Goal: Task Accomplishment & Management: Manage account settings

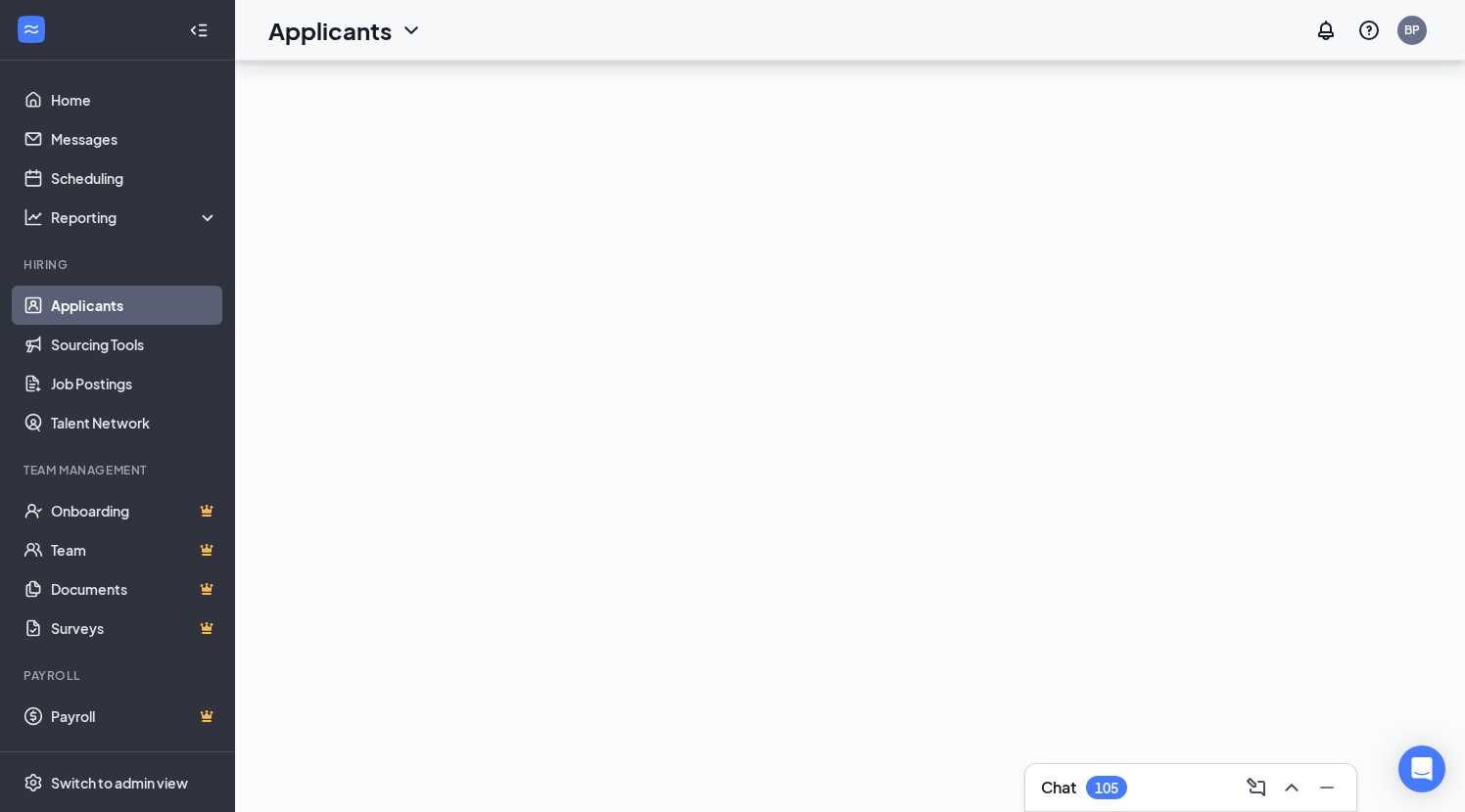
scroll to position [15382, 0]
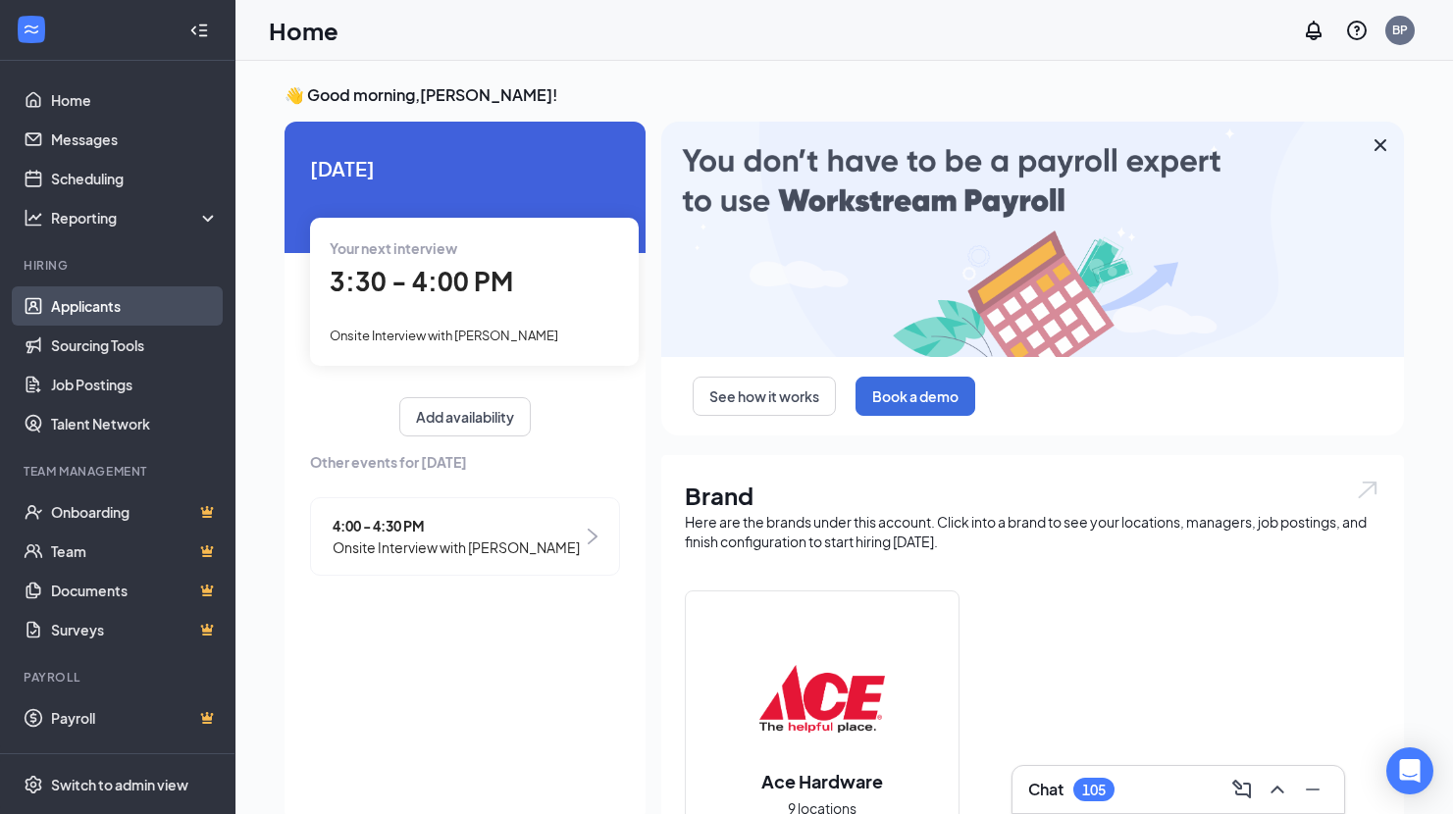
click at [113, 304] on link "Applicants" at bounding box center [135, 305] width 168 height 39
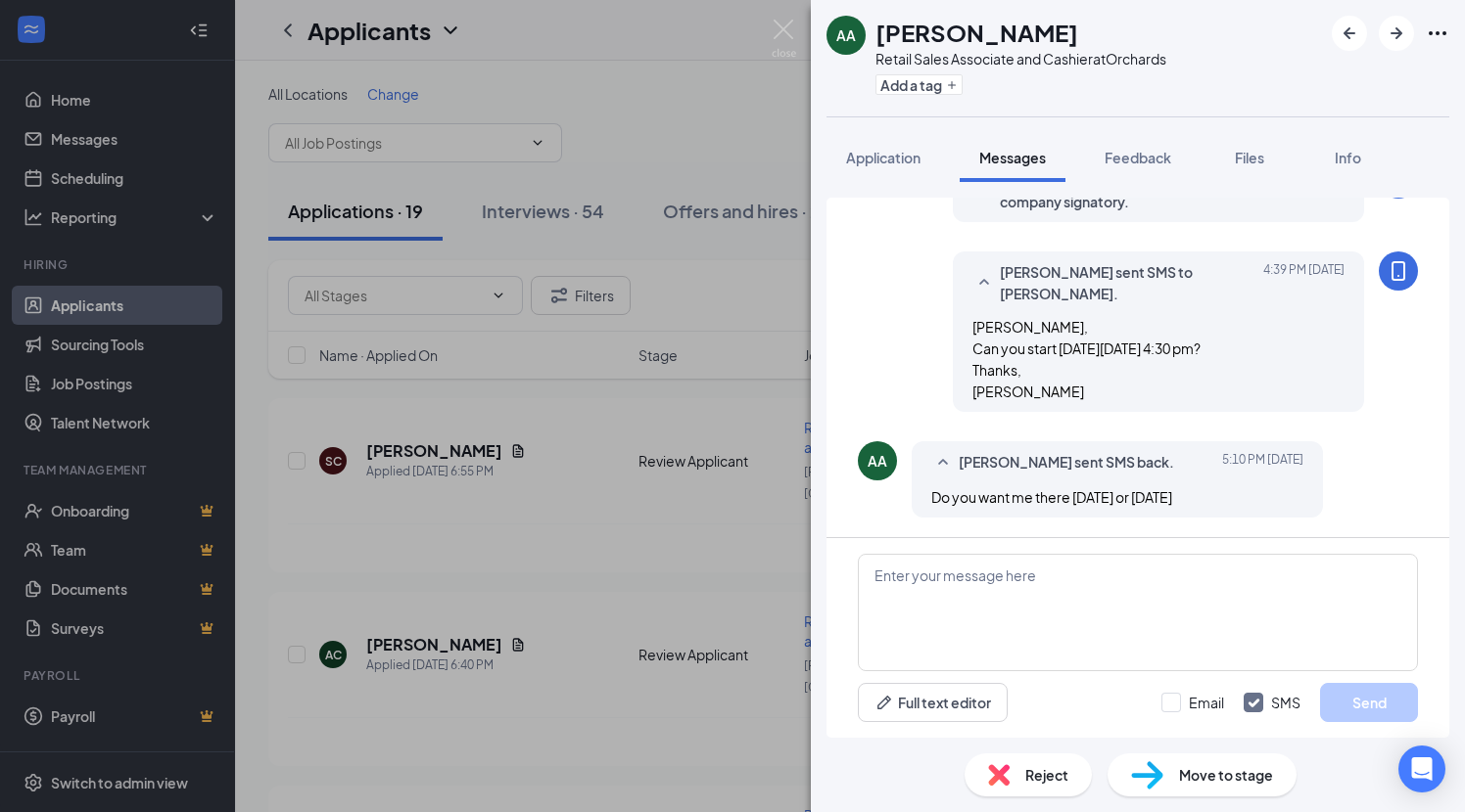
scroll to position [665, 0]
click at [909, 589] on textarea at bounding box center [1137, 612] width 560 height 118
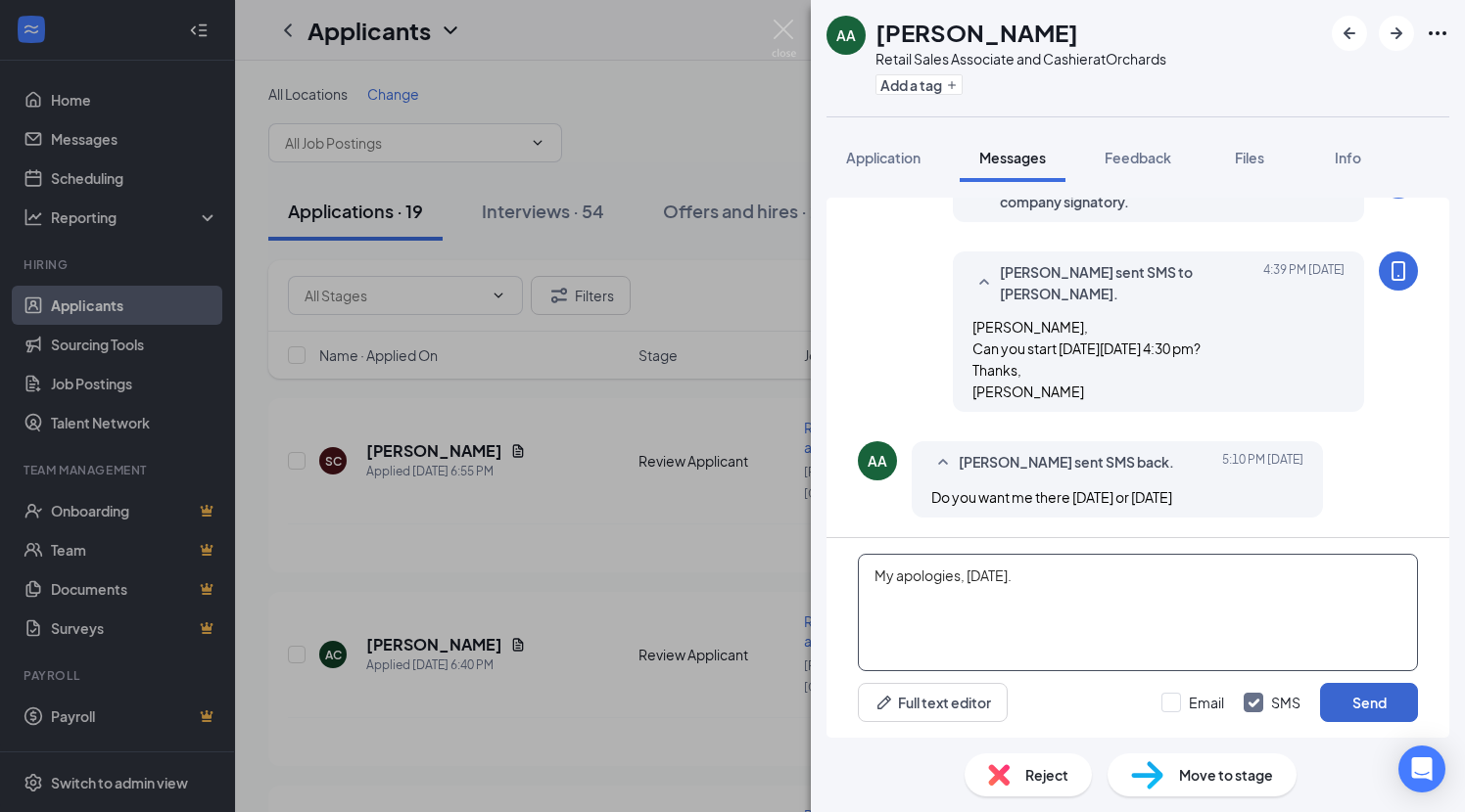
type textarea "My apologies, [DATE]."
click at [1356, 701] on button "Send" at bounding box center [1369, 702] width 98 height 39
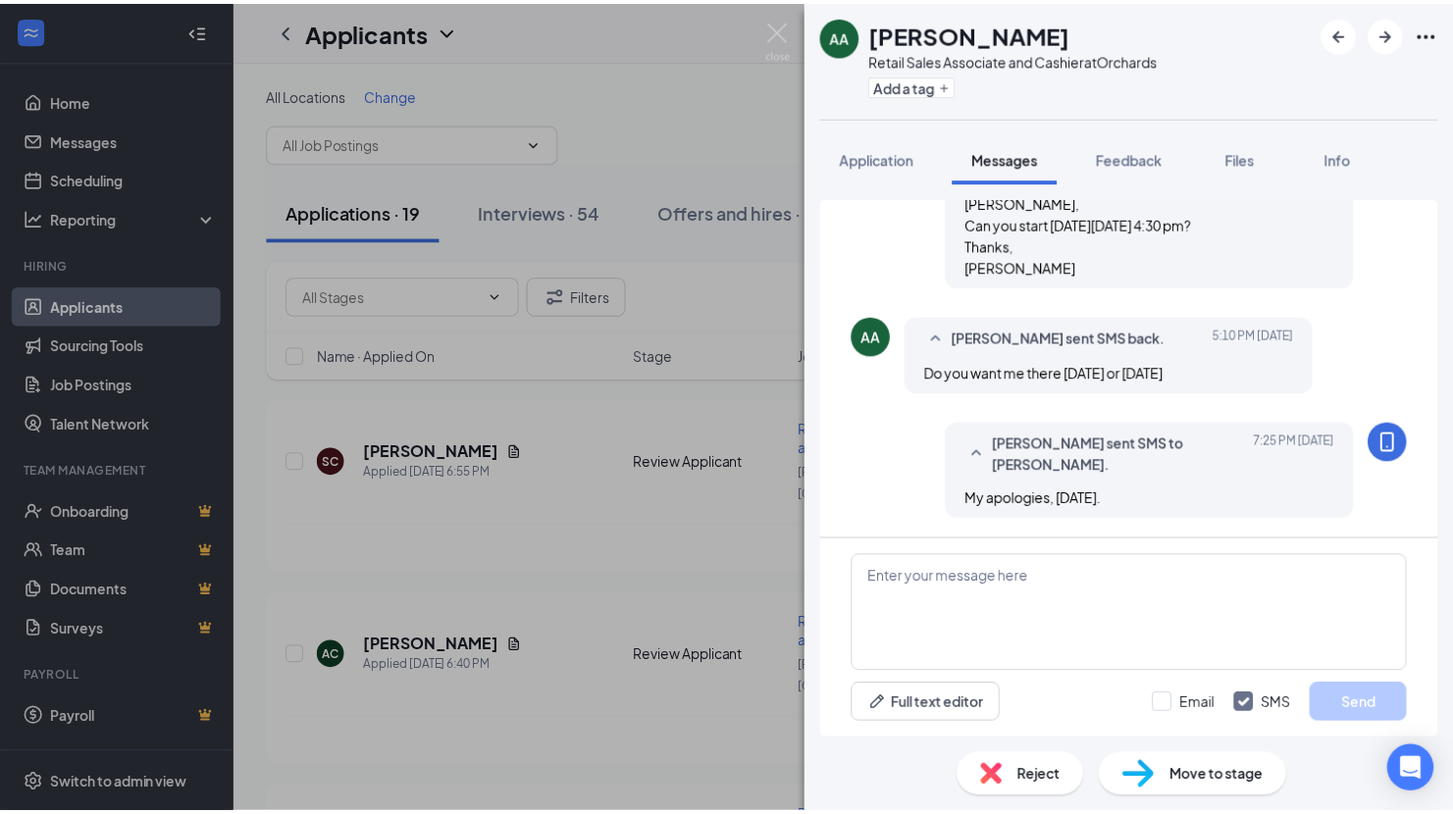
scroll to position [802, 0]
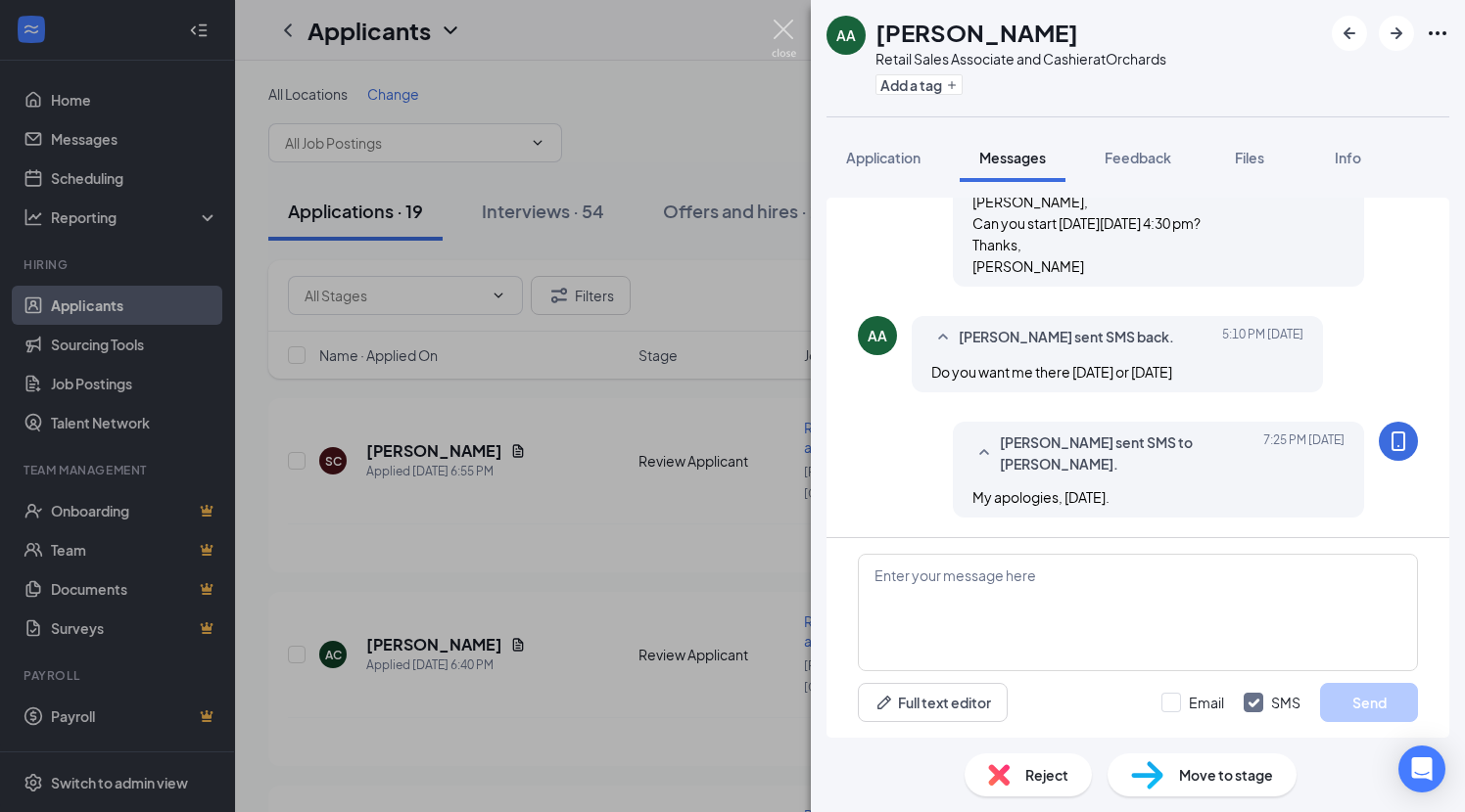
click at [785, 26] on img at bounding box center [783, 39] width 25 height 38
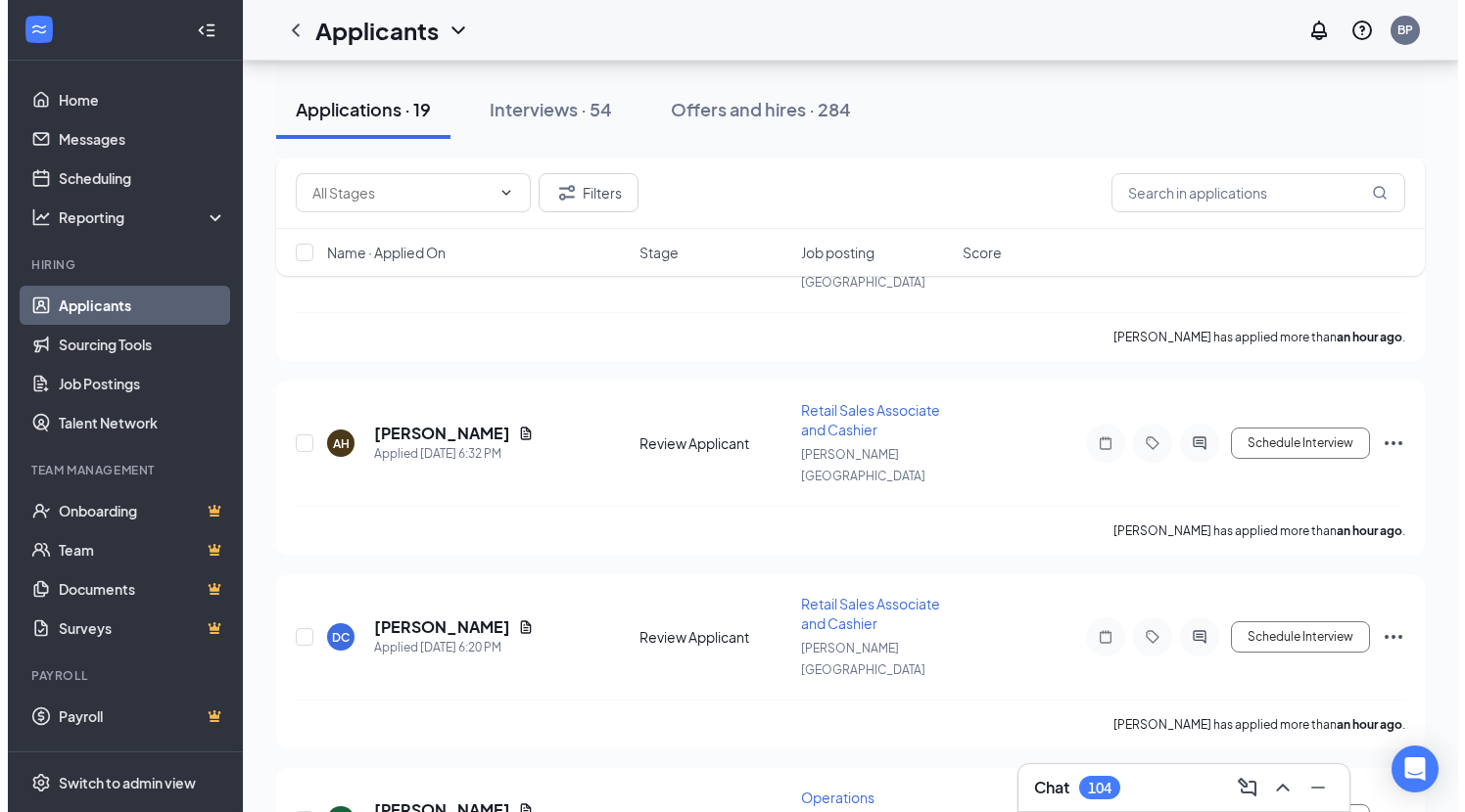
scroll to position [433, 0]
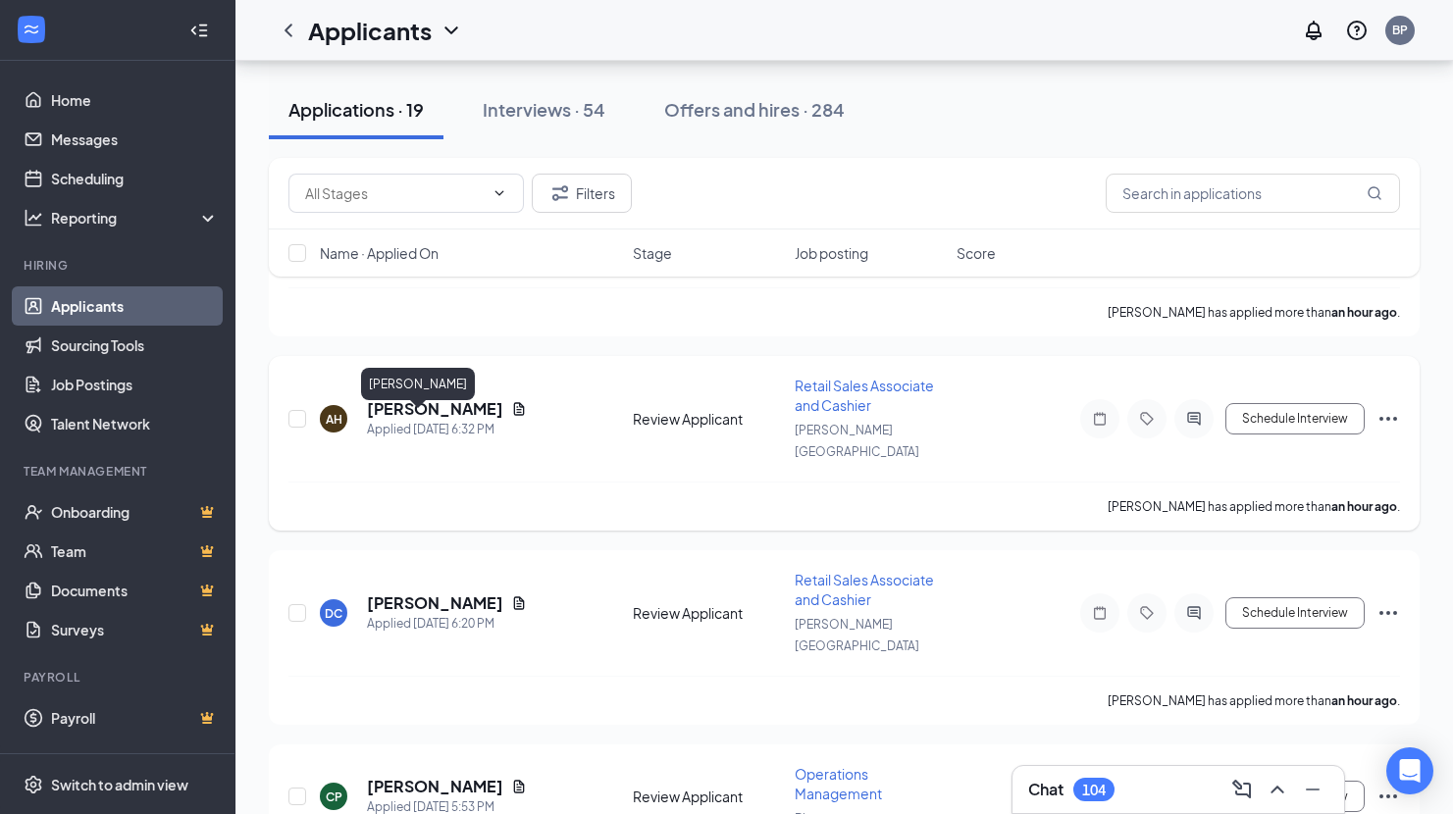
click at [430, 420] on h5 "[PERSON_NAME]" at bounding box center [435, 409] width 136 height 22
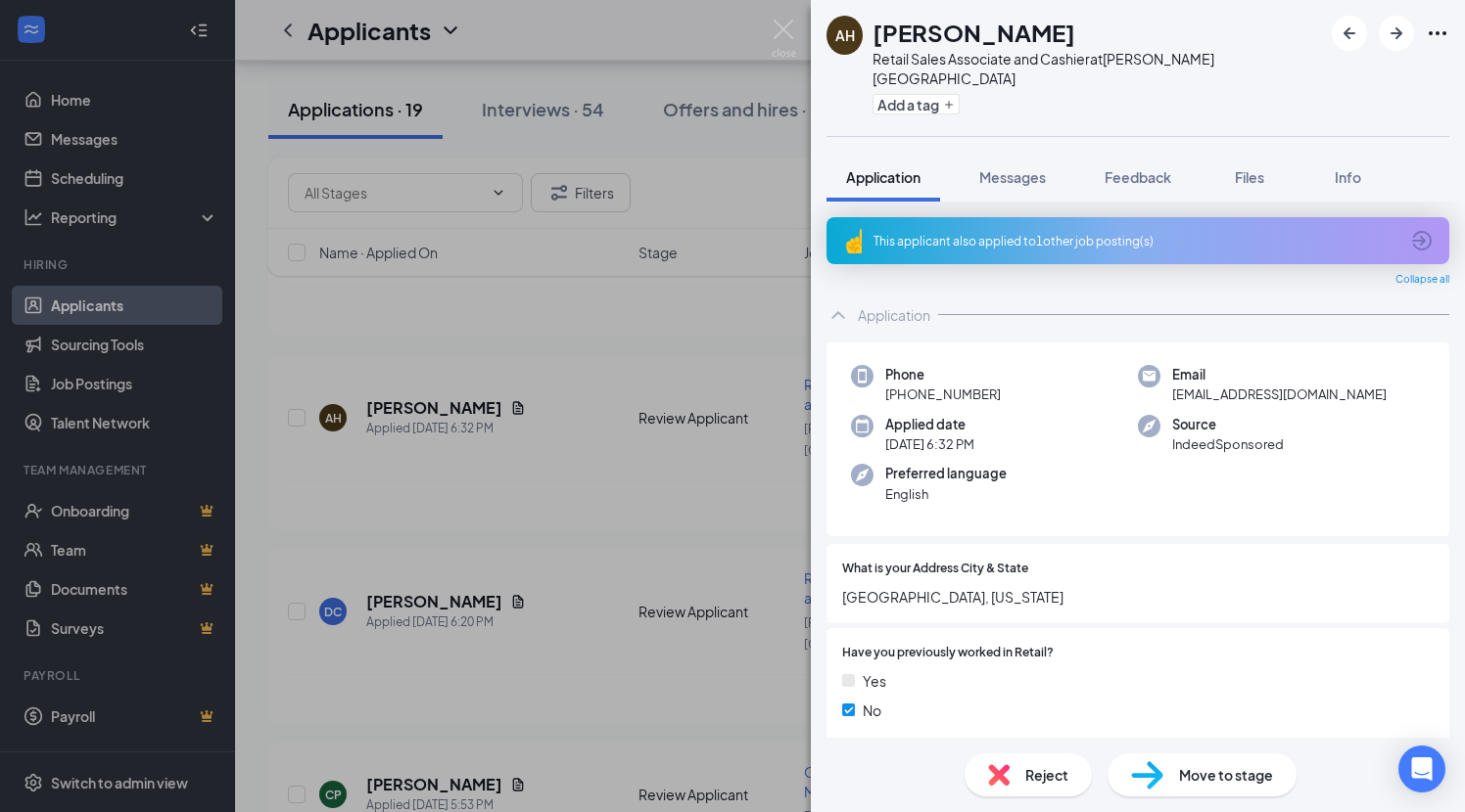
click at [1181, 233] on div "This applicant also applied to 1 other job posting(s)" at bounding box center [1136, 241] width 525 height 17
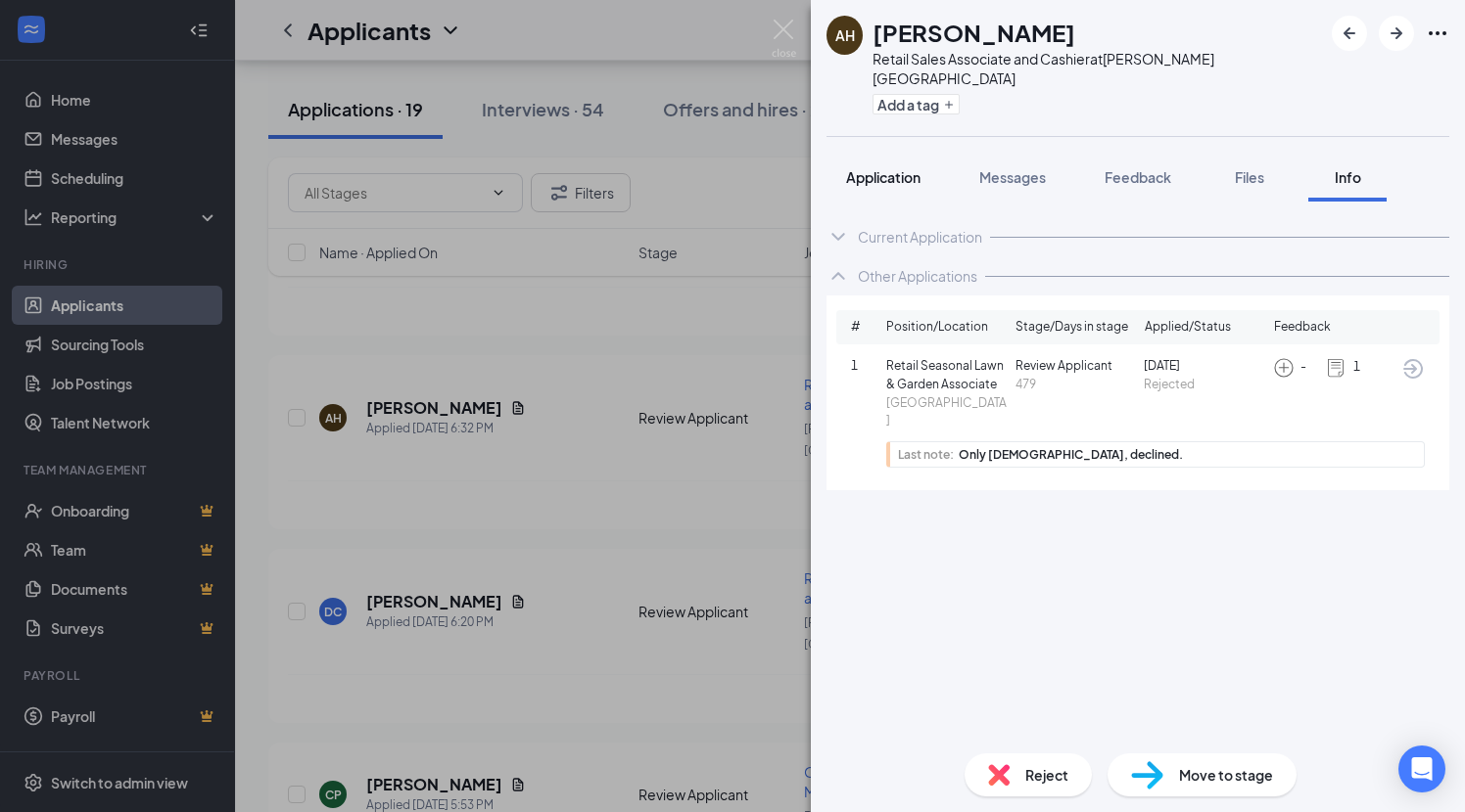
click at [897, 169] on span "Application" at bounding box center [883, 178] width 75 height 18
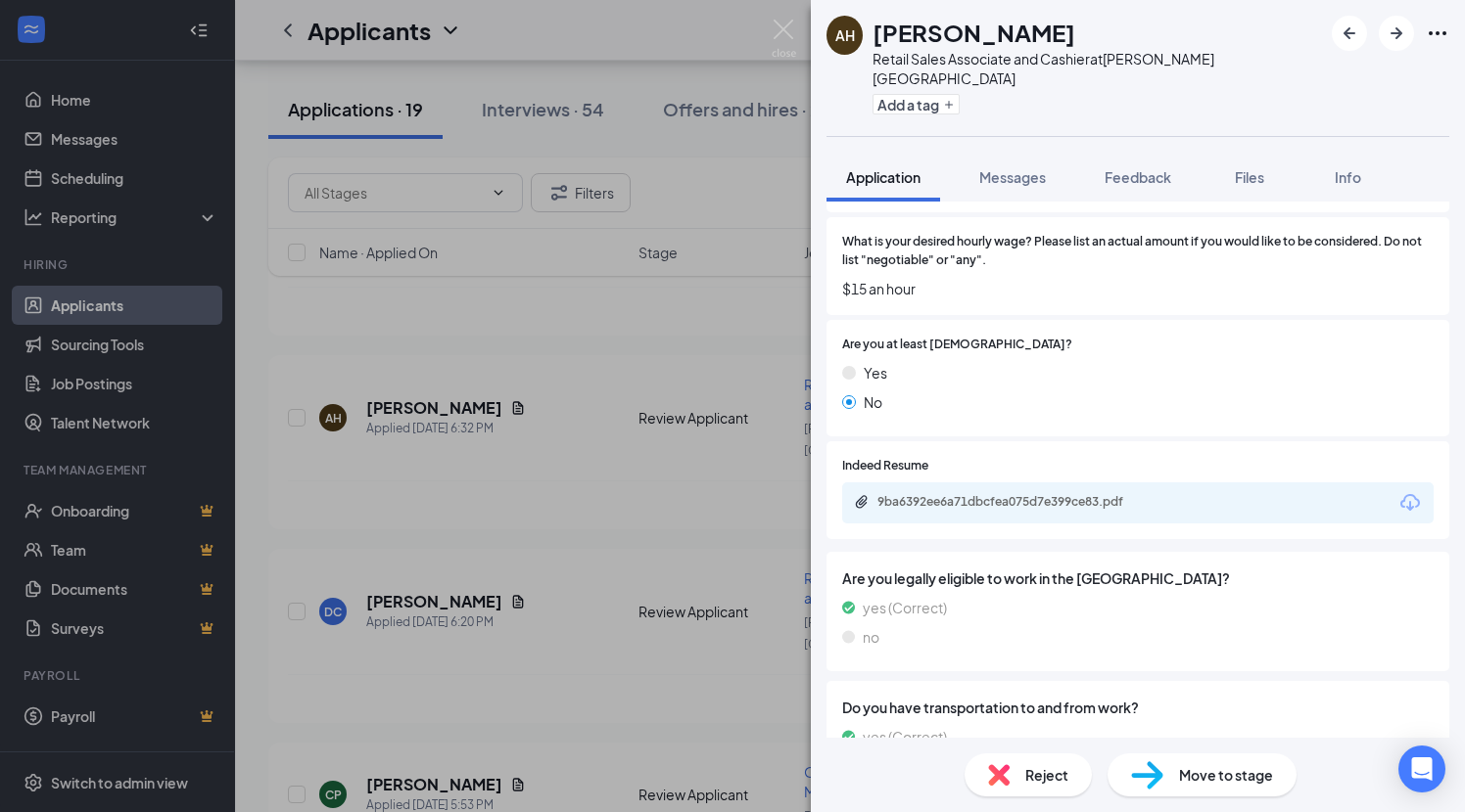
scroll to position [1418, 0]
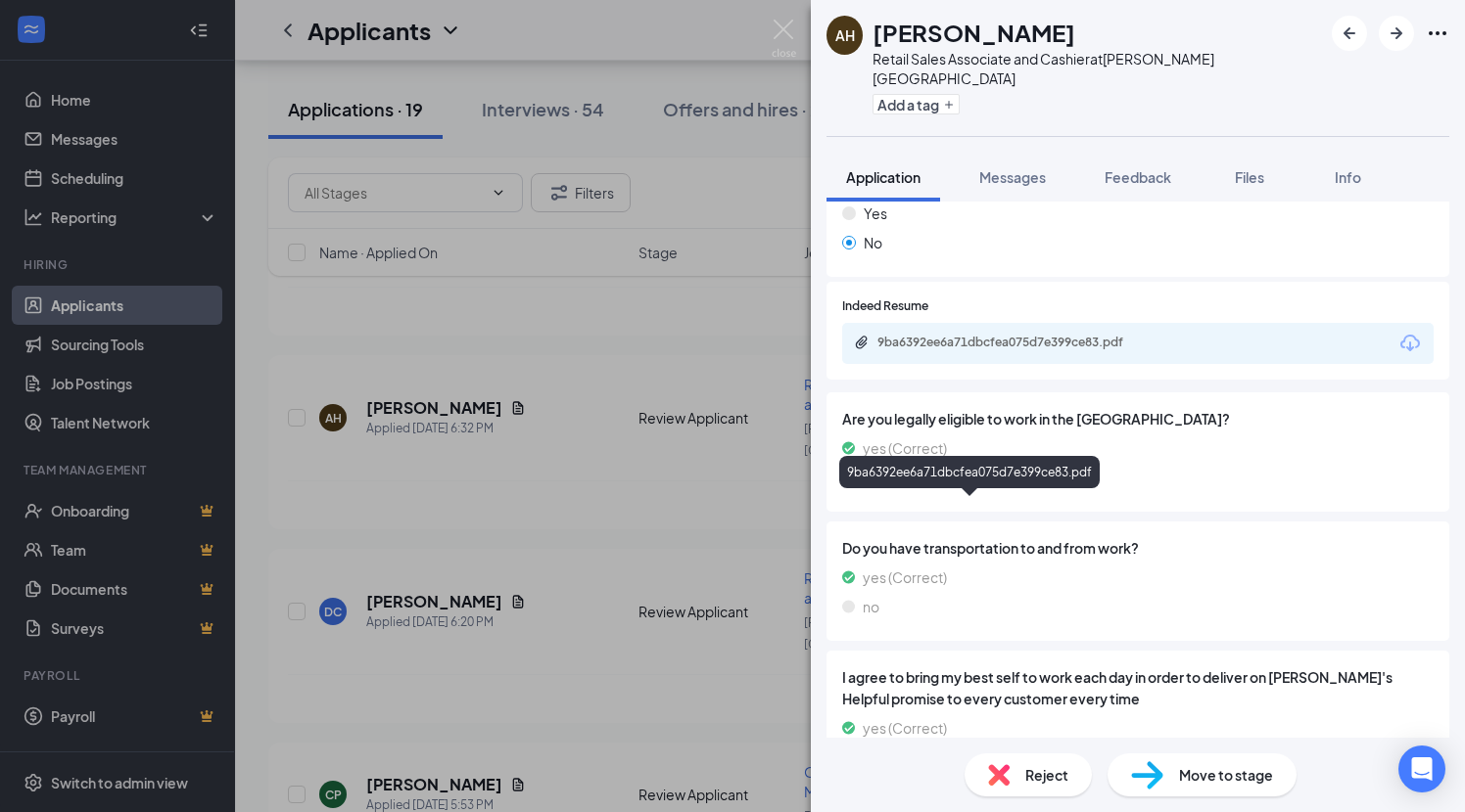
click at [1163, 350] on div "9ba6392ee6a71dbcfea075d7e399ce83.pdf" at bounding box center [1013, 343] width 317 height 16
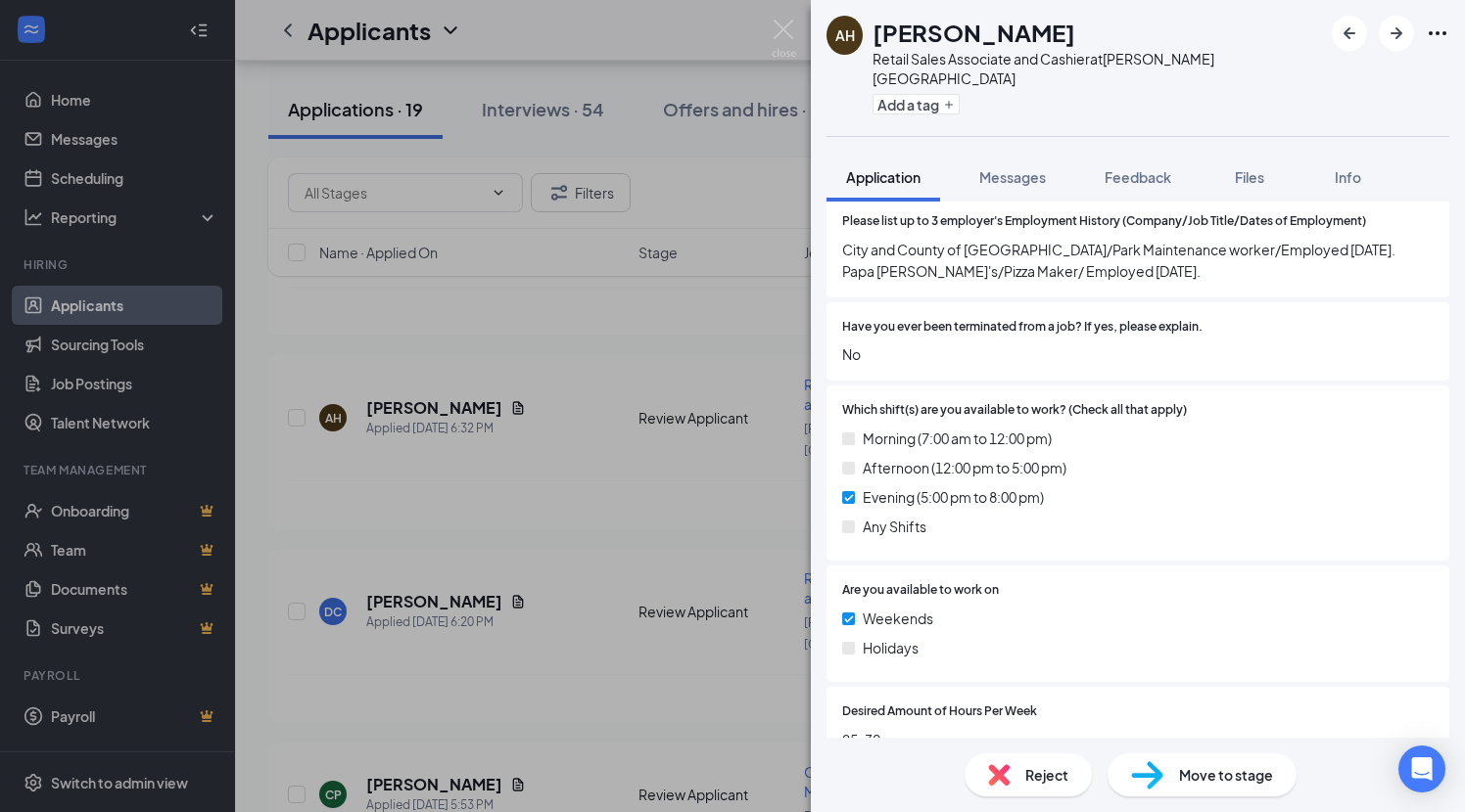
scroll to position [717, 0]
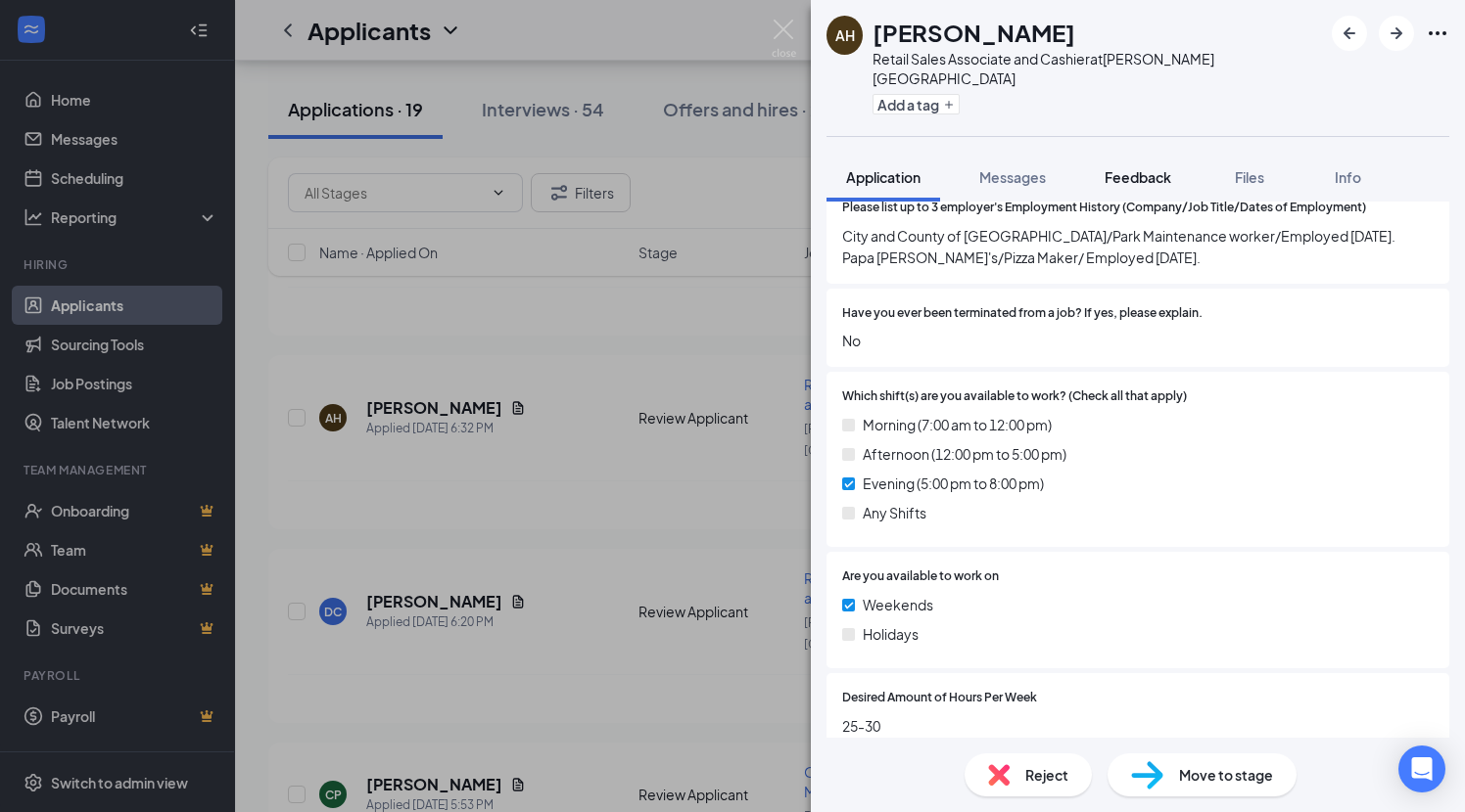
click at [1153, 169] on span "Feedback" at bounding box center [1138, 178] width 67 height 18
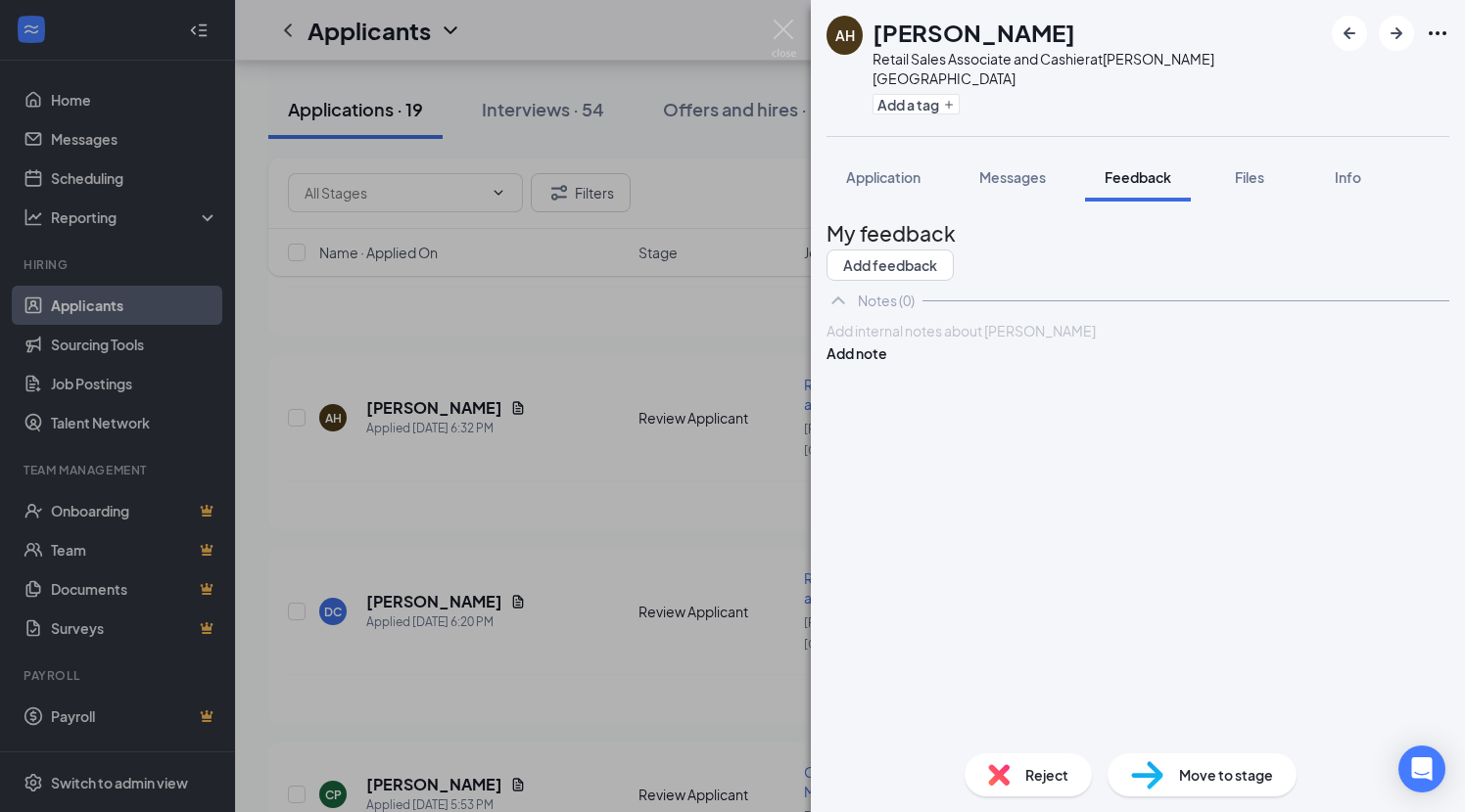
click at [886, 341] on div at bounding box center [1138, 331] width 621 height 21
click at [887, 364] on button "Add note" at bounding box center [856, 353] width 61 height 22
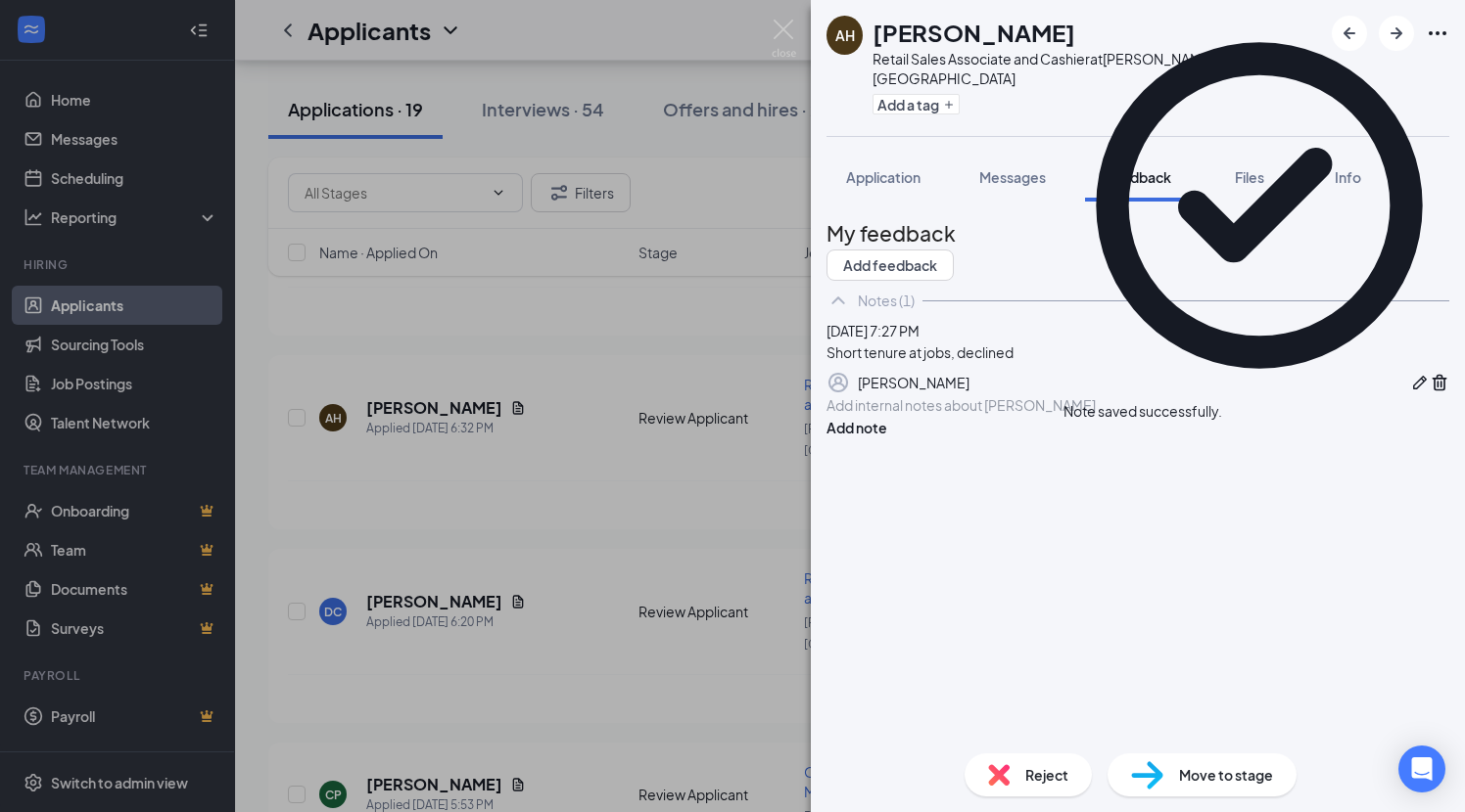
click at [1025, 775] on span "Reject" at bounding box center [1046, 775] width 43 height 22
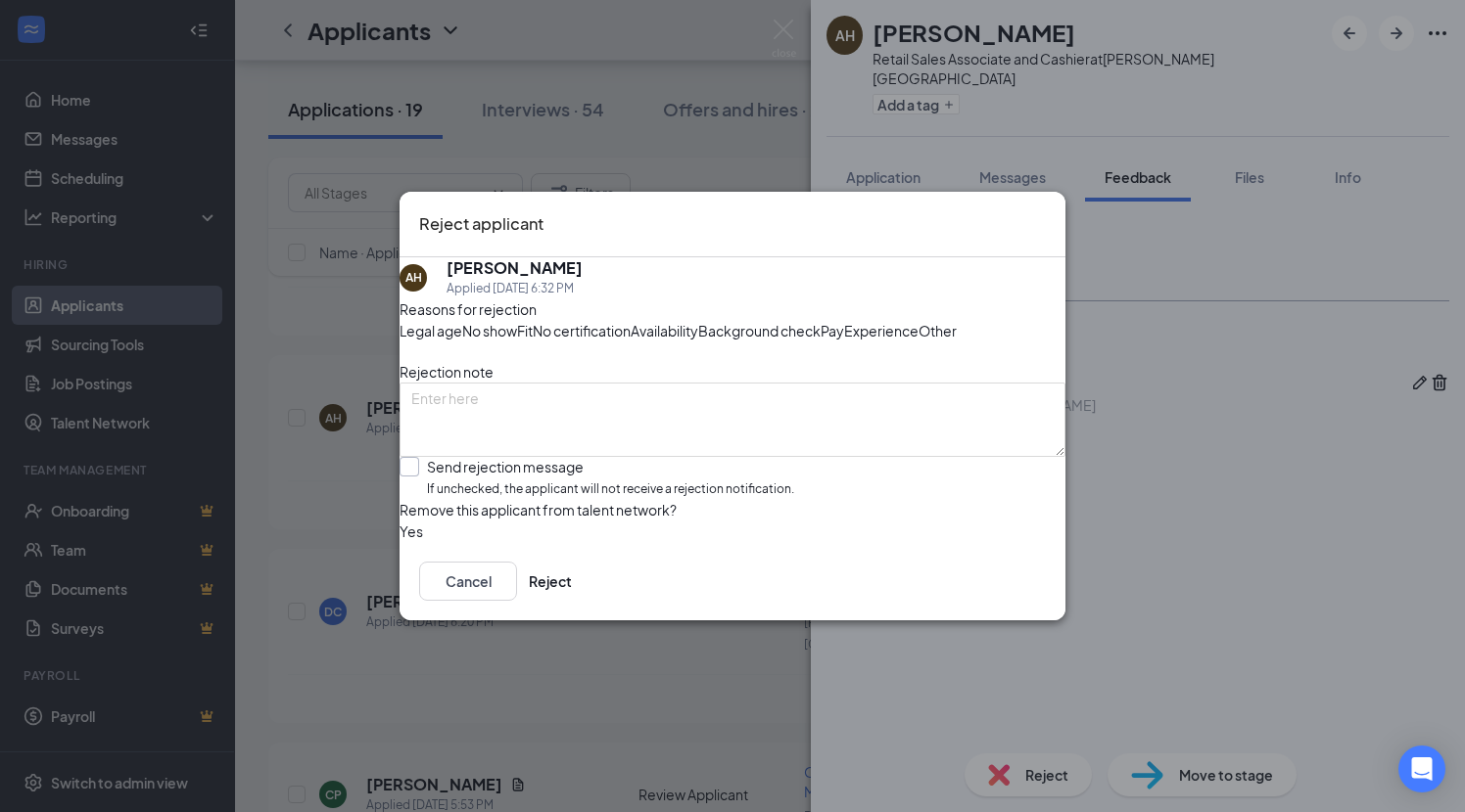
click at [556, 477] on div "Send rejection message" at bounding box center [611, 467] width 367 height 20
click at [556, 499] on input "Send rejection message If unchecked, the applicant will not receive a rejection…" at bounding box center [596, 478] width 394 height 42
checkbox input "true"
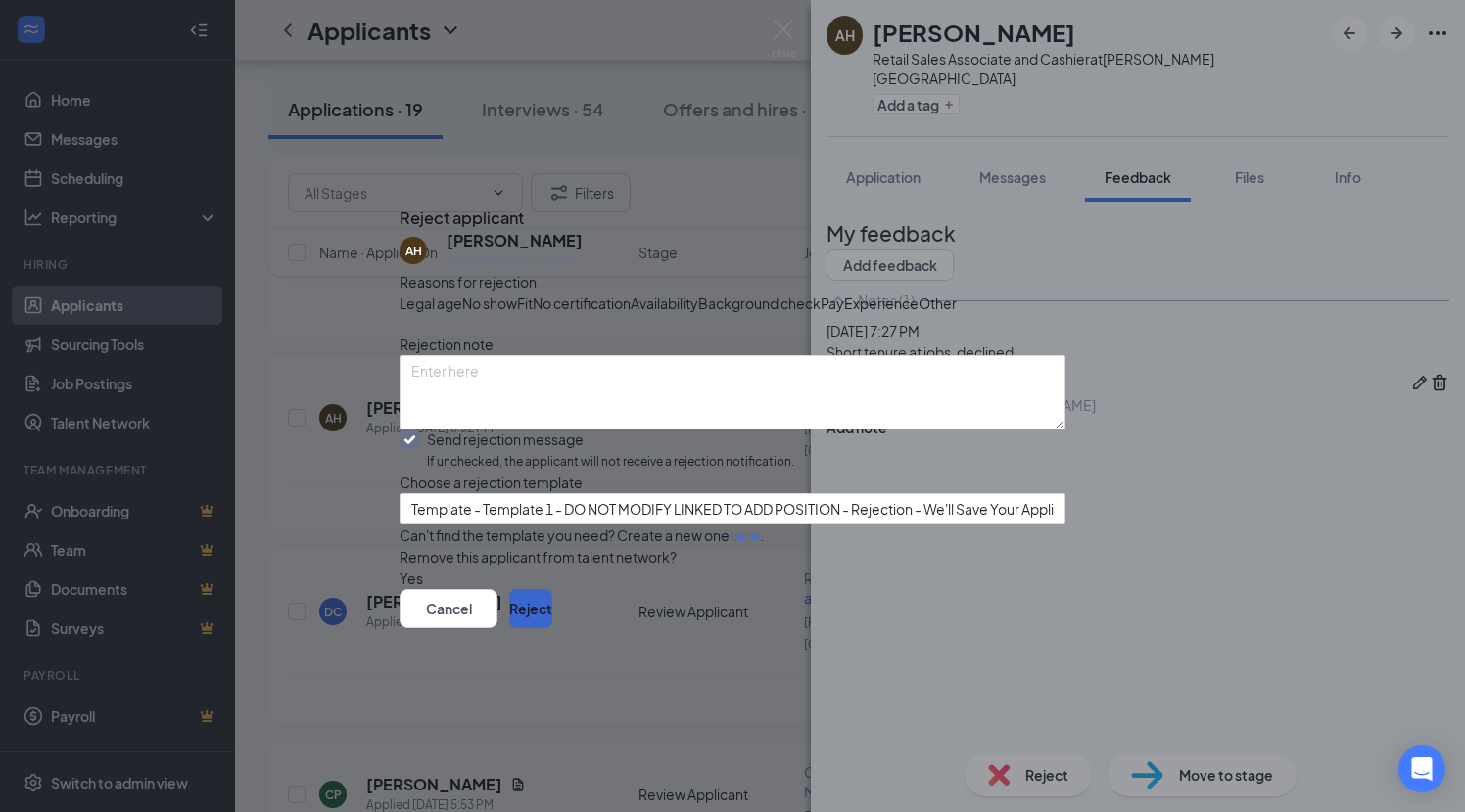
click at [552, 628] on button "Reject" at bounding box center [530, 609] width 43 height 39
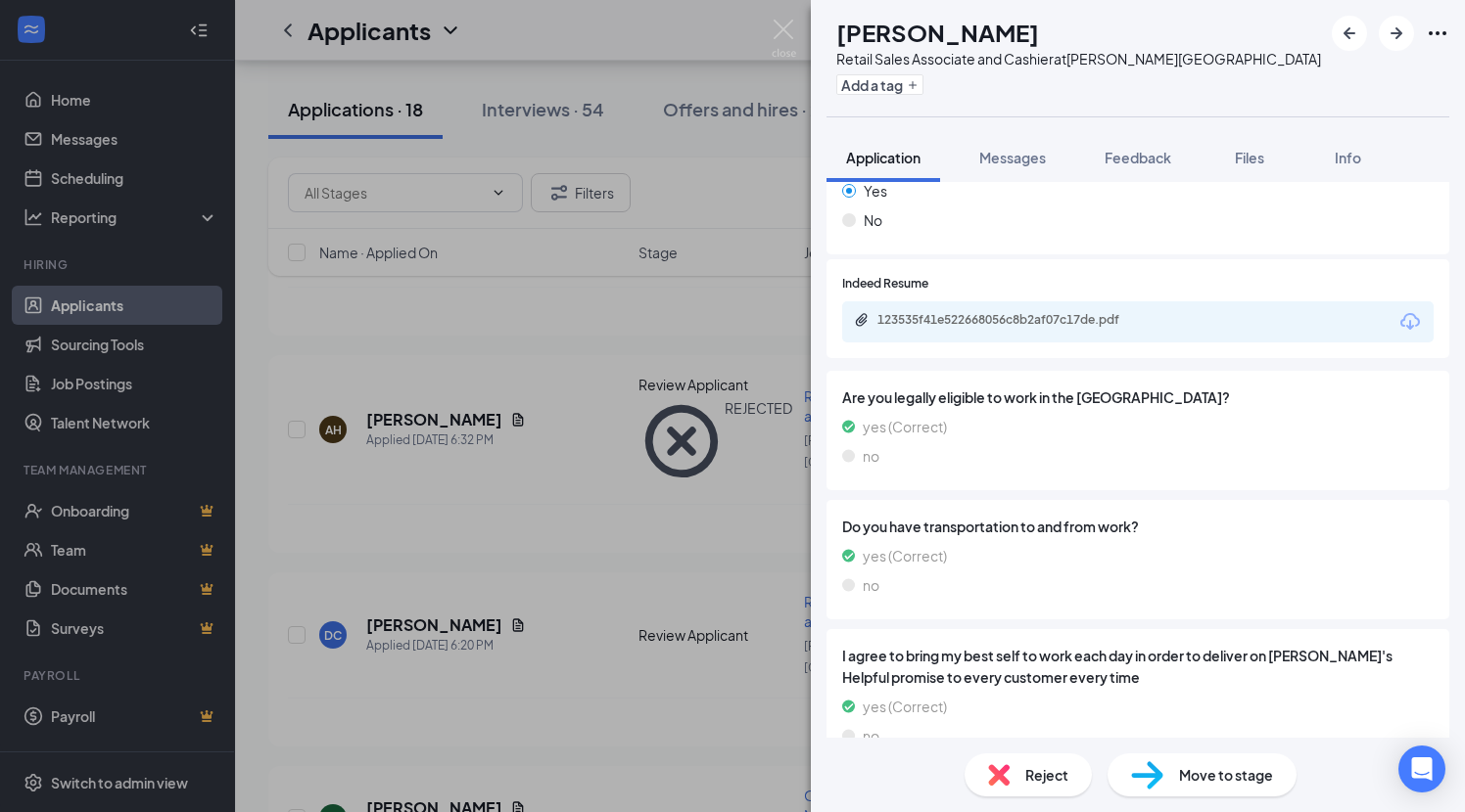
scroll to position [1306, 0]
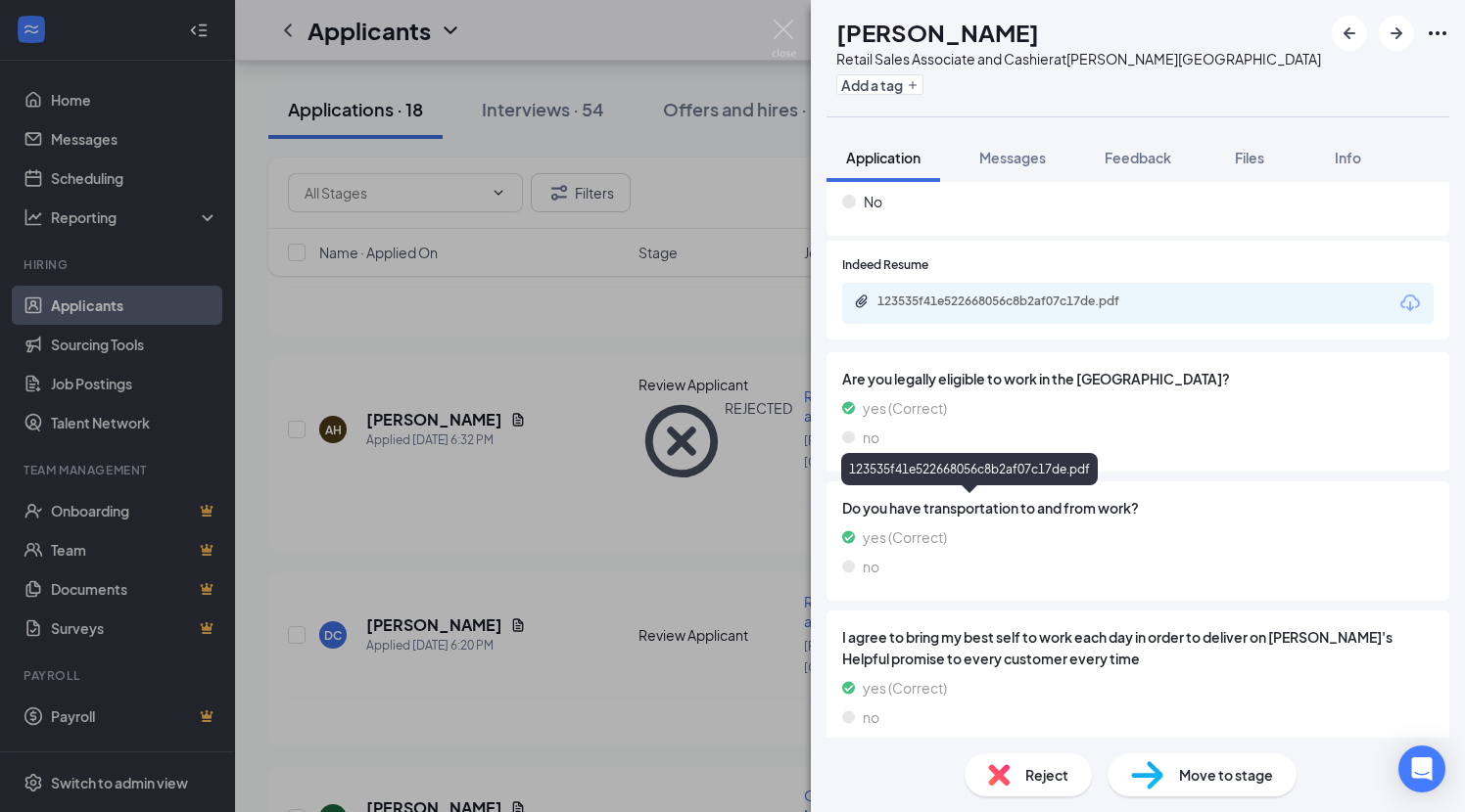
click at [1161, 309] on div "123535f41e522668056c8b2af07c17de.pdf" at bounding box center [1013, 301] width 317 height 16
click at [1159, 164] on span "Feedback" at bounding box center [1138, 158] width 67 height 18
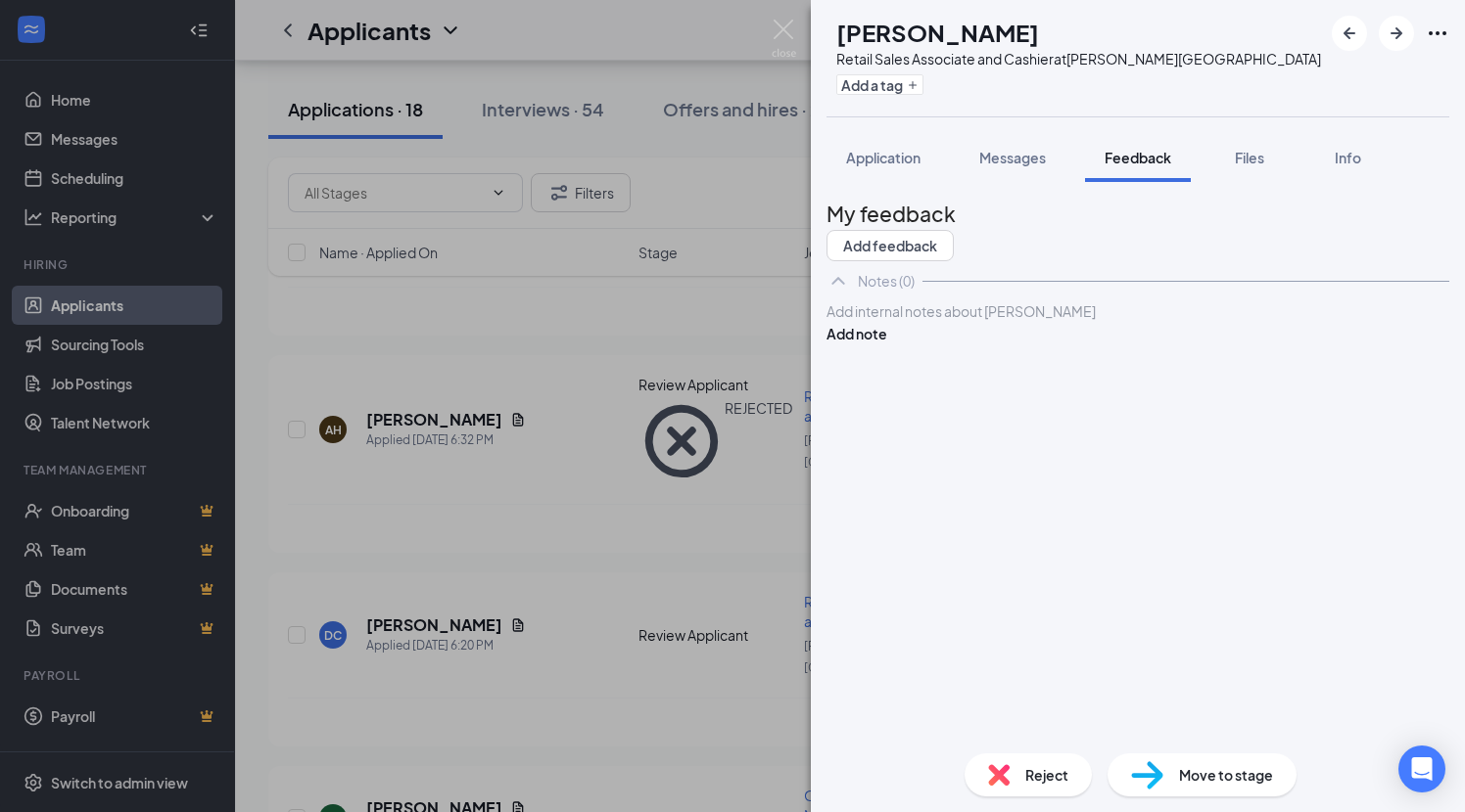
click at [891, 322] on div at bounding box center [1138, 311] width 621 height 21
click at [887, 344] on button "Add note" at bounding box center [856, 334] width 61 height 22
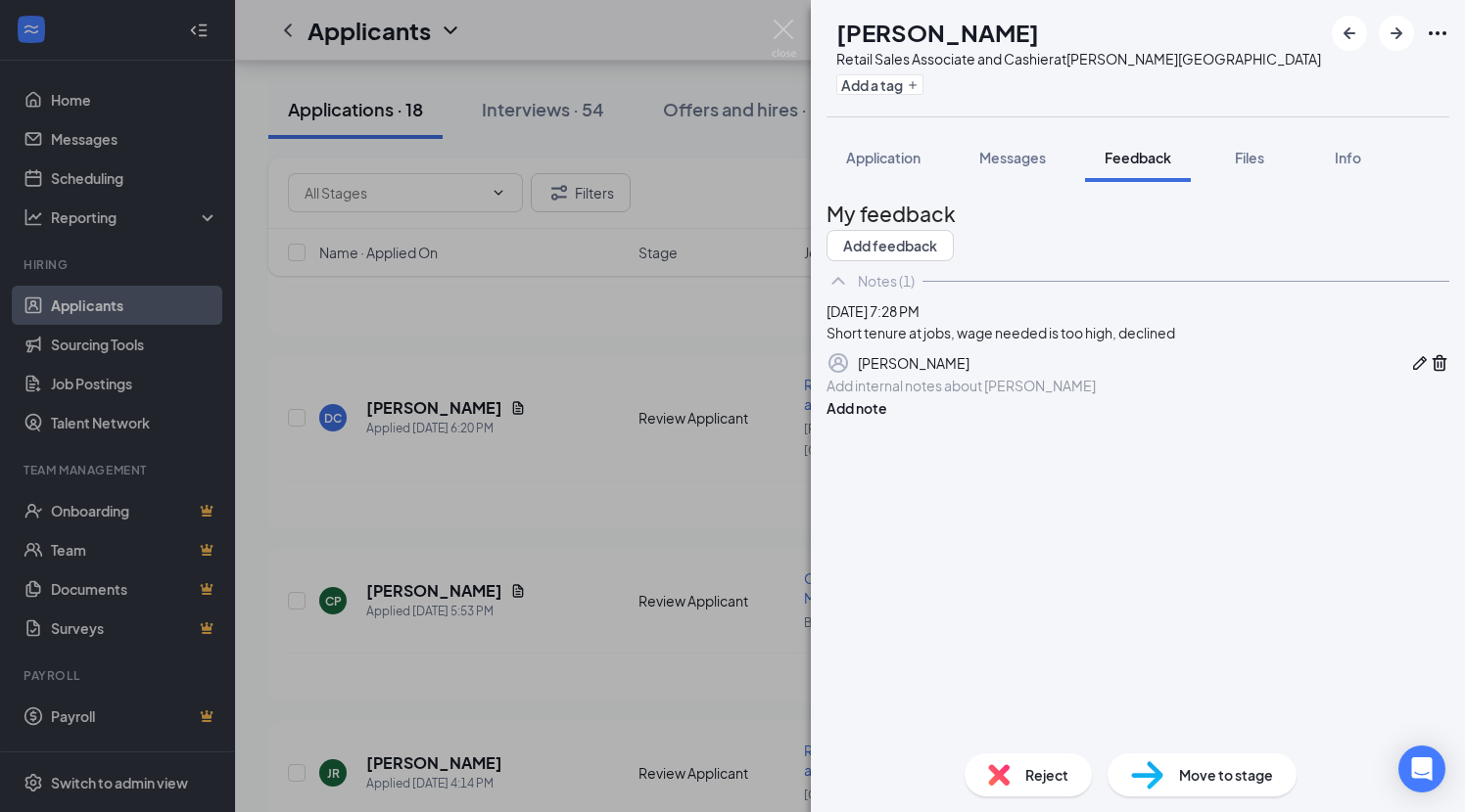
click at [1000, 768] on img at bounding box center [999, 775] width 22 height 22
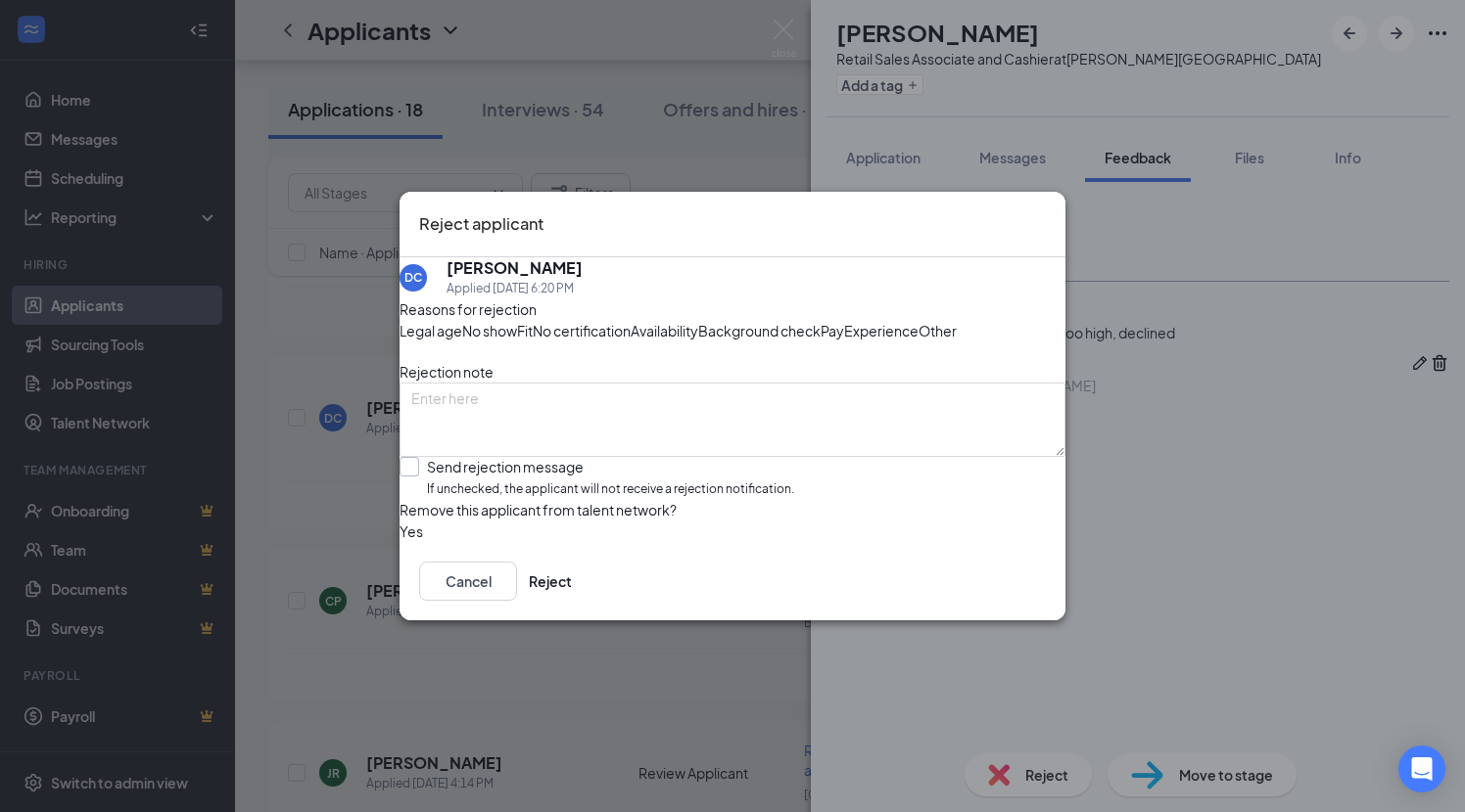
click at [545, 499] on span "If unchecked, the applicant will not receive a rejection notification." at bounding box center [611, 490] width 367 height 19
click at [545, 499] on input "Send rejection message If unchecked, the applicant will not receive a rejection…" at bounding box center [596, 478] width 394 height 42
checkbox input "true"
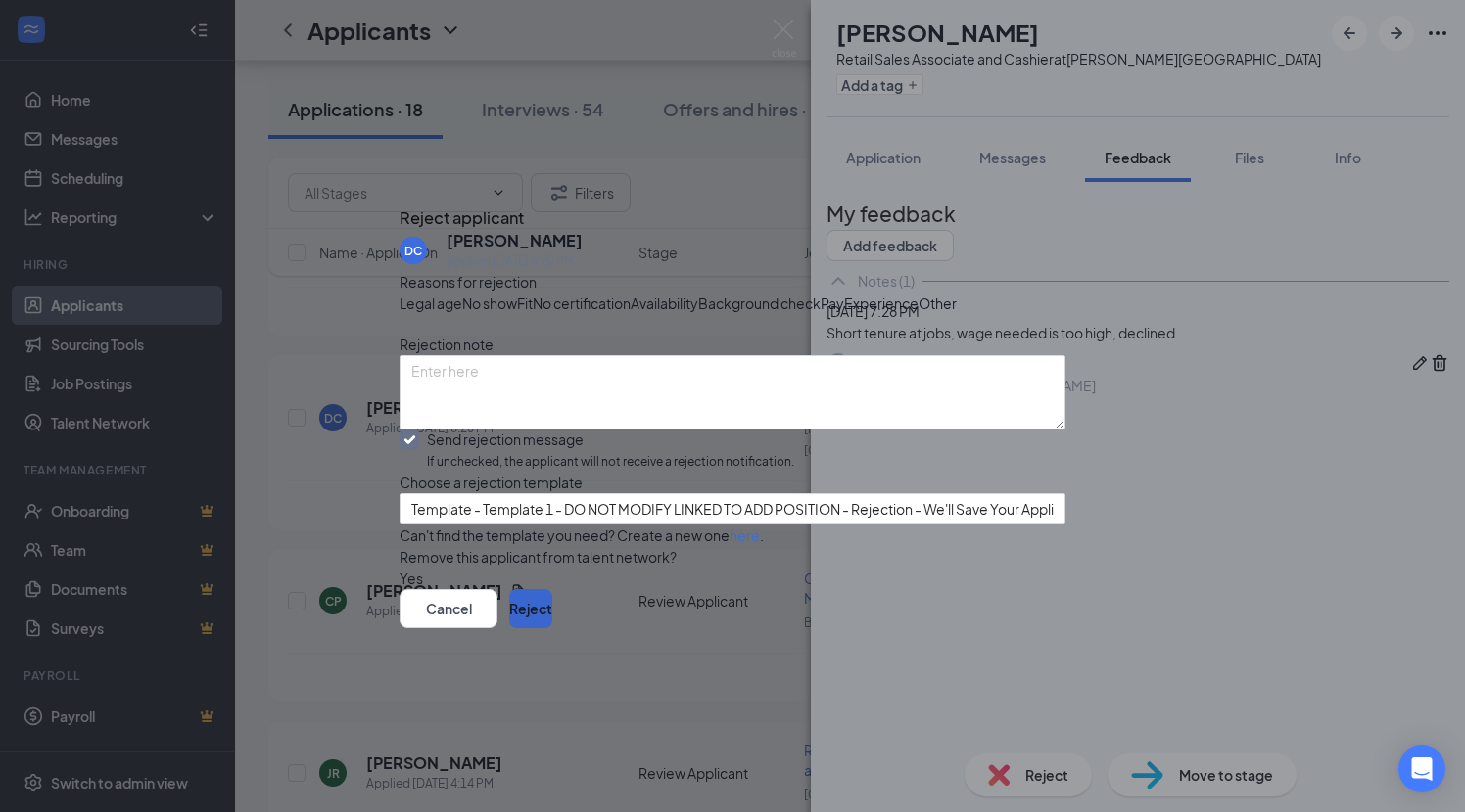
click at [552, 628] on button "Reject" at bounding box center [530, 609] width 43 height 39
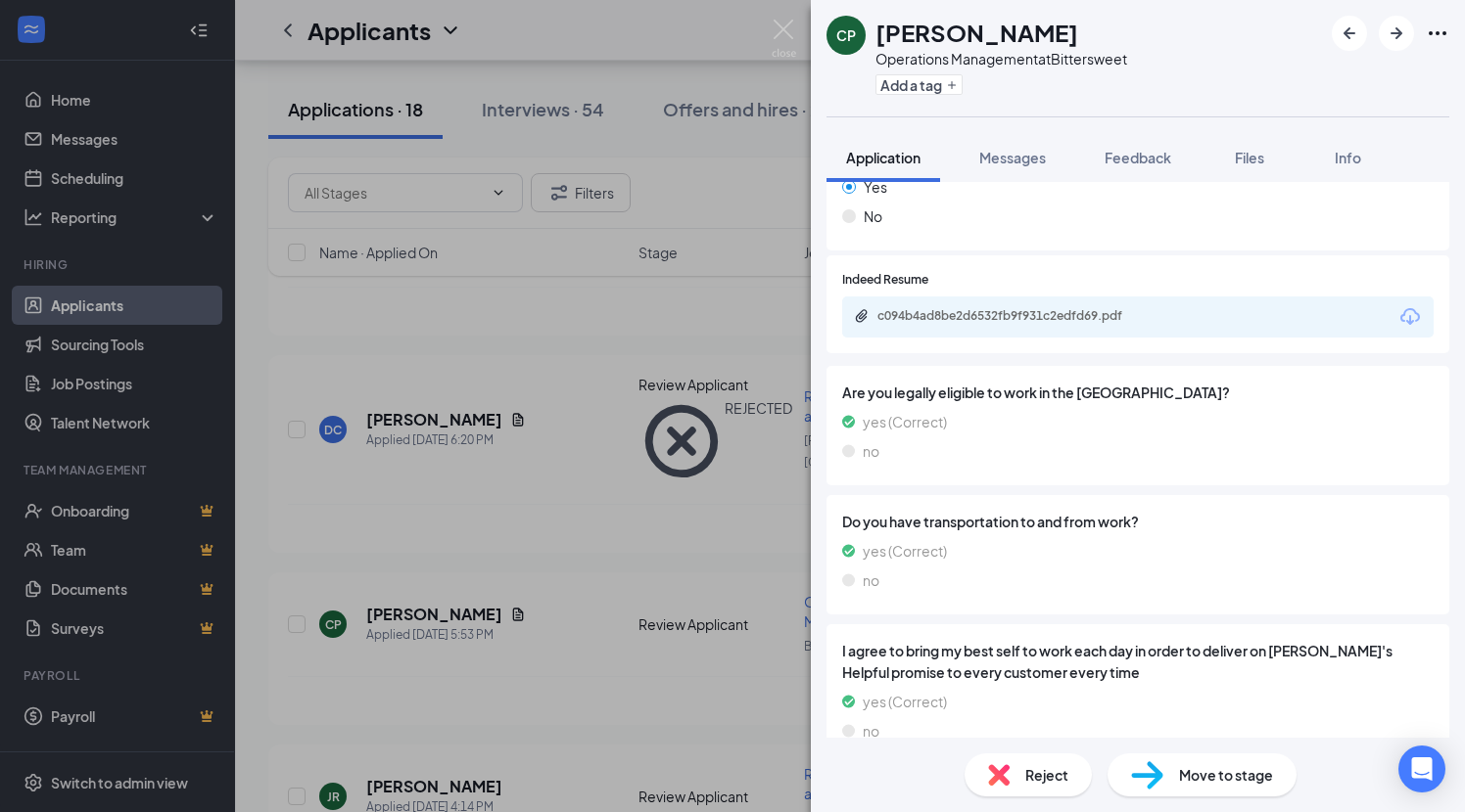
scroll to position [1443, 0]
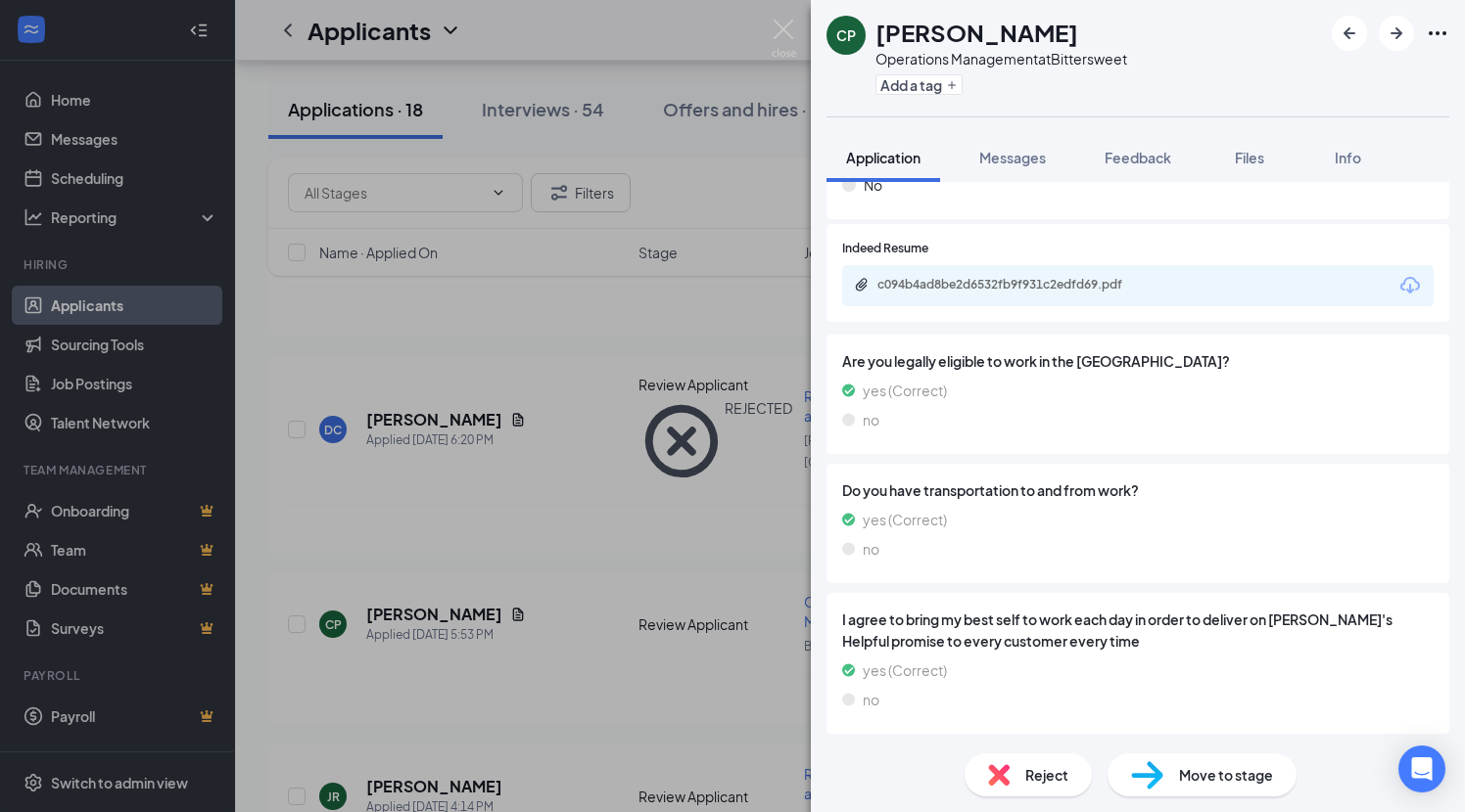
click at [1202, 306] on div "c094b4ad8be2d6532fb9f931c2edfd69.pdf" at bounding box center [1138, 285] width 592 height 41
click at [1115, 292] on div "c094b4ad8be2d6532fb9f931c2edfd69.pdf" at bounding box center [1014, 285] width 274 height 16
click at [1171, 164] on span "Feedback" at bounding box center [1138, 158] width 67 height 18
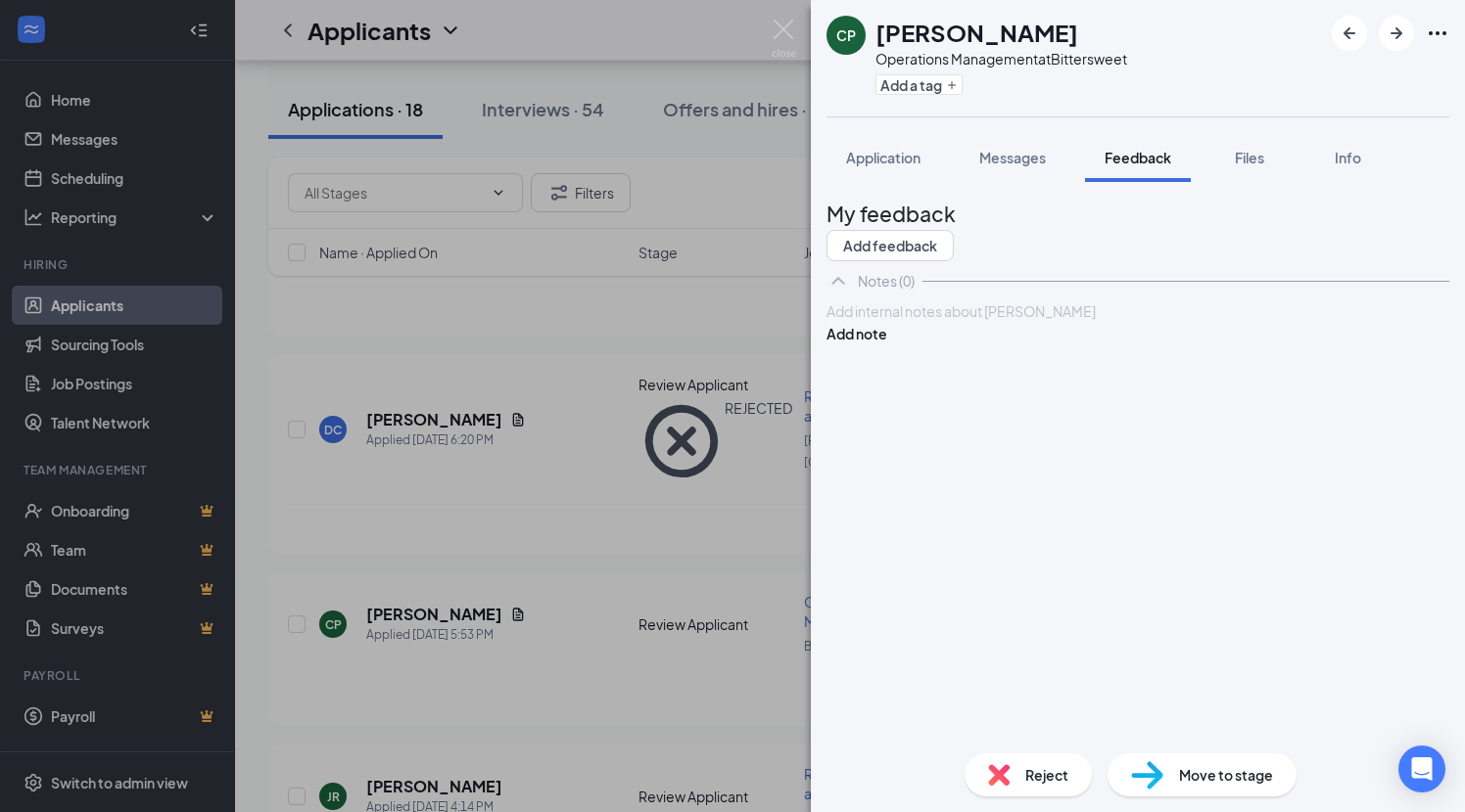
click at [882, 322] on div at bounding box center [1138, 311] width 621 height 21
click at [887, 344] on button "Add note" at bounding box center [856, 334] width 61 height 22
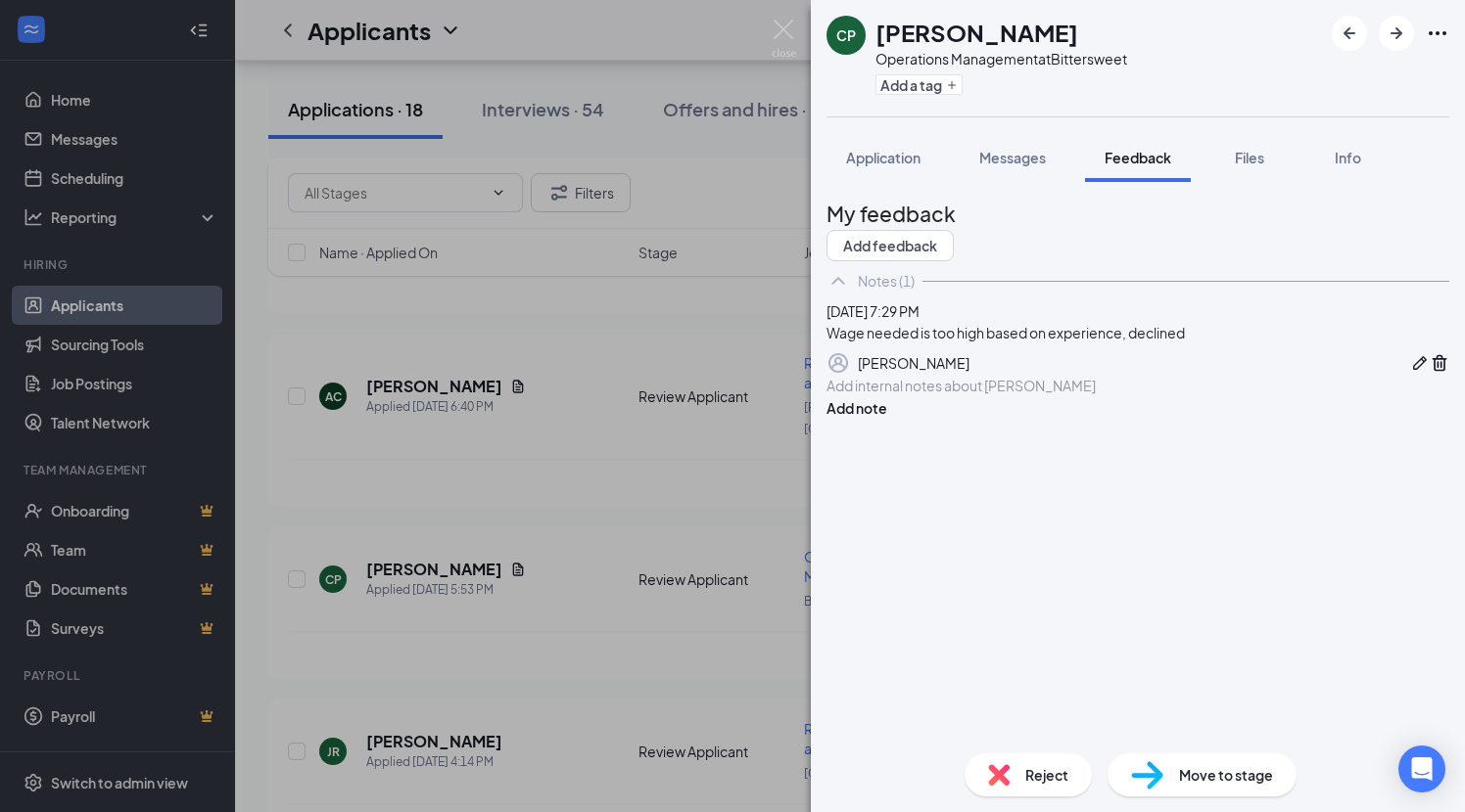
click at [1008, 774] on div "Reject" at bounding box center [1028, 774] width 128 height 43
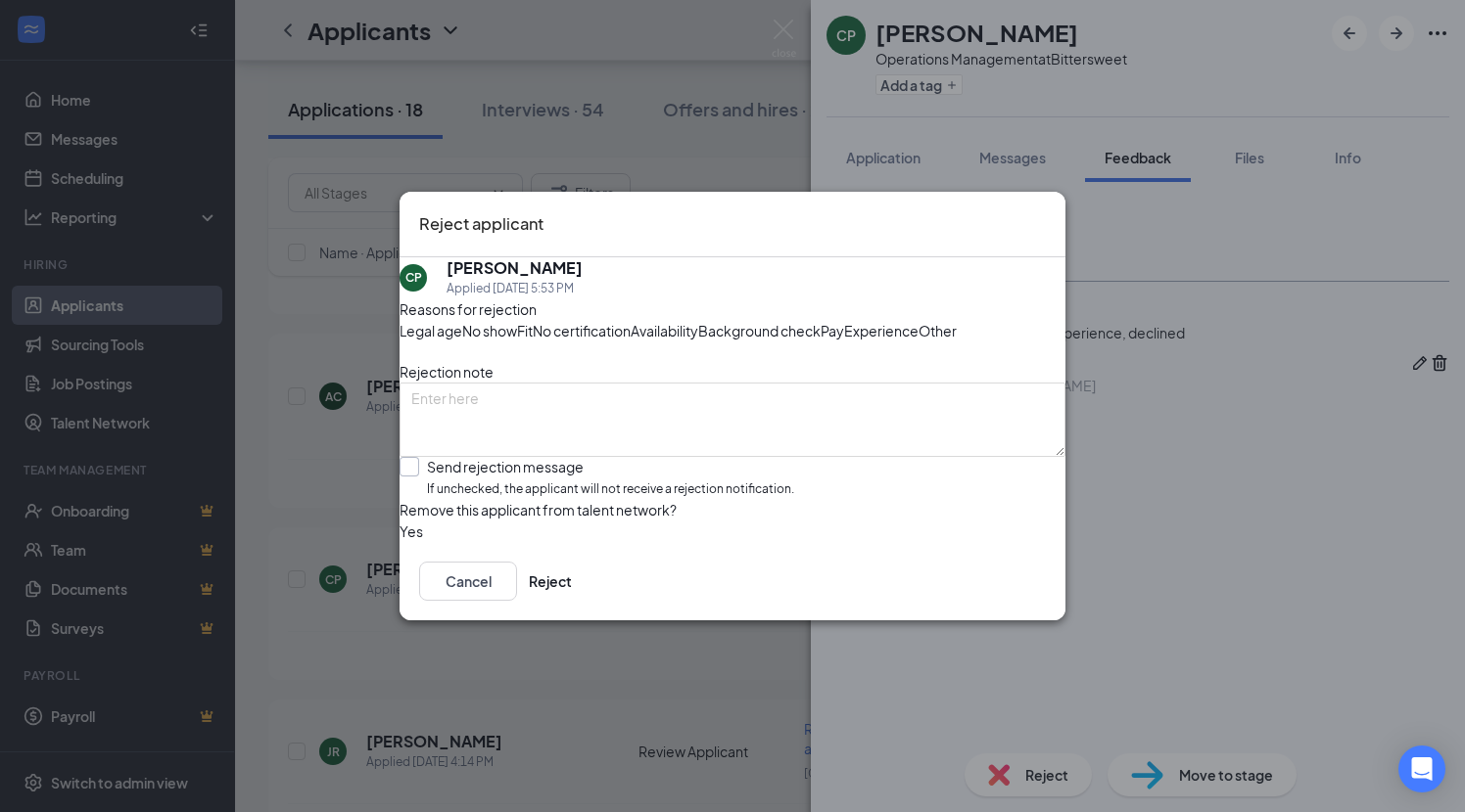
click at [569, 499] on div "Send rejection message If unchecked, the applicant will not receive a rejection…" at bounding box center [611, 478] width 367 height 42
click at [569, 499] on input "Send rejection message If unchecked, the applicant will not receive a rejection…" at bounding box center [596, 478] width 394 height 42
checkbox input "true"
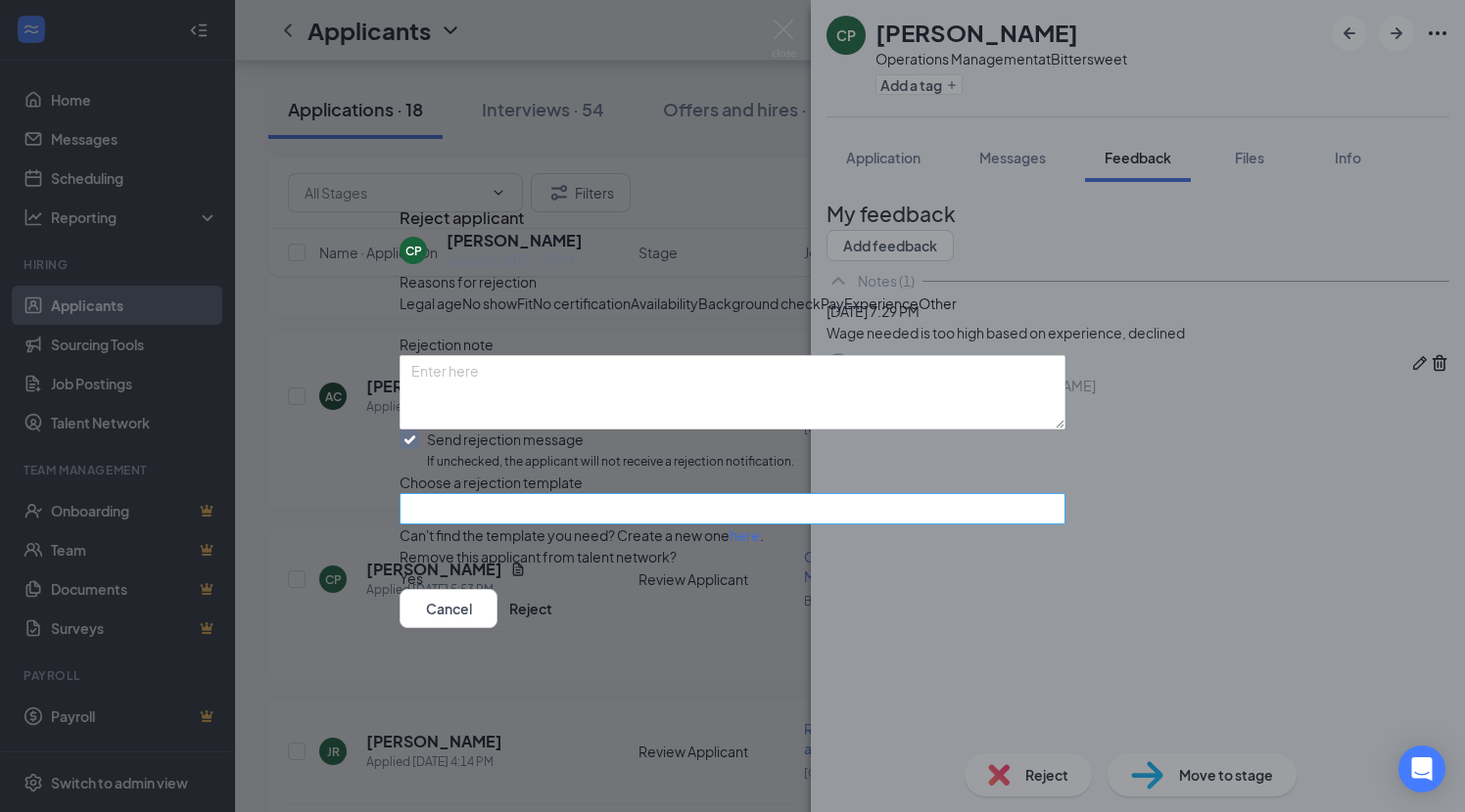
click at [941, 524] on input "search" at bounding box center [726, 508] width 629 height 29
click at [806, 622] on span "Template - Template 1 - DO NOT MODIFY LINKED TO ADD POSITION - Rejection - We'l…" at bounding box center [752, 633] width 683 height 22
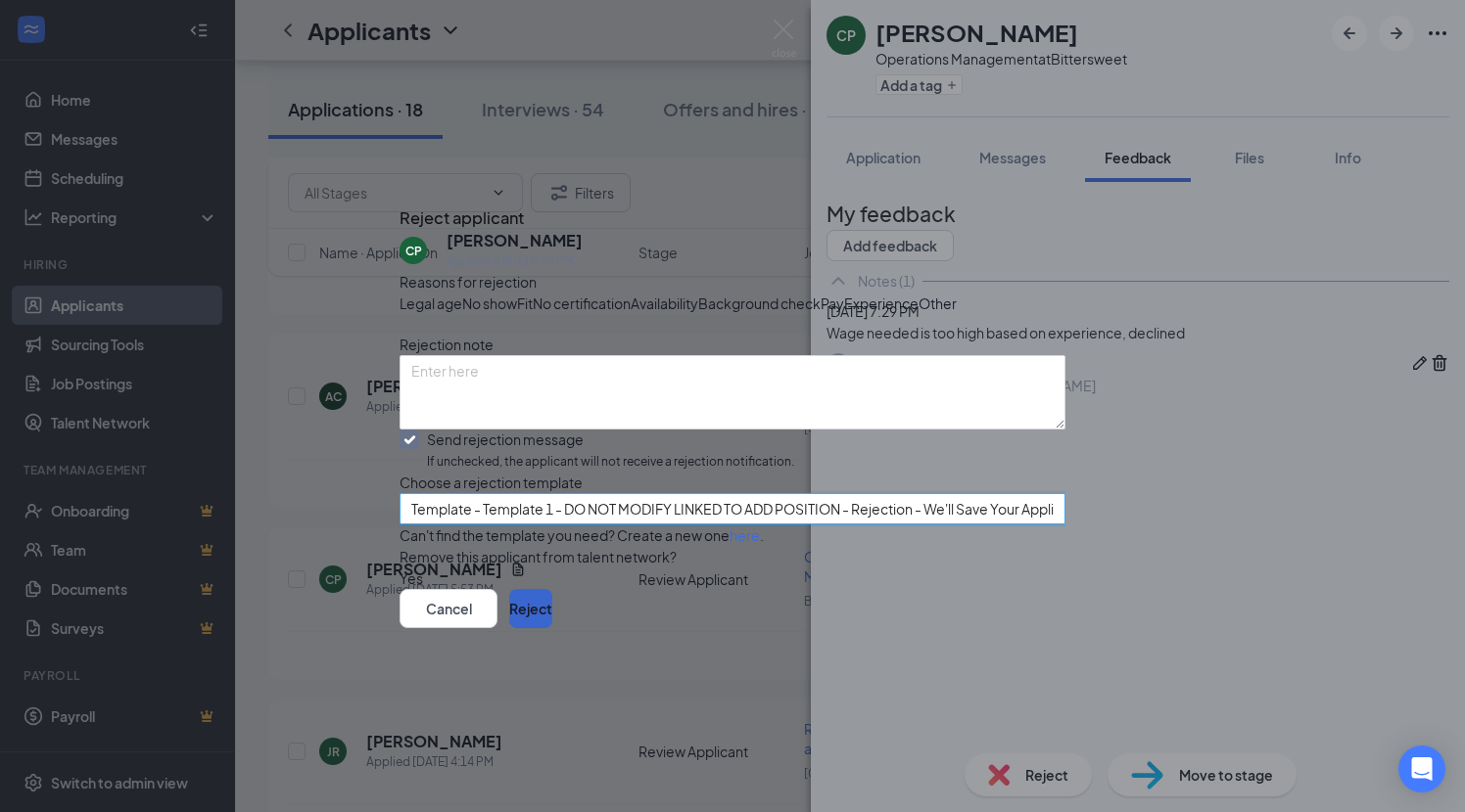
click at [552, 628] on button "Reject" at bounding box center [530, 609] width 43 height 39
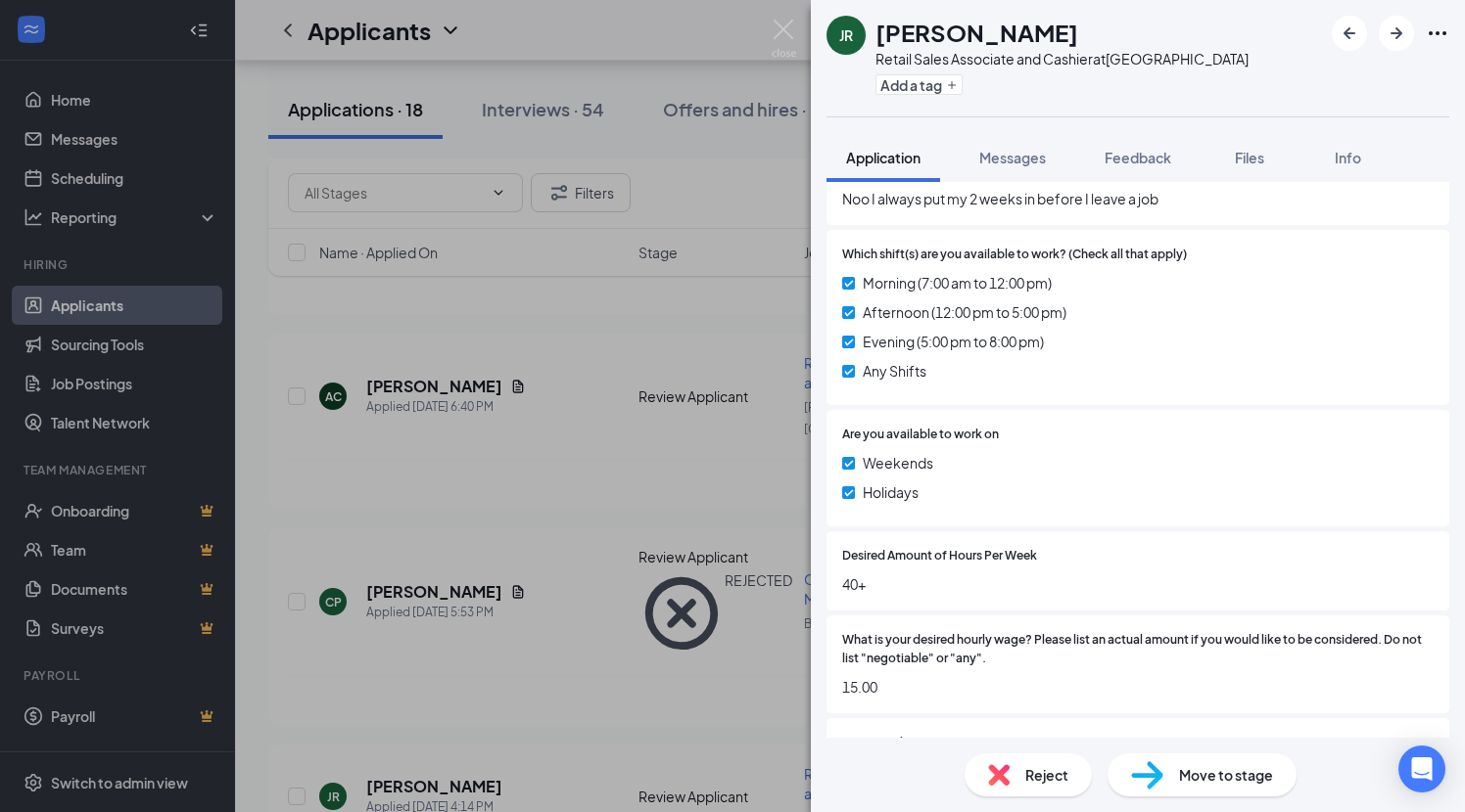
scroll to position [903, 0]
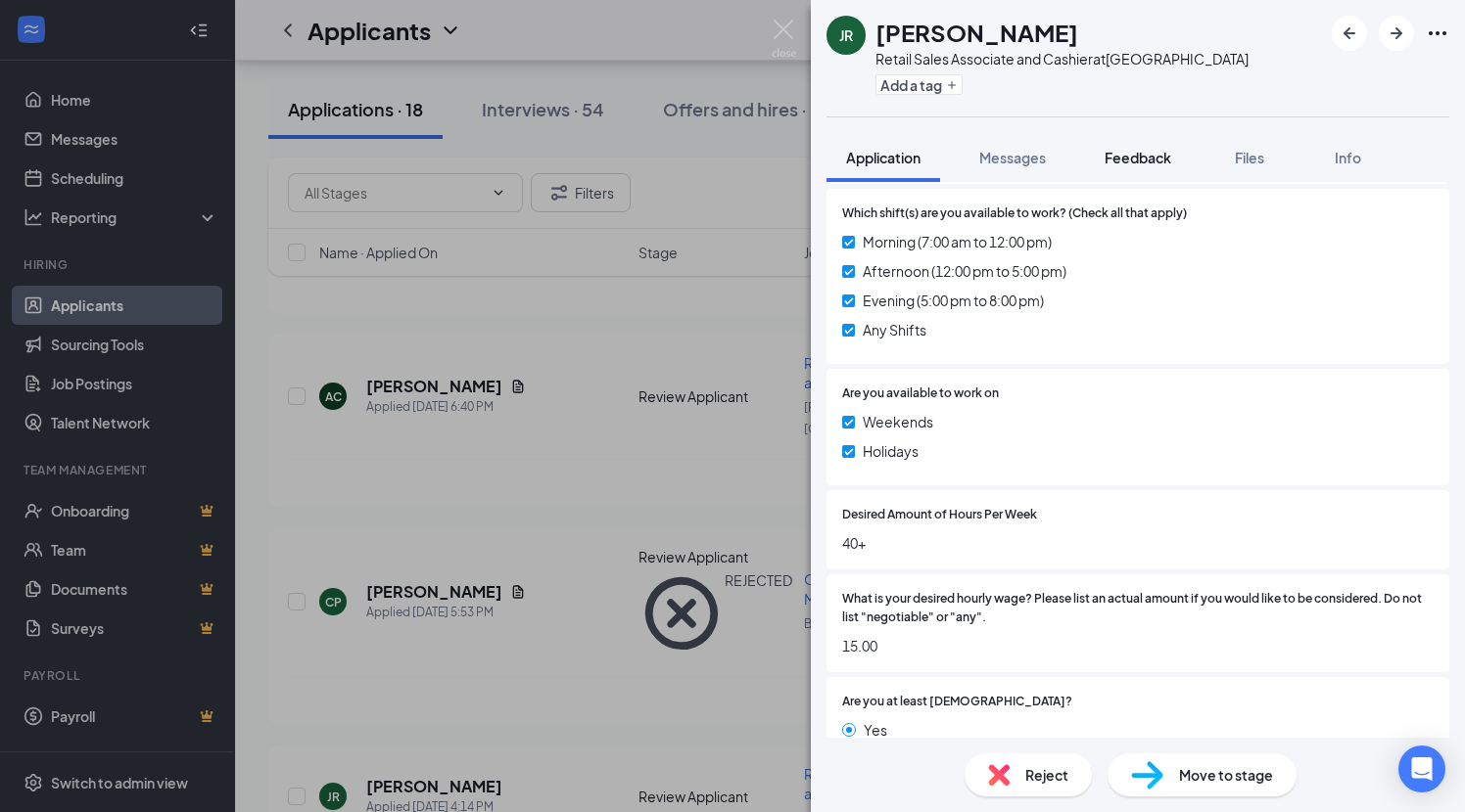
click at [1171, 154] on span "Feedback" at bounding box center [1138, 158] width 67 height 18
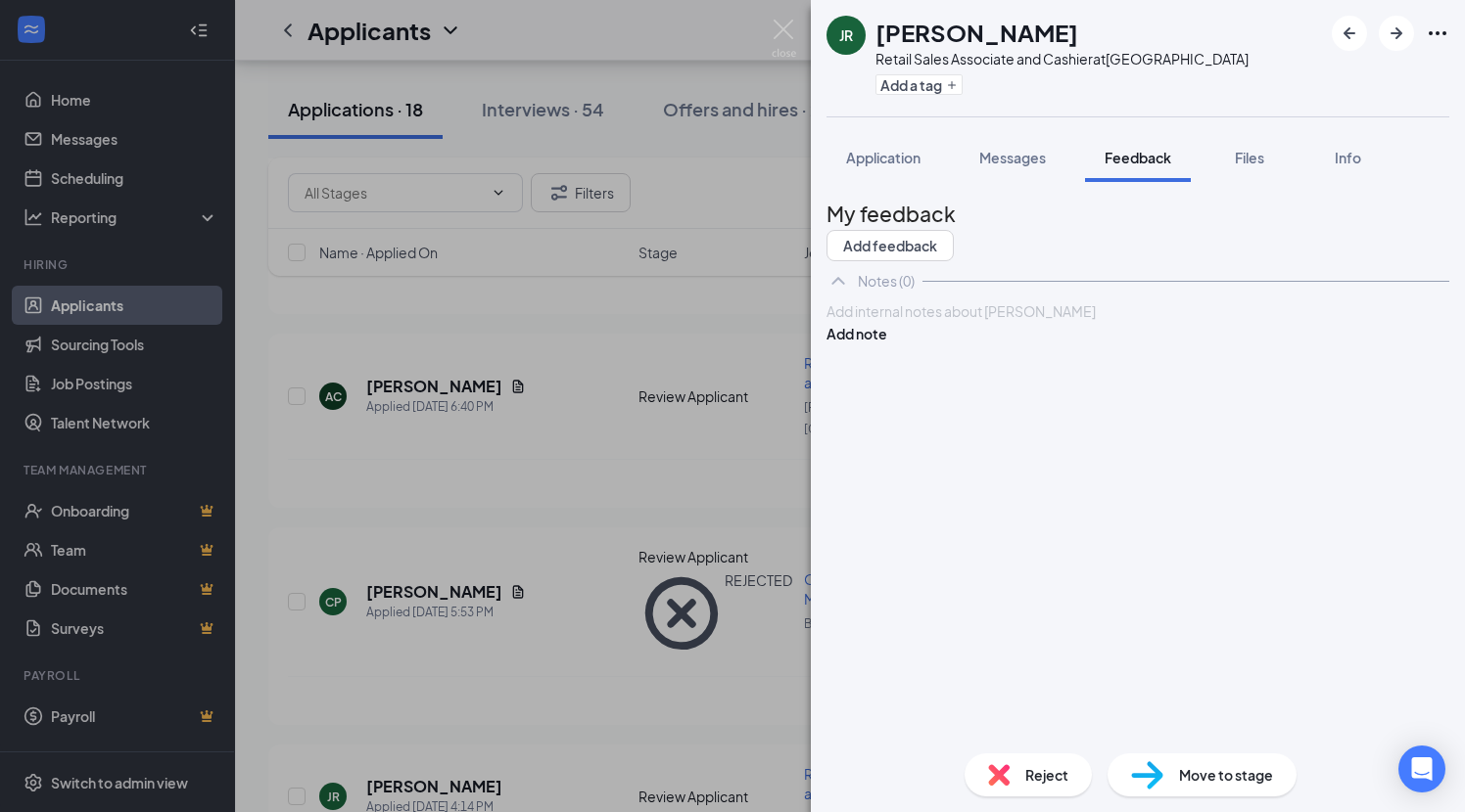
click at [866, 322] on div at bounding box center [1138, 311] width 621 height 21
click at [887, 344] on button "Add note" at bounding box center [856, 334] width 61 height 22
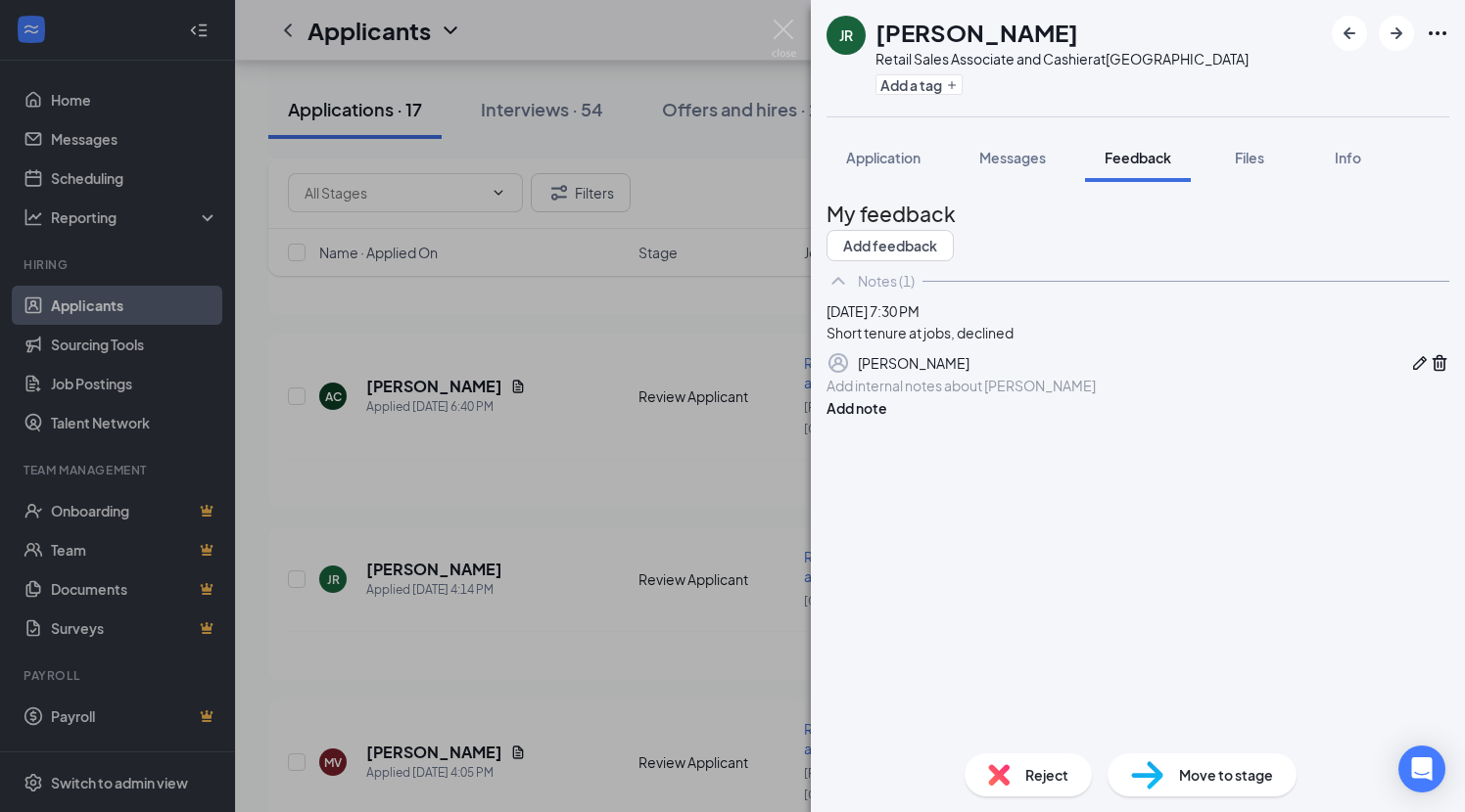
click at [1025, 771] on span "Reject" at bounding box center [1046, 775] width 43 height 22
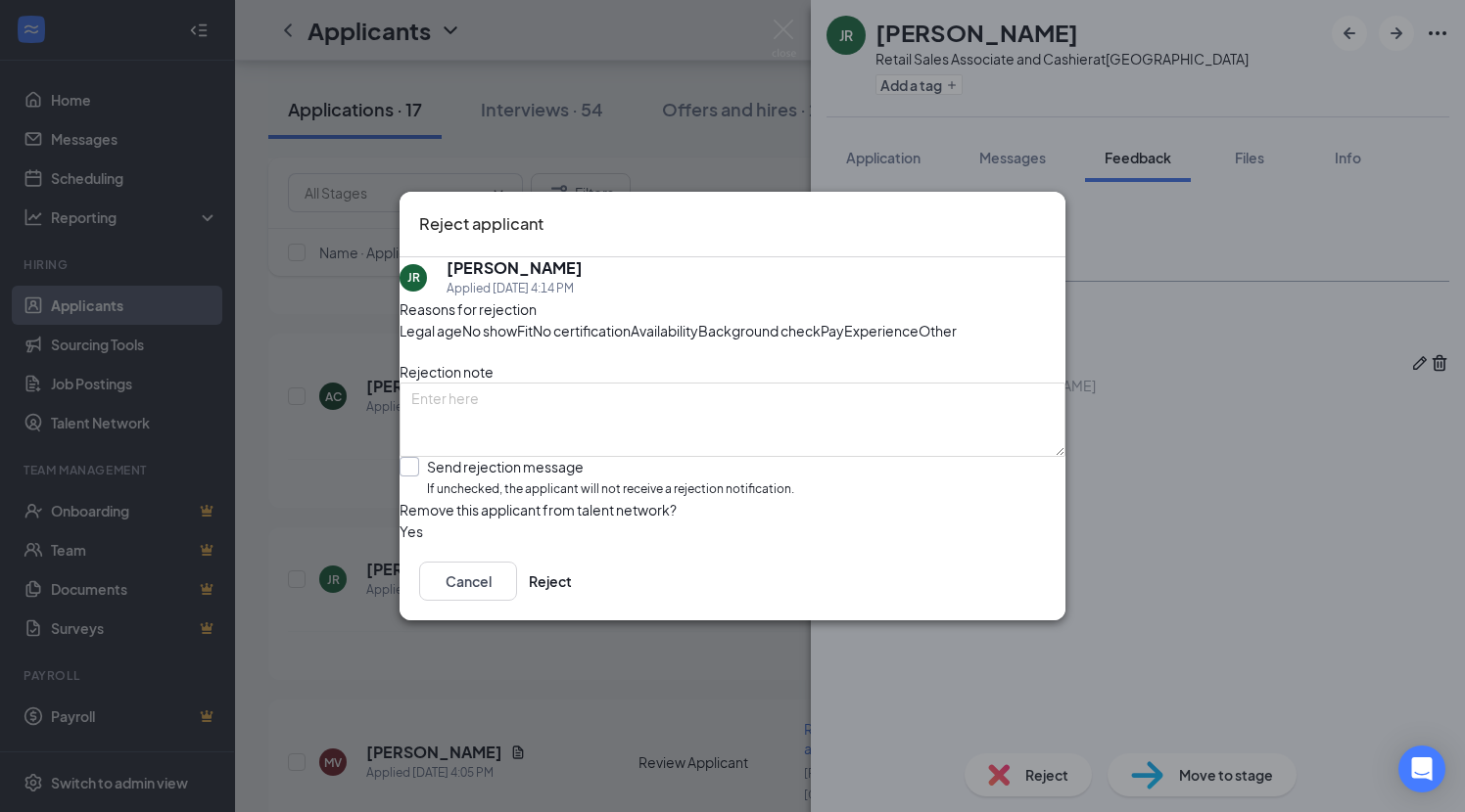
click at [654, 499] on div "Send rejection message If unchecked, the applicant will not receive a rejection…" at bounding box center [611, 478] width 367 height 42
click at [654, 499] on input "Send rejection message If unchecked, the applicant will not receive a rejection…" at bounding box center [596, 478] width 394 height 42
checkbox input "true"
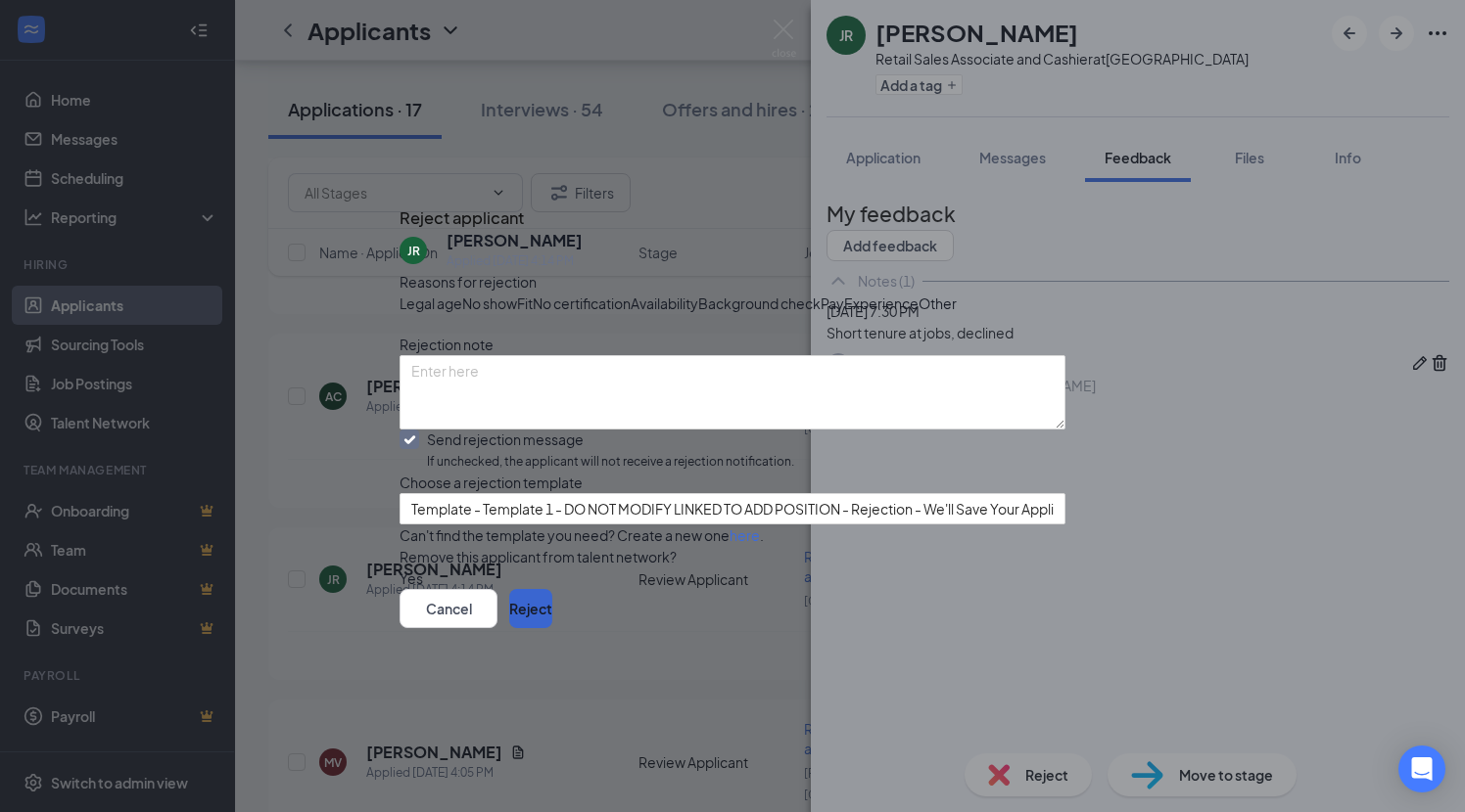
click at [552, 628] on button "Reject" at bounding box center [530, 609] width 43 height 39
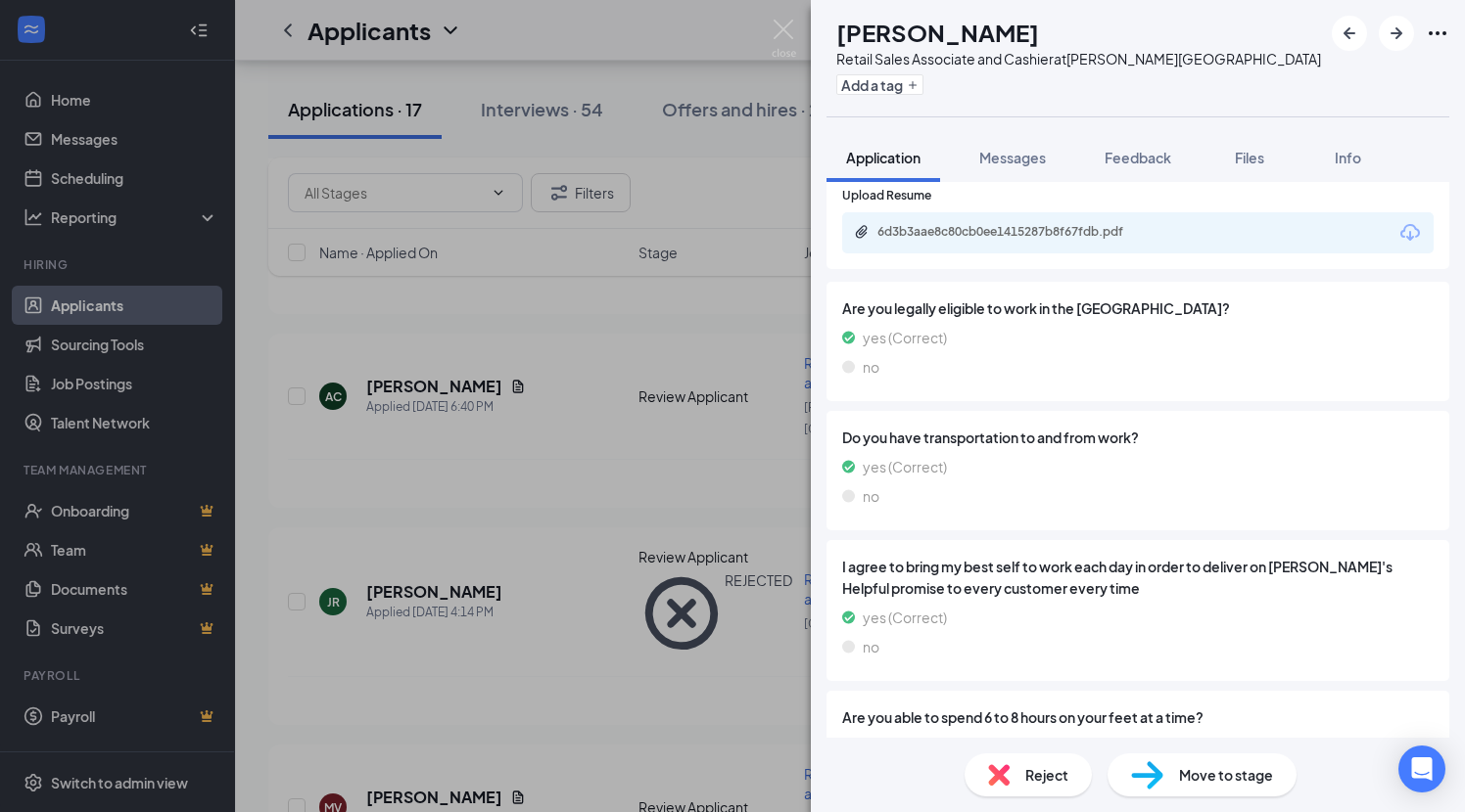
scroll to position [1631, 0]
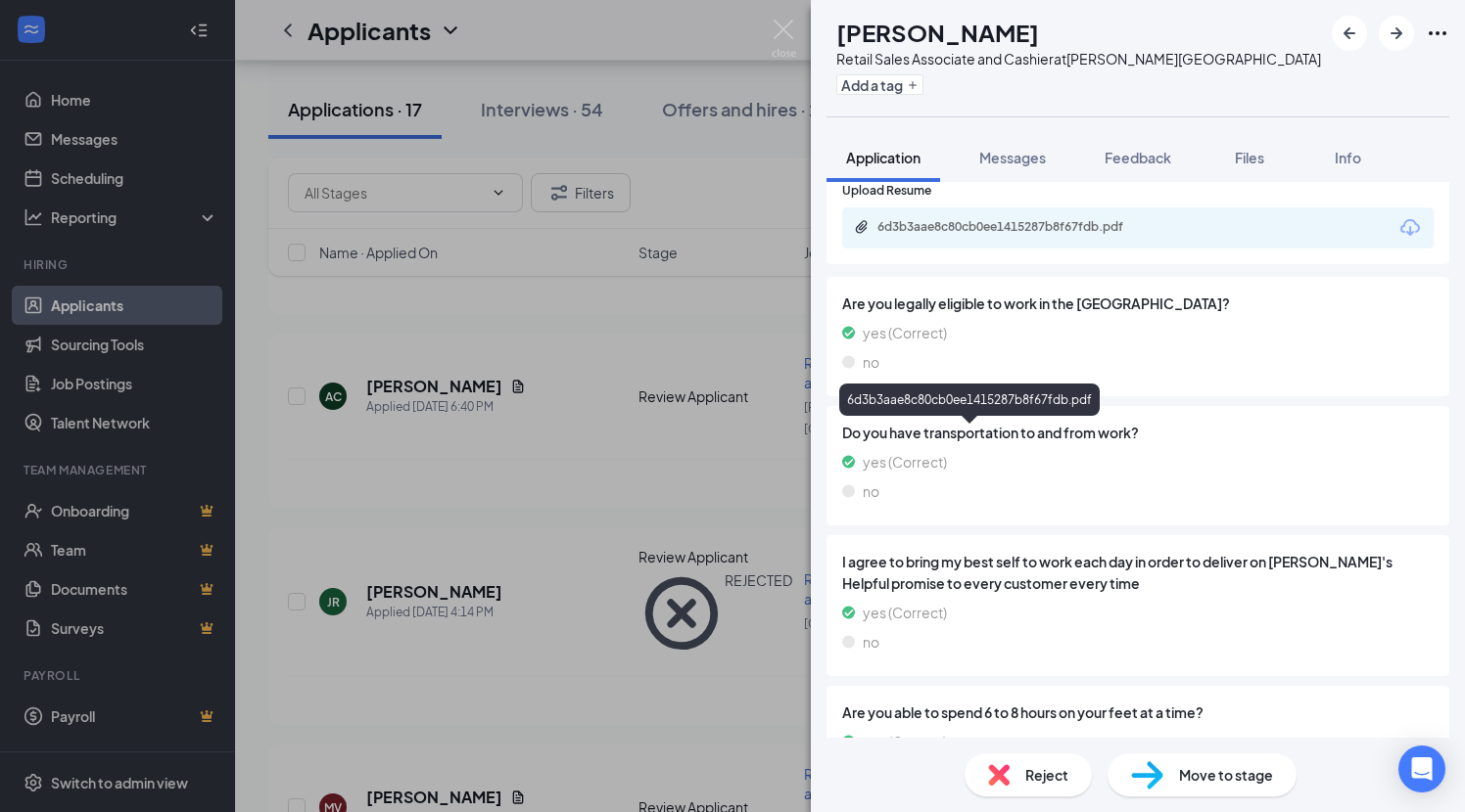
click at [1090, 234] on div "6d3b3aae8c80cb0ee1415287b8f67fdb.pdf" at bounding box center [1014, 227] width 274 height 16
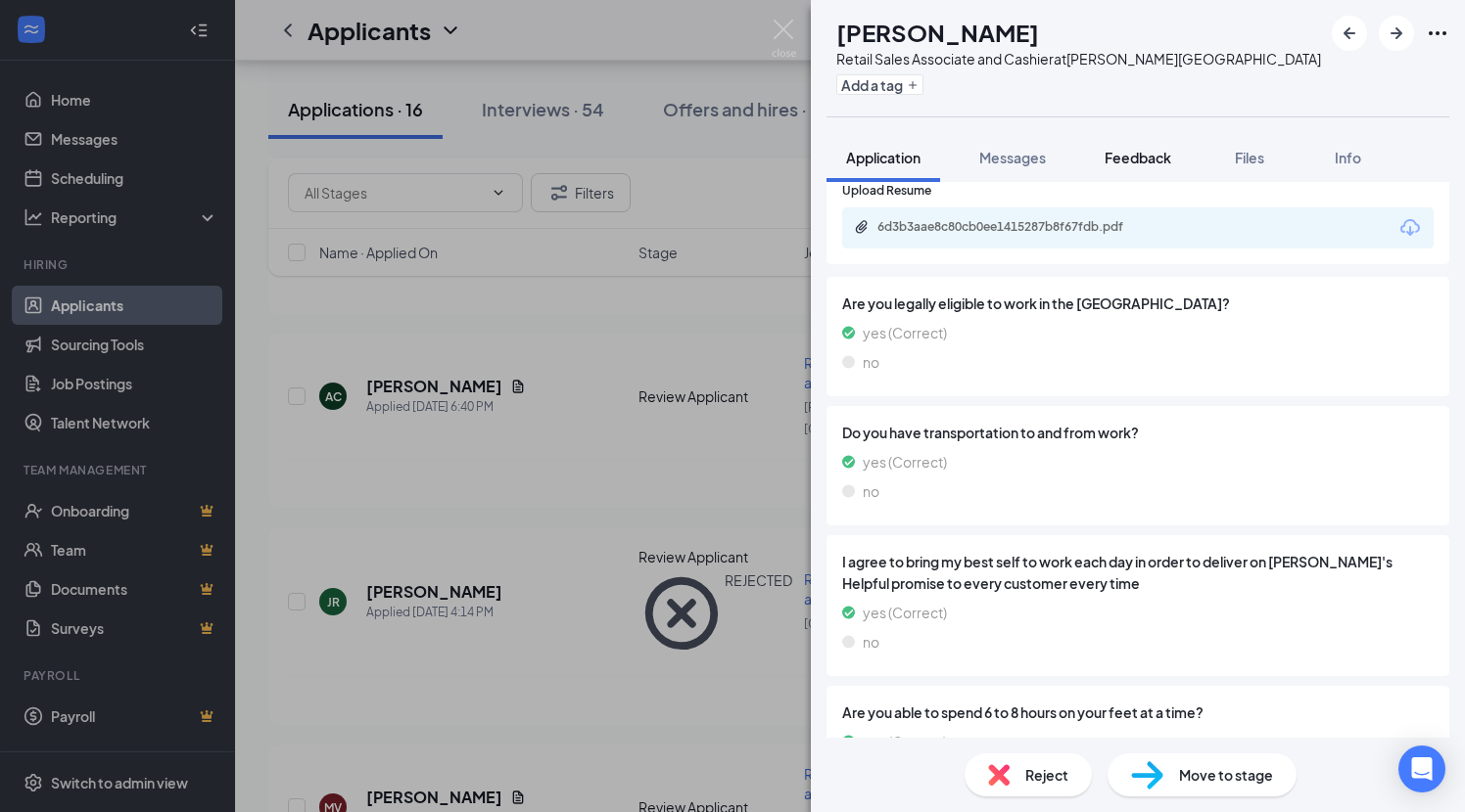
click at [1146, 163] on span "Feedback" at bounding box center [1138, 158] width 67 height 18
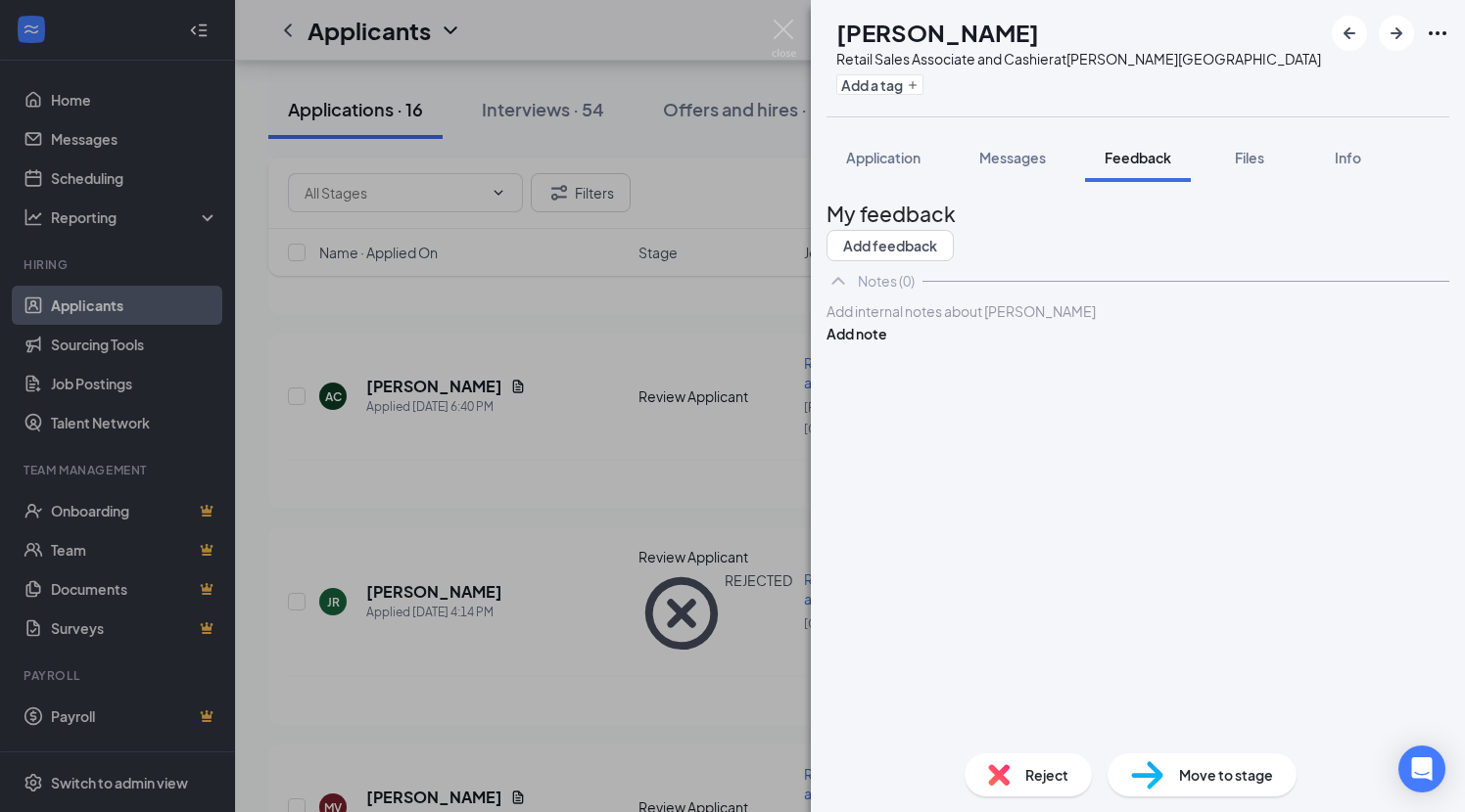
click at [870, 322] on div at bounding box center [1138, 311] width 621 height 21
click at [887, 344] on button "Add note" at bounding box center [856, 334] width 61 height 22
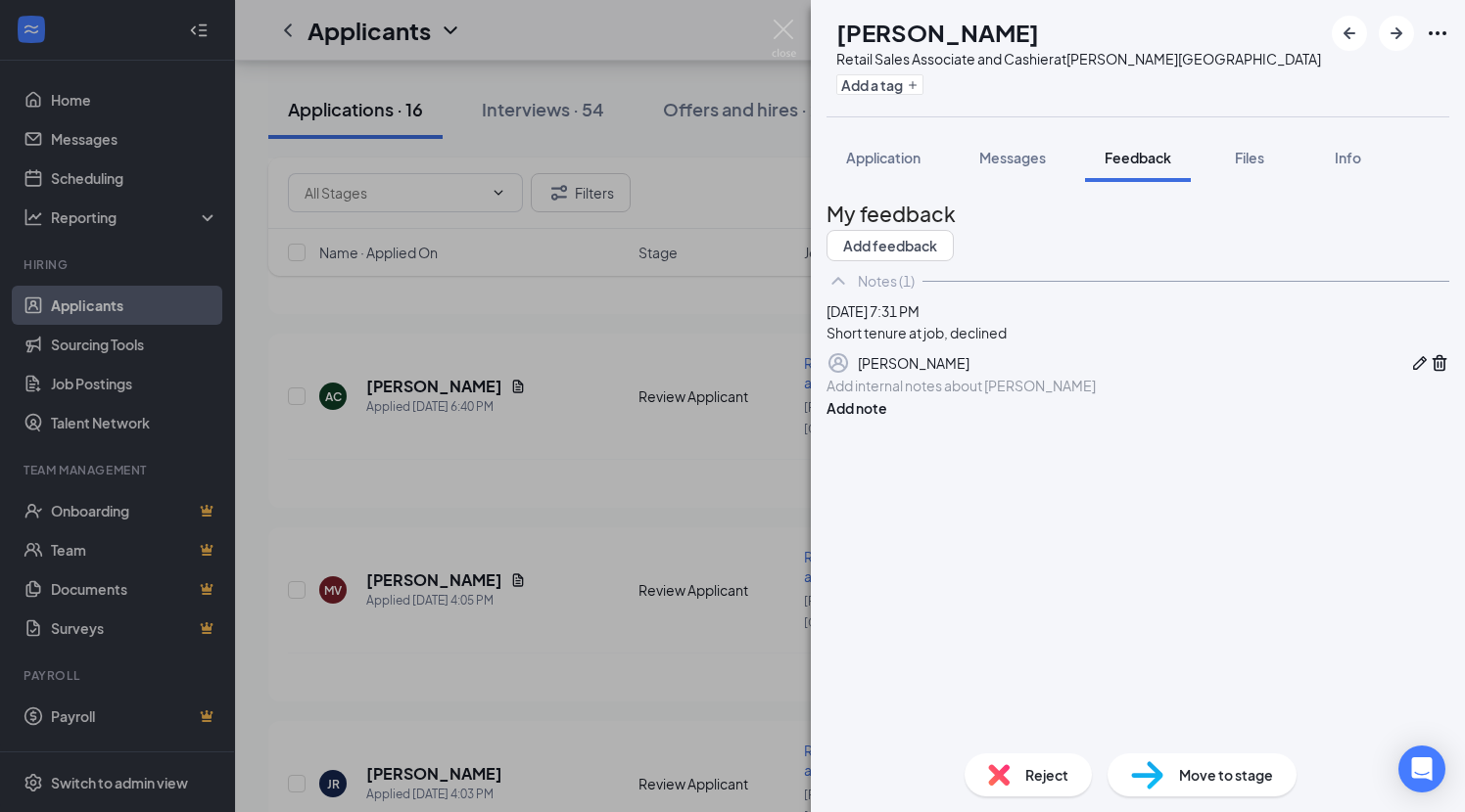
click at [1012, 781] on div "Reject" at bounding box center [1028, 774] width 128 height 43
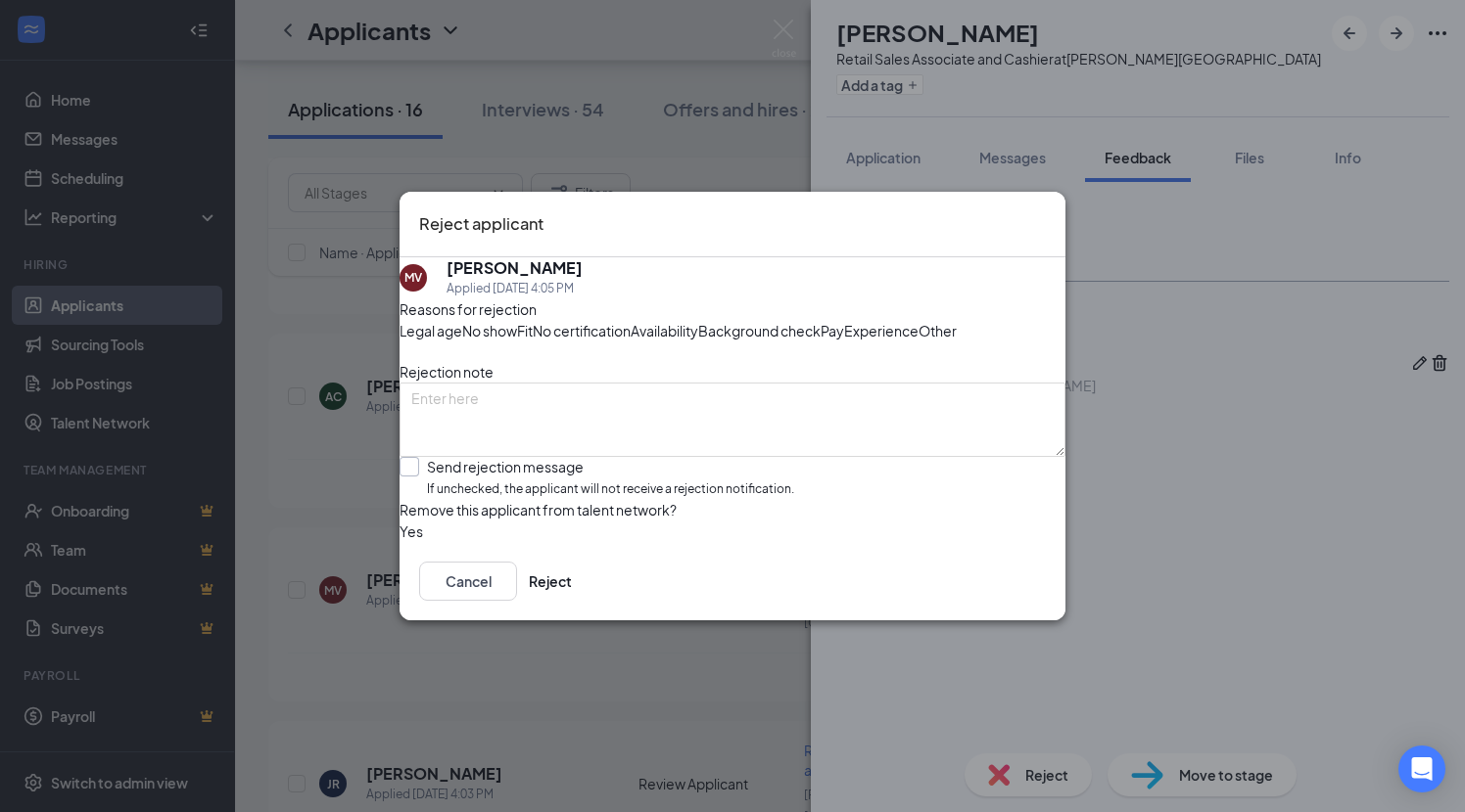
click at [514, 477] on div "Send rejection message" at bounding box center [611, 467] width 367 height 20
click at [514, 499] on input "Send rejection message If unchecked, the applicant will not receive a rejection…" at bounding box center [596, 478] width 394 height 42
checkbox input "true"
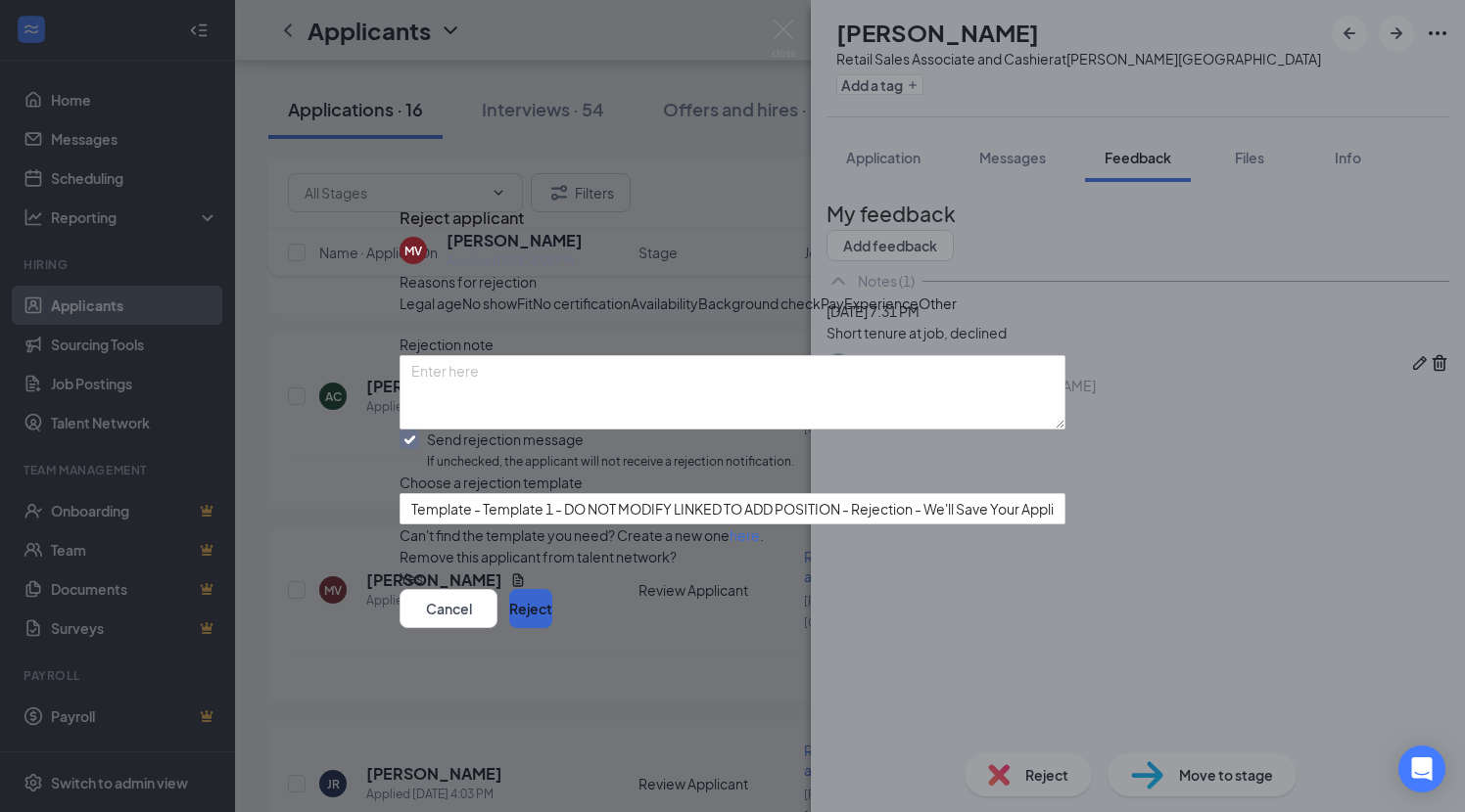
click at [552, 628] on button "Reject" at bounding box center [530, 609] width 43 height 39
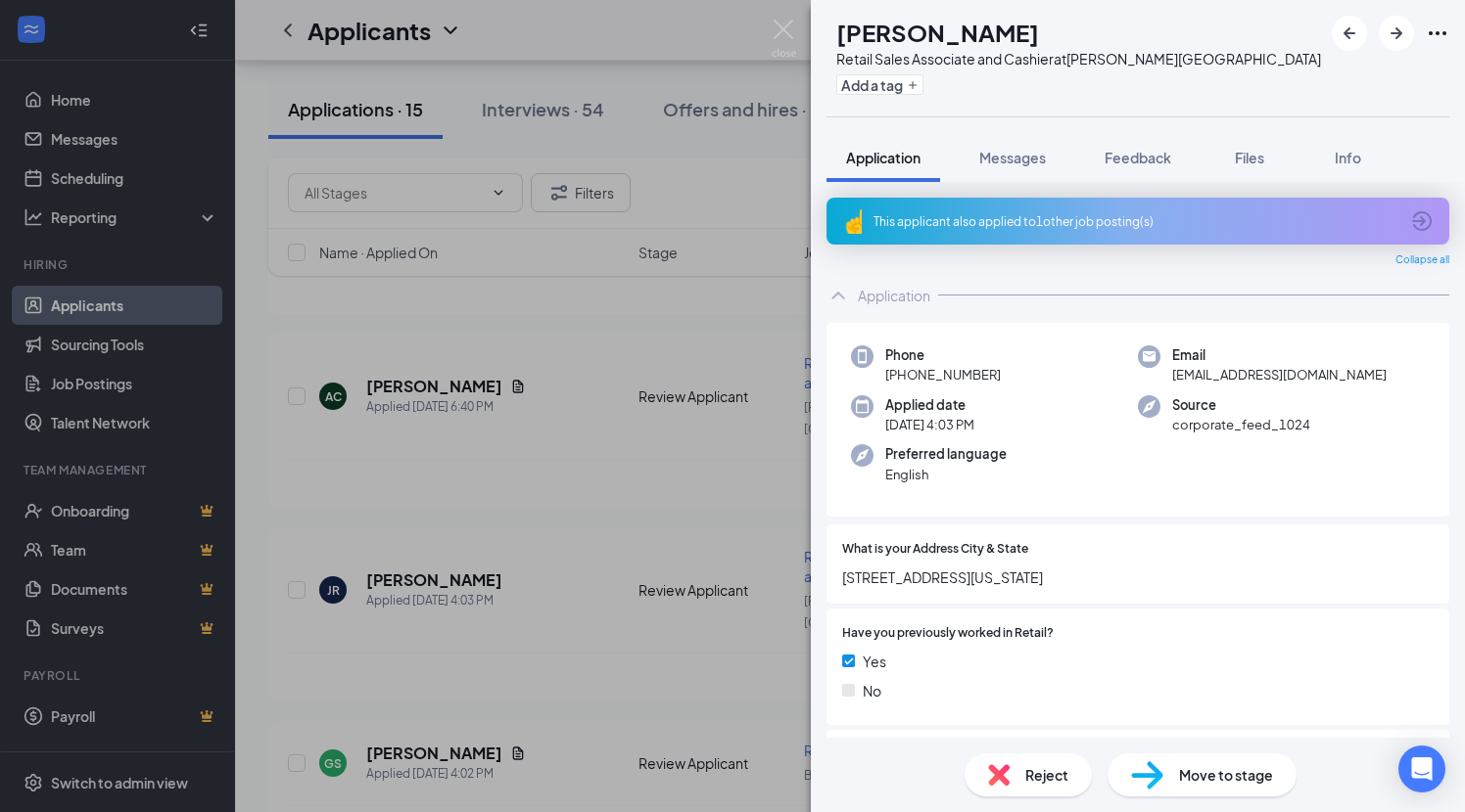
click at [1078, 217] on div "This applicant also applied to 1 other job posting(s)" at bounding box center [1136, 221] width 525 height 17
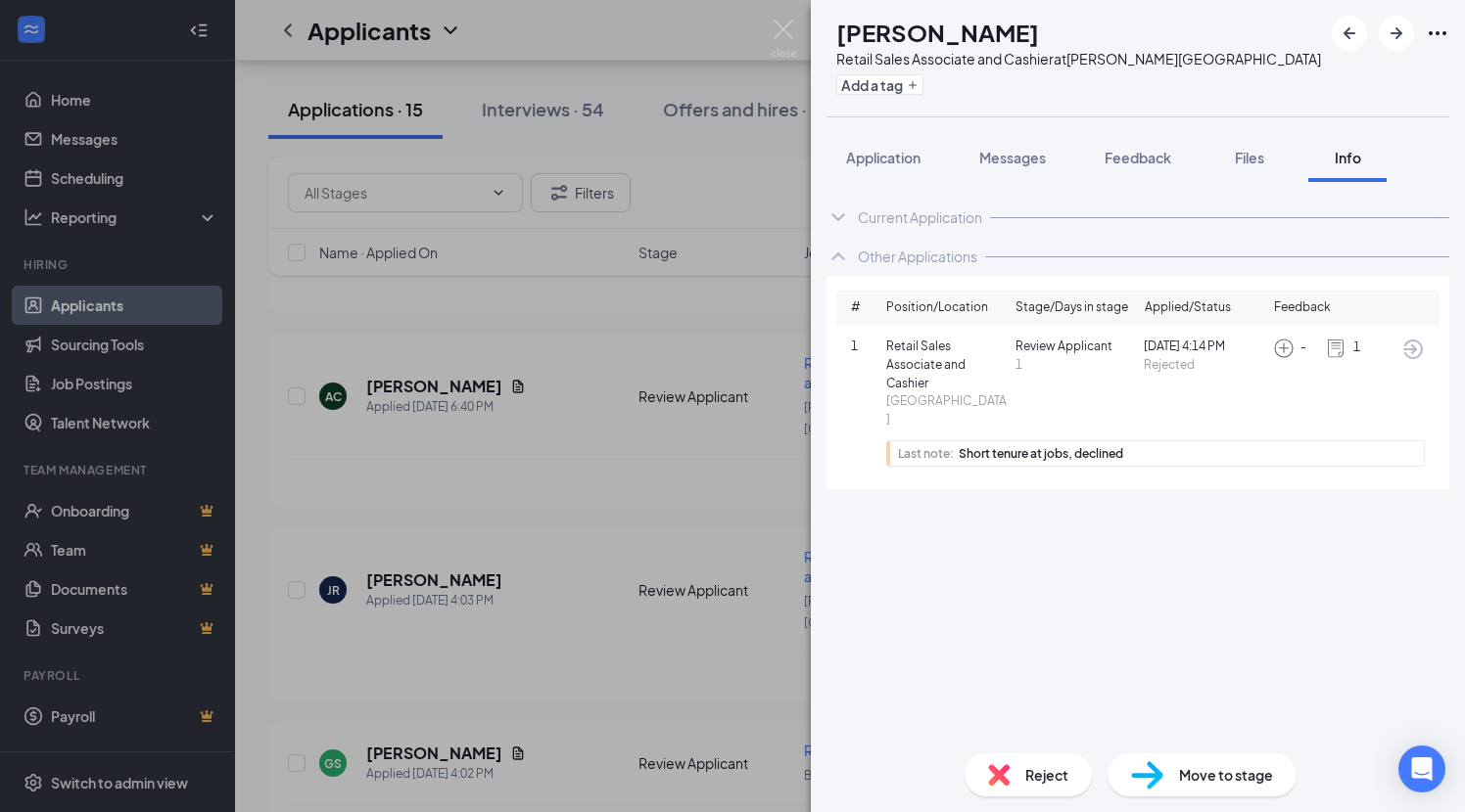
click at [994, 776] on img at bounding box center [999, 775] width 22 height 22
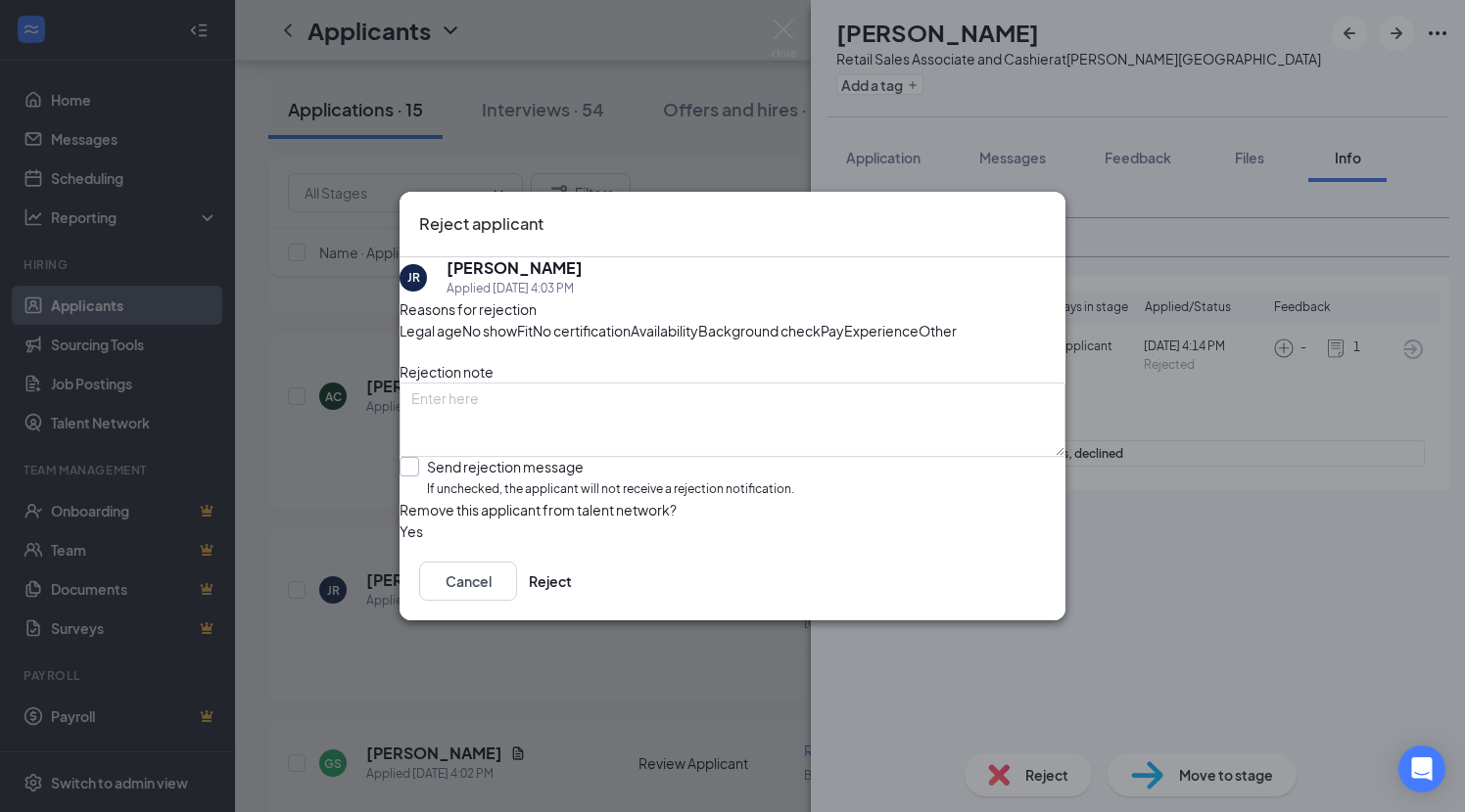
click at [568, 477] on div "Send rejection message" at bounding box center [611, 467] width 367 height 20
click at [568, 499] on input "Send rejection message If unchecked, the applicant will not receive a rejection…" at bounding box center [596, 478] width 394 height 42
checkbox input "true"
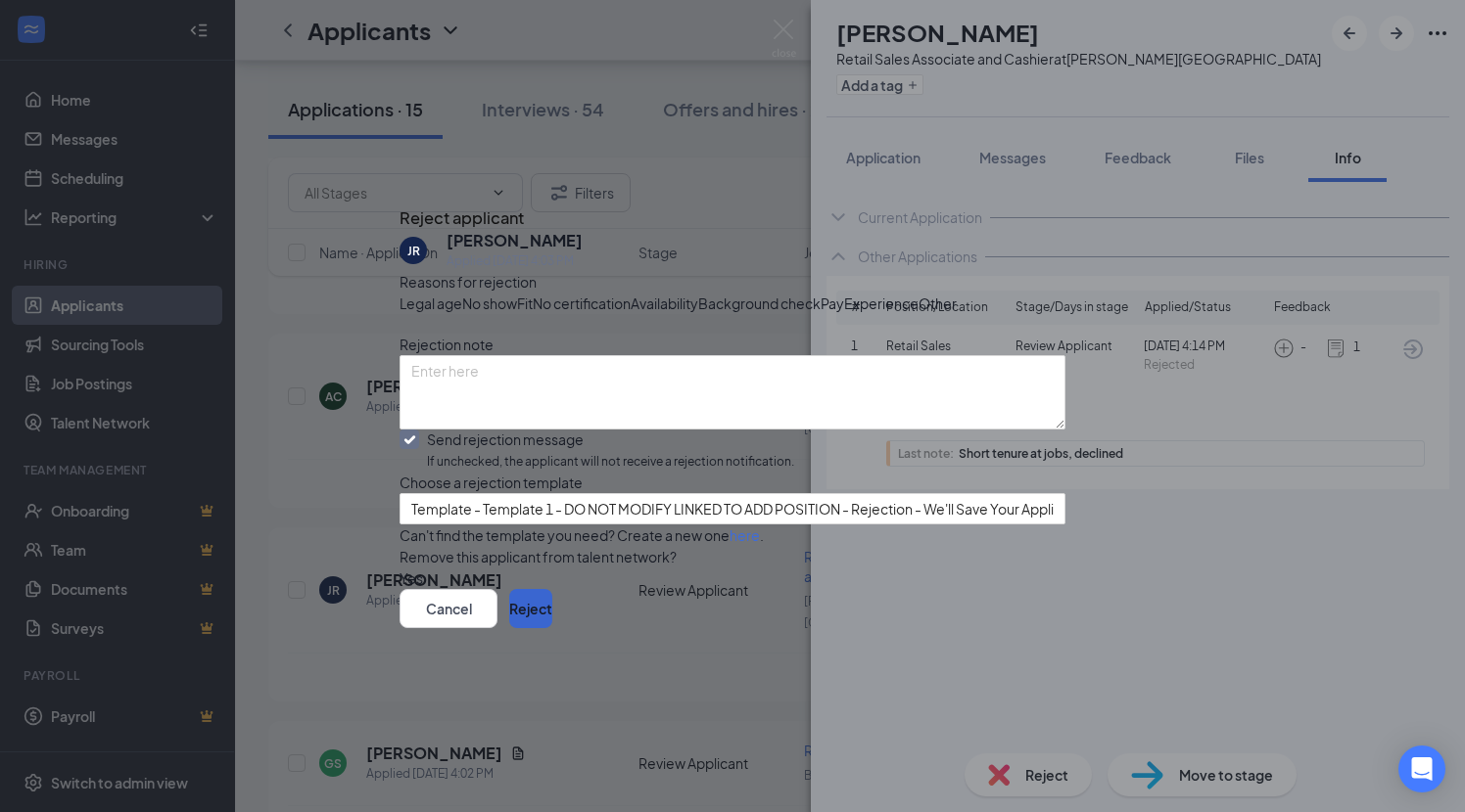
click at [552, 628] on button "Reject" at bounding box center [530, 609] width 43 height 39
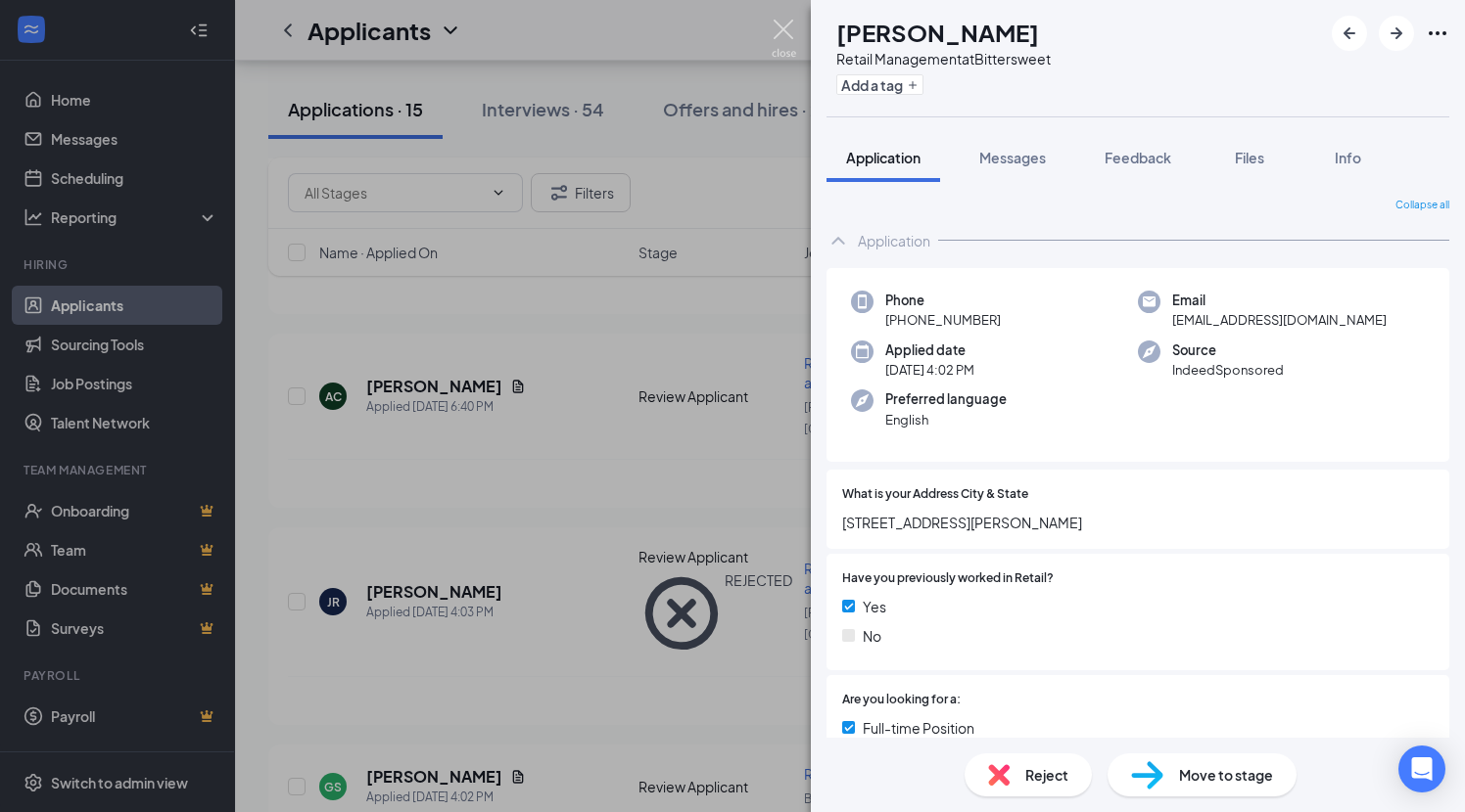
click at [774, 23] on img at bounding box center [783, 39] width 25 height 38
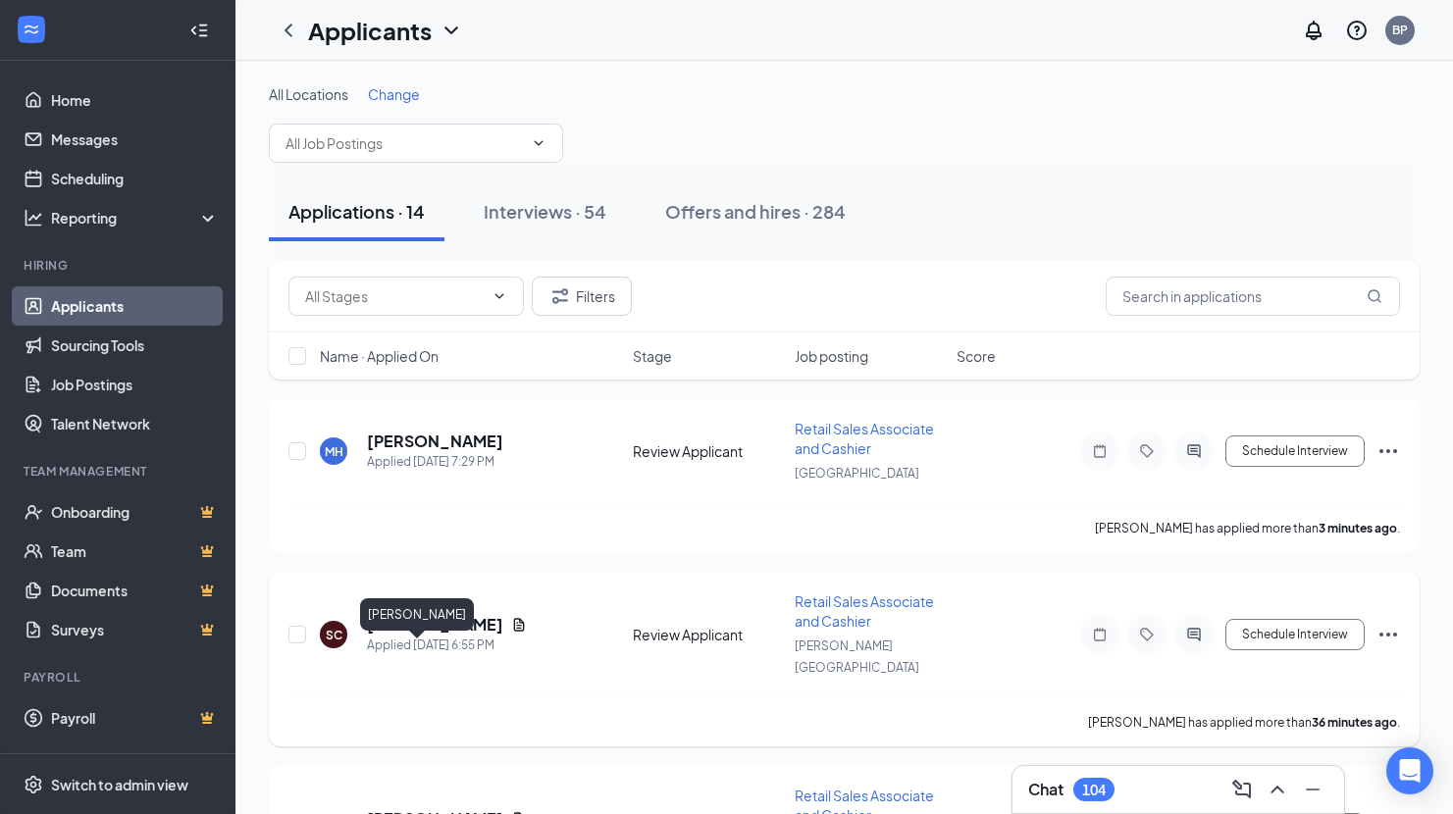
click at [422, 636] on h5 "Santiago Caquias" at bounding box center [435, 625] width 136 height 22
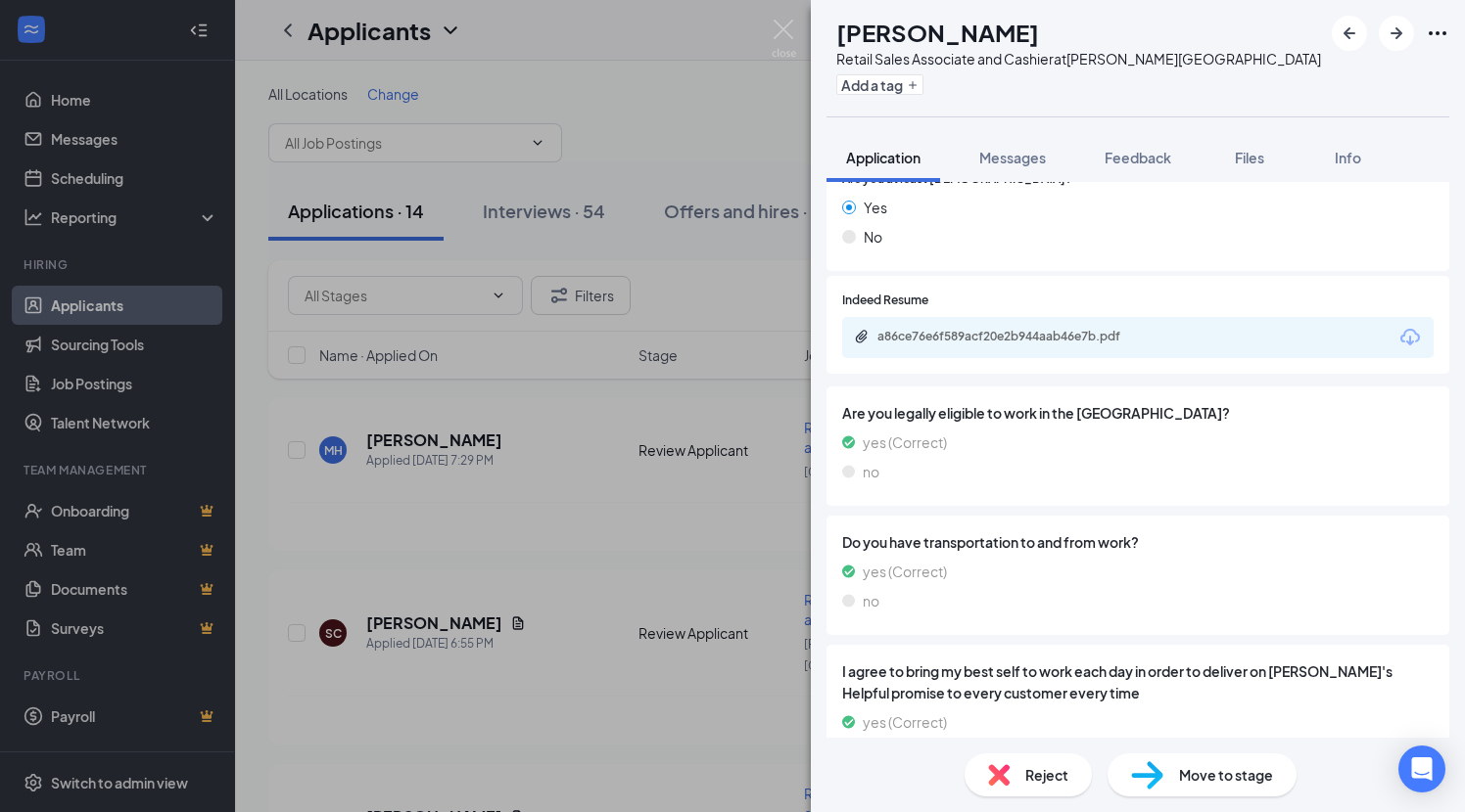
scroll to position [1419, 0]
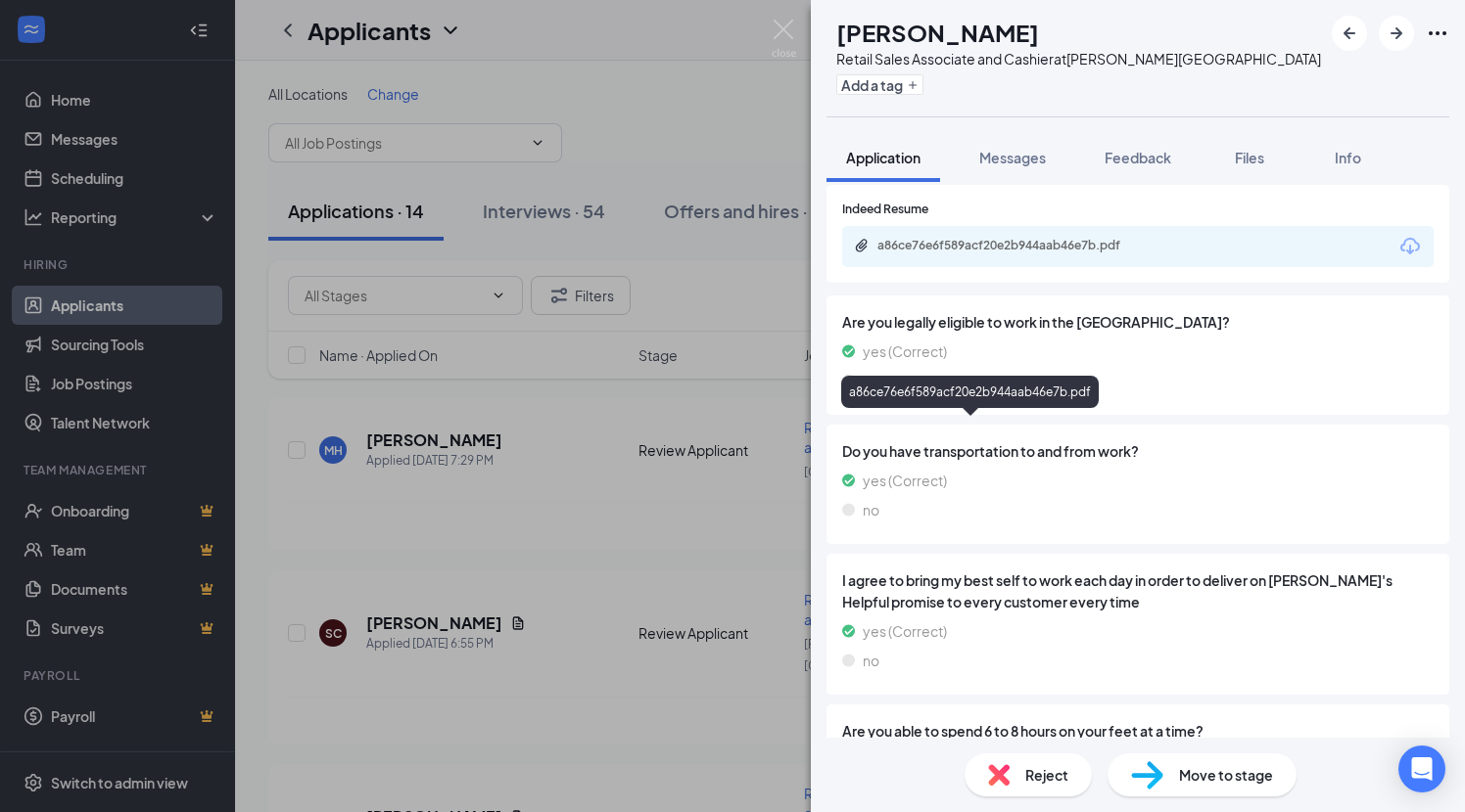
click at [1088, 253] on div "a86ce76e6f589acf20e2b944aab46e7b.pdf" at bounding box center [1014, 245] width 274 height 16
click at [1161, 160] on span "Feedback" at bounding box center [1138, 158] width 67 height 18
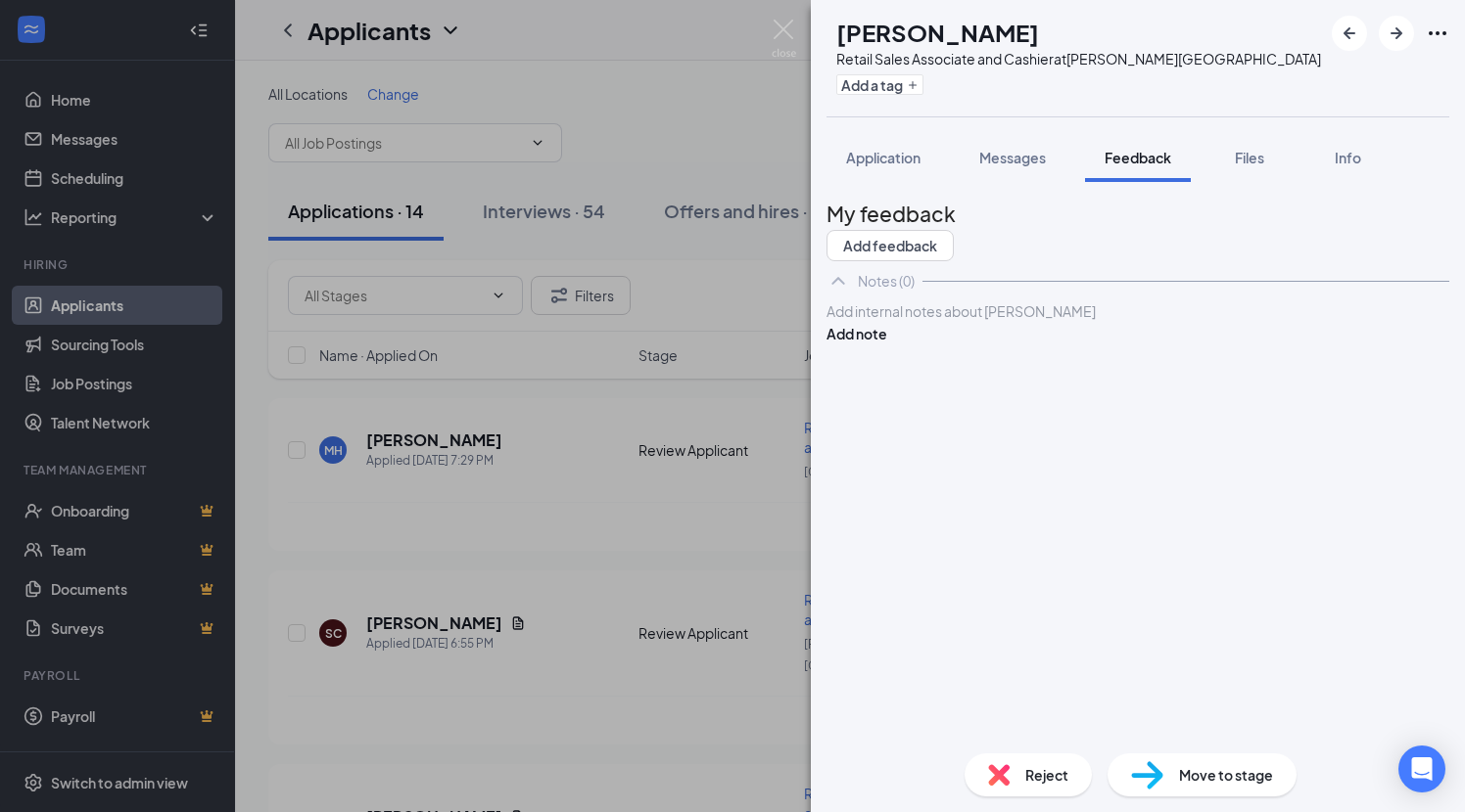
click at [890, 322] on div at bounding box center [1138, 311] width 621 height 21
click at [887, 344] on button "Add note" at bounding box center [856, 334] width 61 height 22
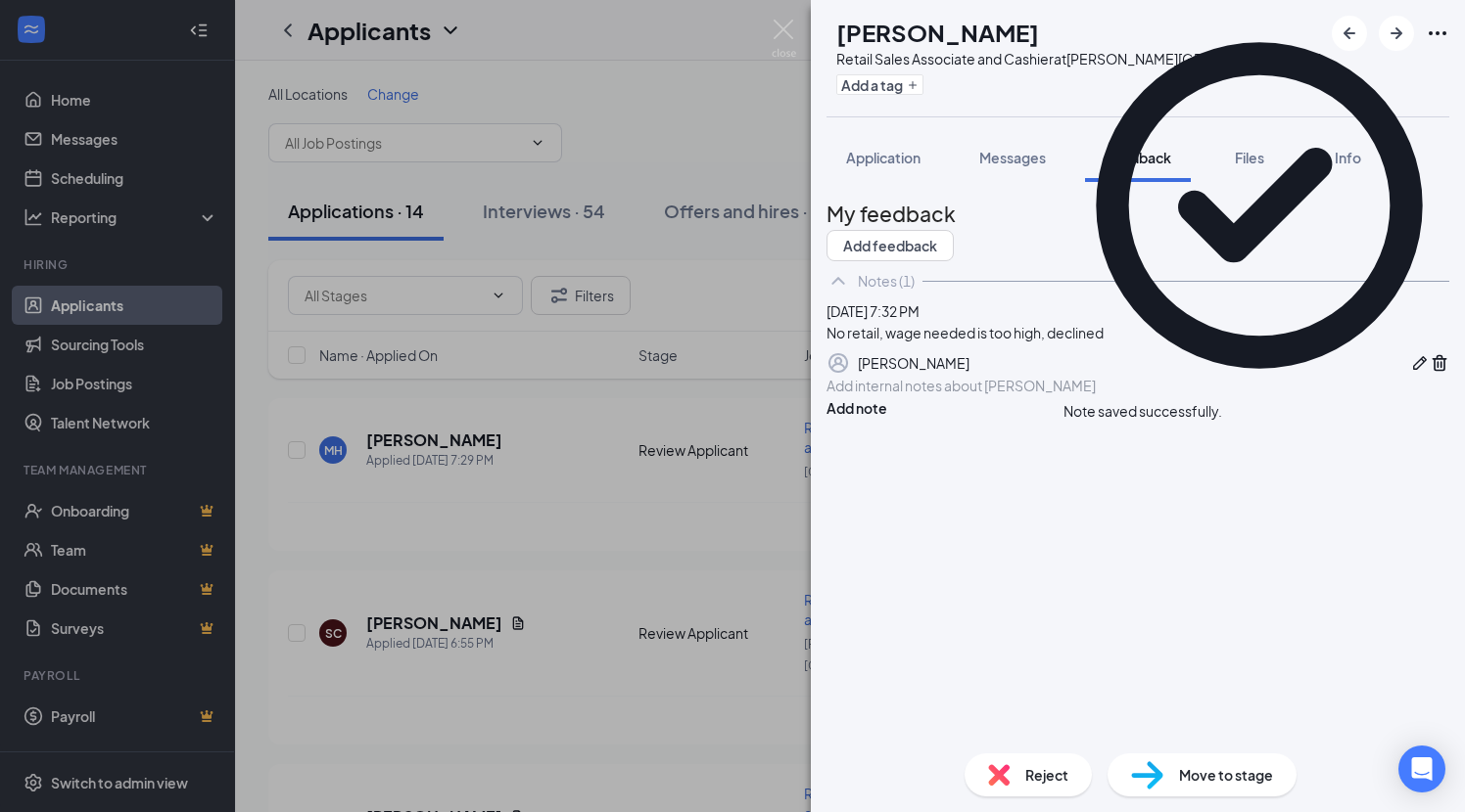
click at [975, 782] on div "Reject" at bounding box center [1028, 774] width 128 height 43
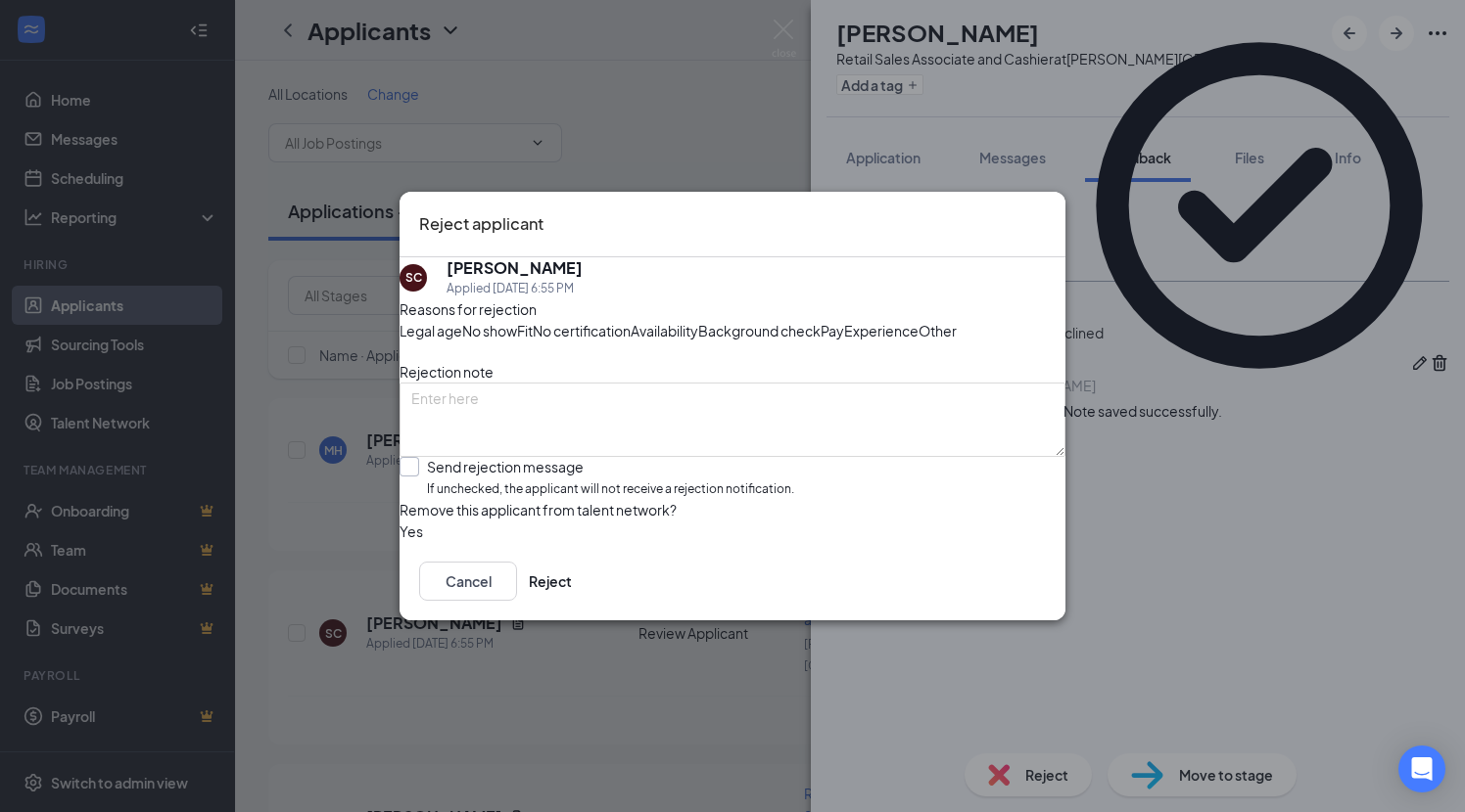
click at [581, 499] on span "If unchecked, the applicant will not receive a rejection notification." at bounding box center [611, 490] width 367 height 19
click at [581, 499] on input "Send rejection message If unchecked, the applicant will not receive a rejection…" at bounding box center [596, 478] width 394 height 42
checkbox input "true"
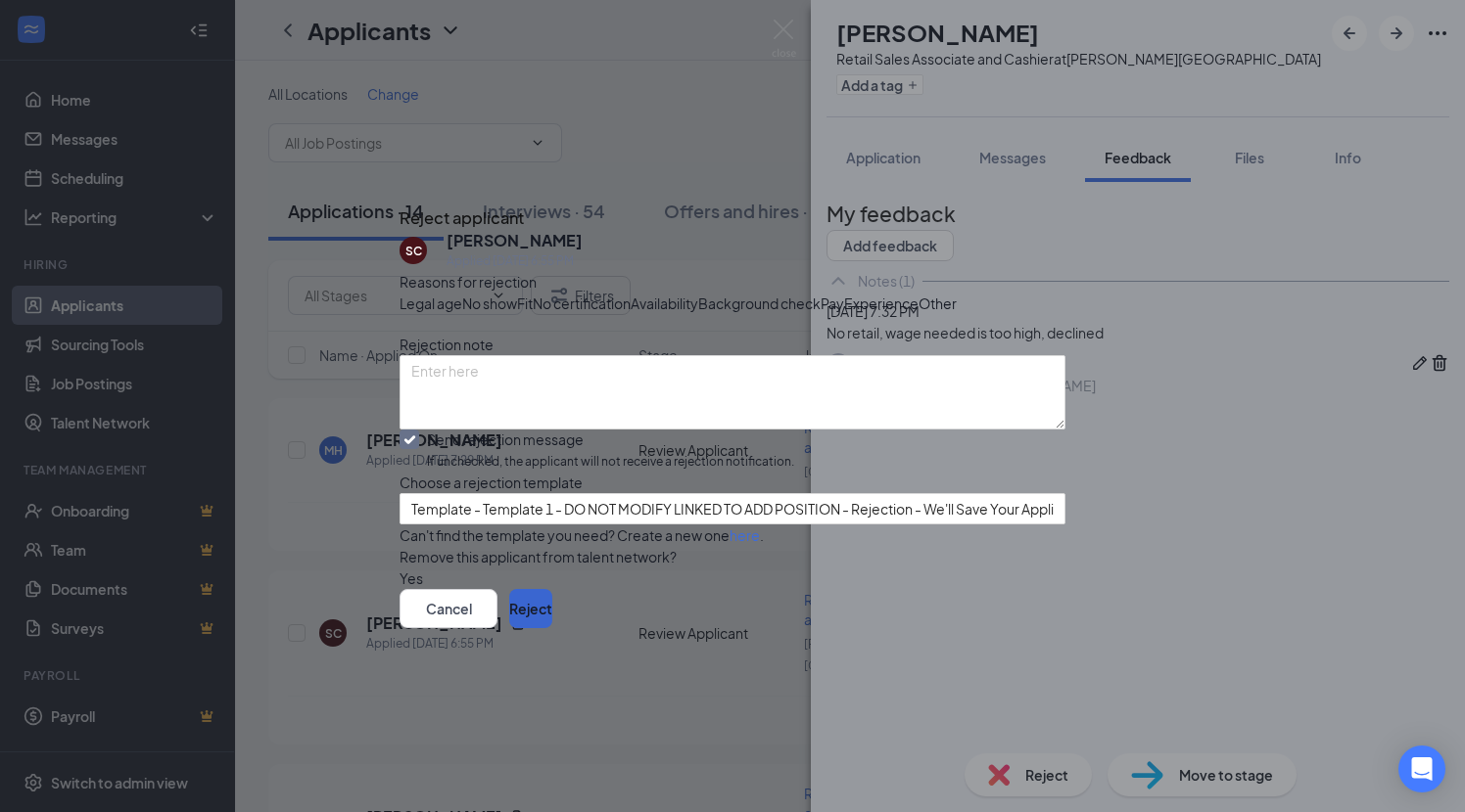
click at [552, 628] on button "Reject" at bounding box center [530, 609] width 43 height 39
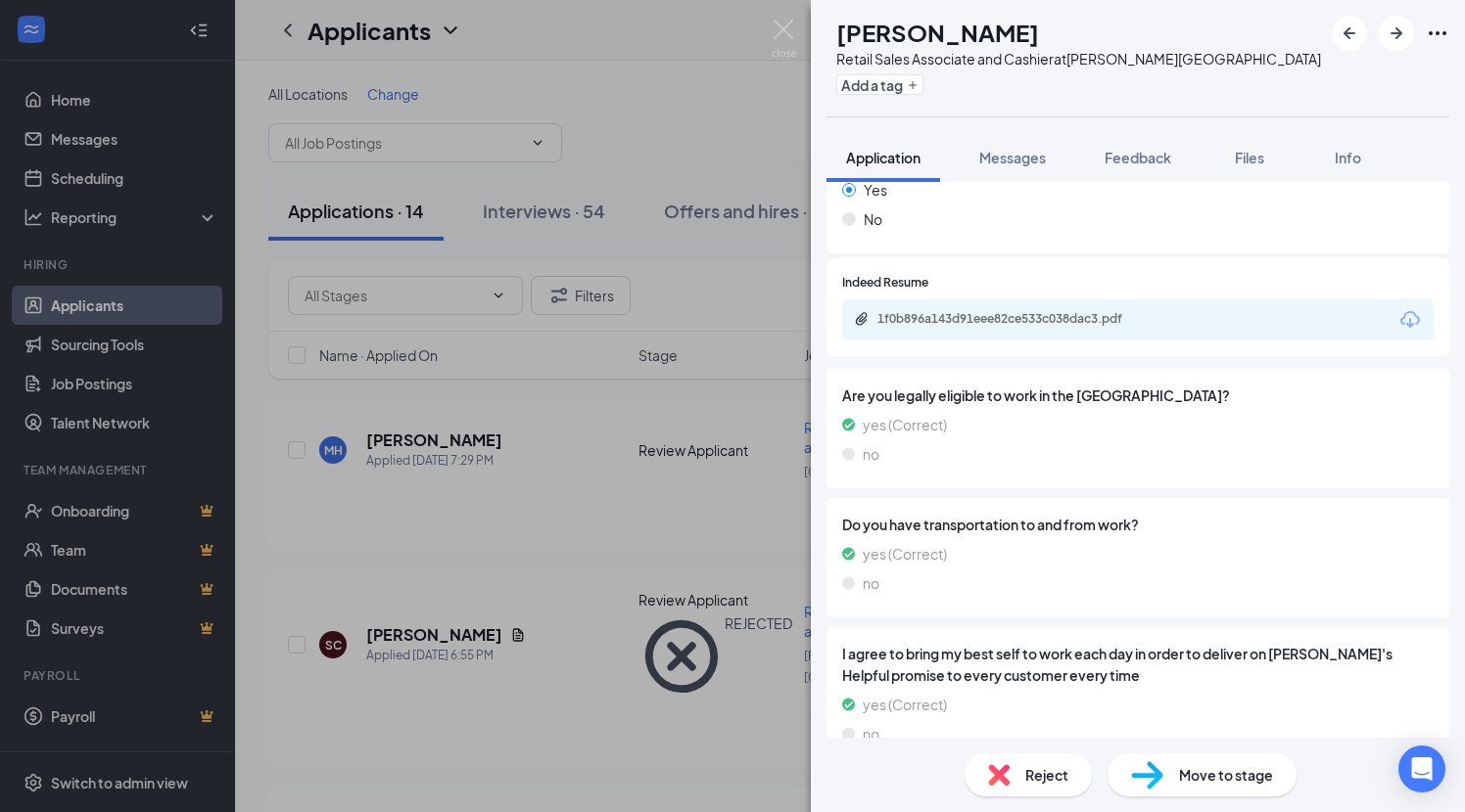
scroll to position [1377, 0]
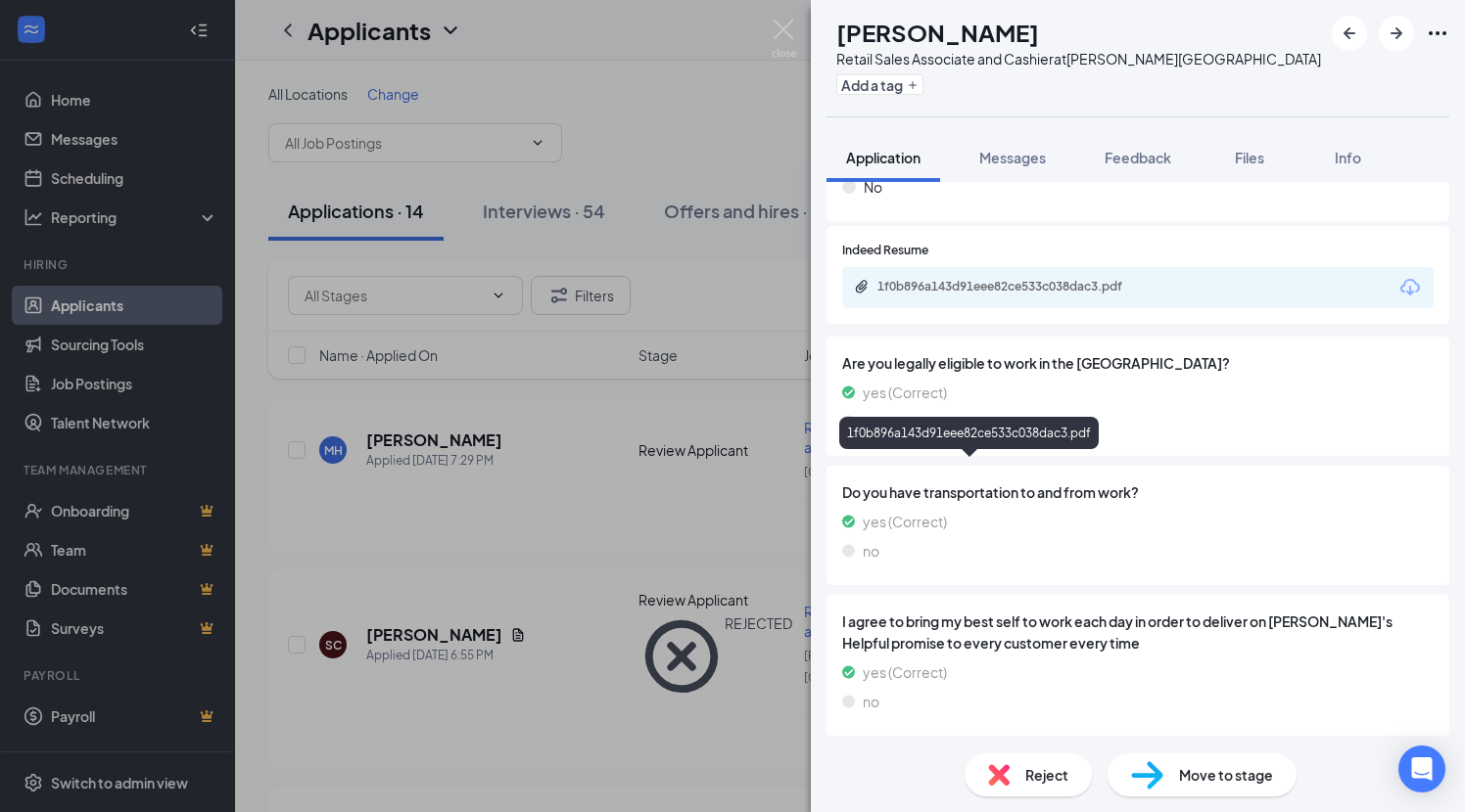
click at [1147, 294] on div "1f0b896a143d91eee82ce533c038dac3.pdf" at bounding box center [1014, 287] width 274 height 16
click at [1166, 160] on span "Feedback" at bounding box center [1138, 158] width 67 height 18
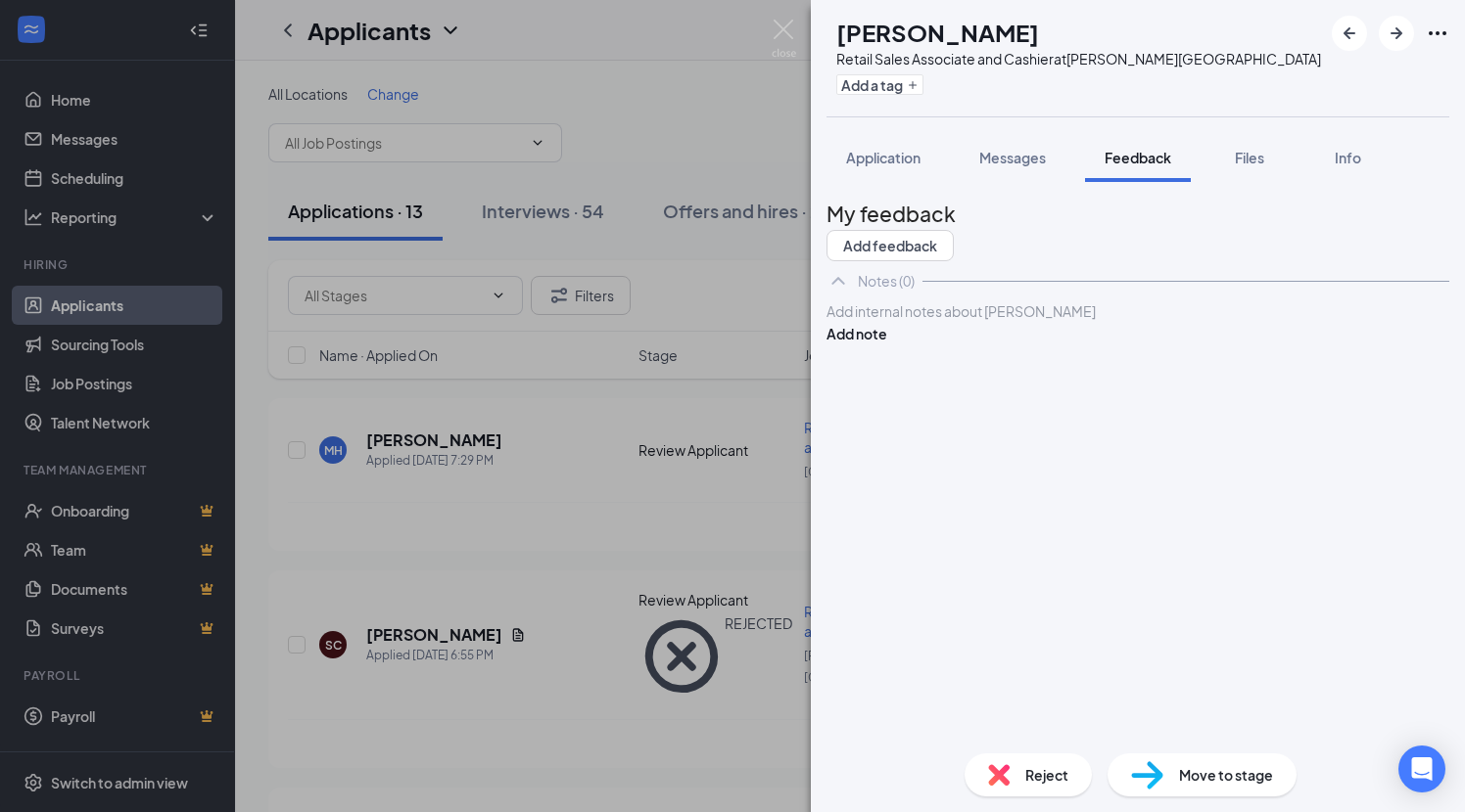
click at [915, 322] on div at bounding box center [1138, 311] width 621 height 21
click at [887, 344] on button "Add note" at bounding box center [856, 334] width 61 height 22
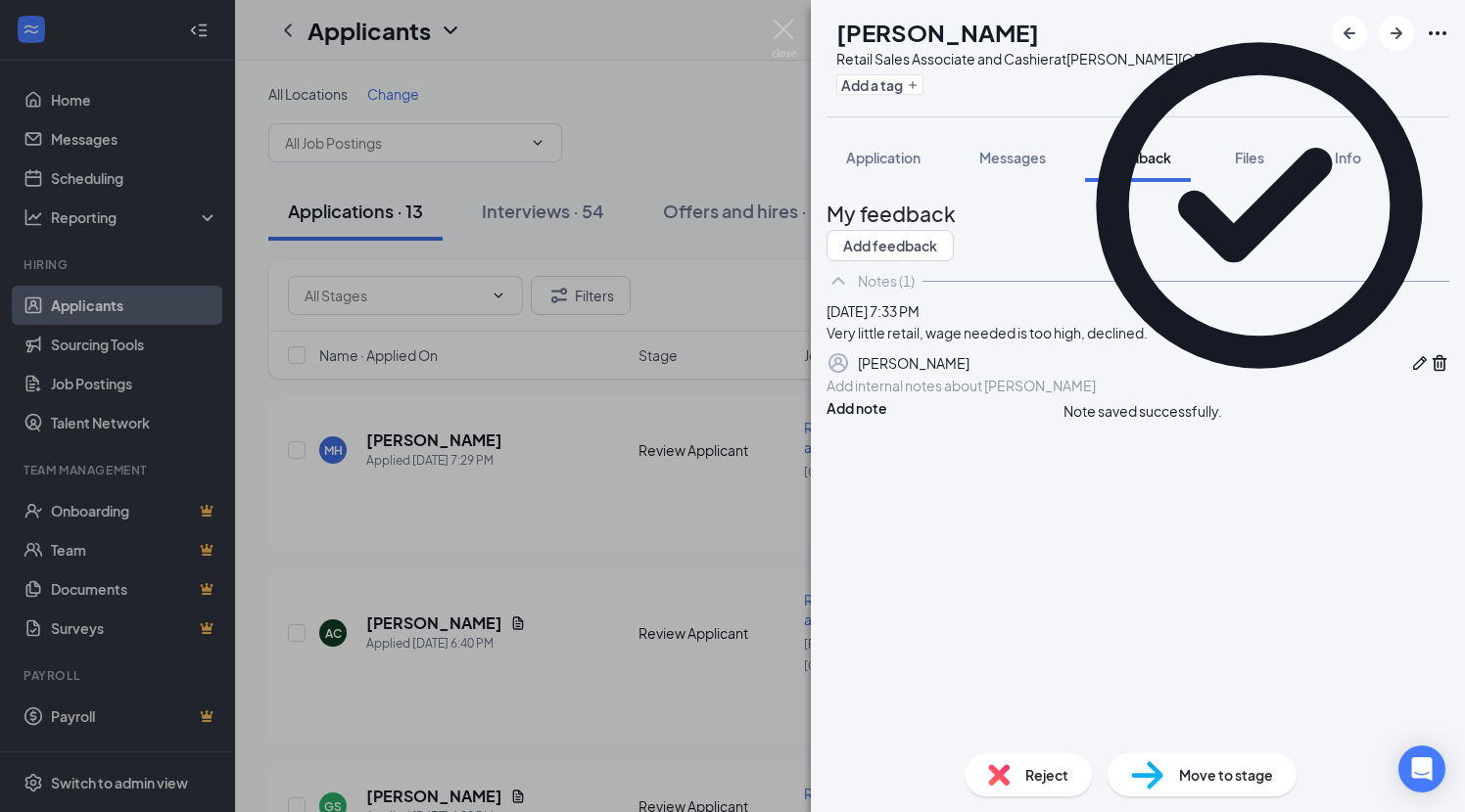
click at [999, 782] on img at bounding box center [999, 775] width 22 height 22
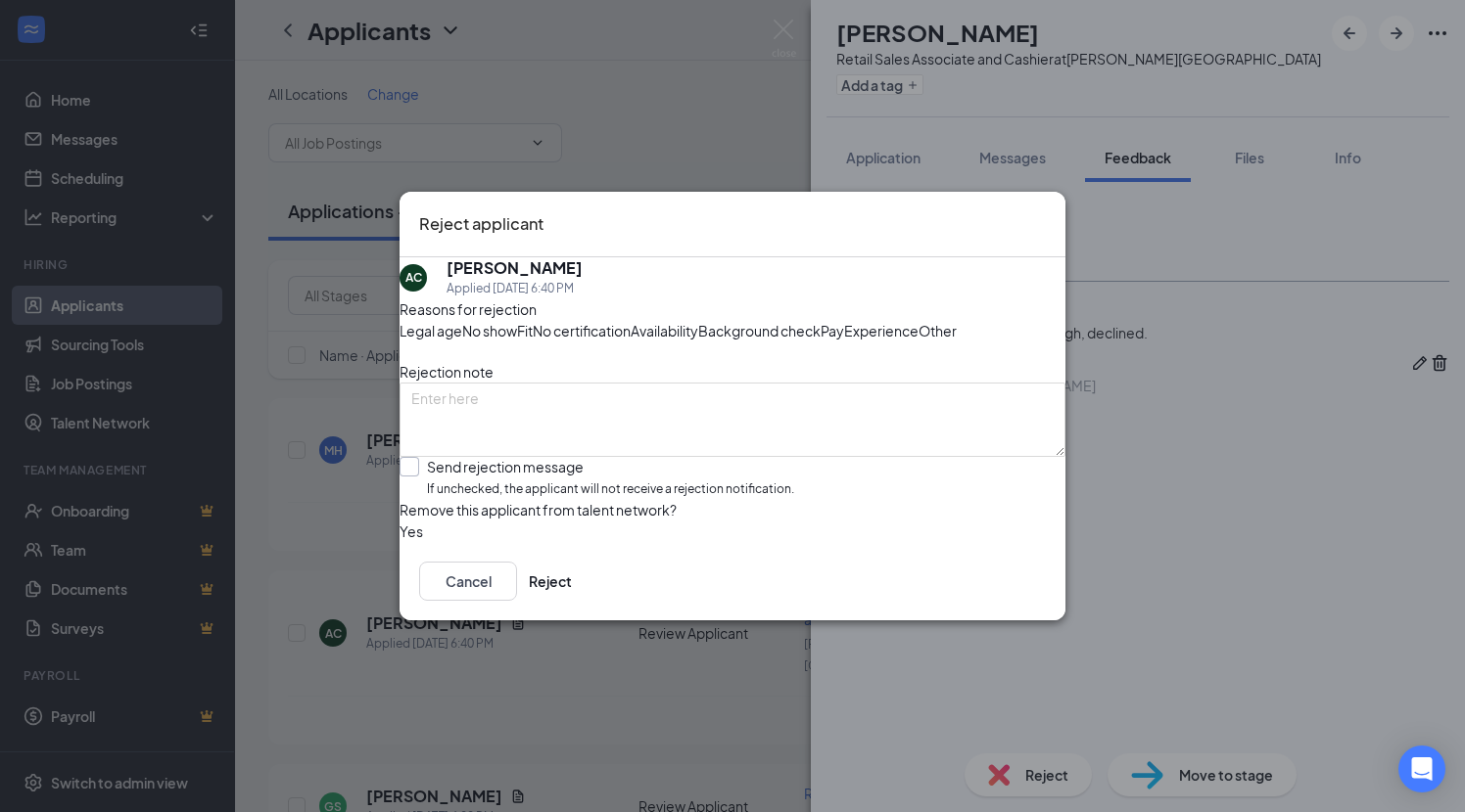
click at [430, 499] on input "Send rejection message If unchecked, the applicant will not receive a rejection…" at bounding box center [596, 478] width 394 height 42
checkbox input "true"
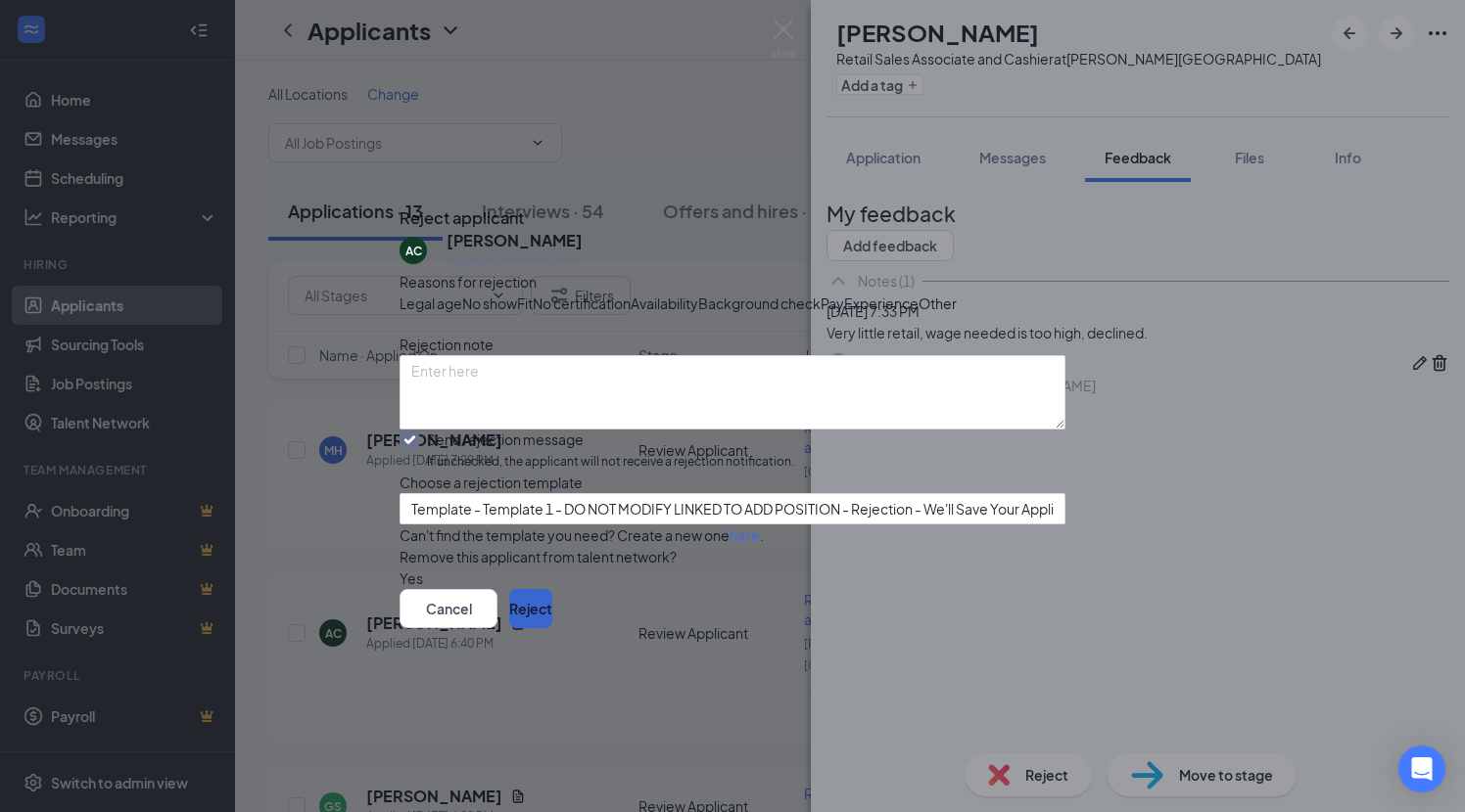
click at [552, 628] on button "Reject" at bounding box center [530, 609] width 43 height 39
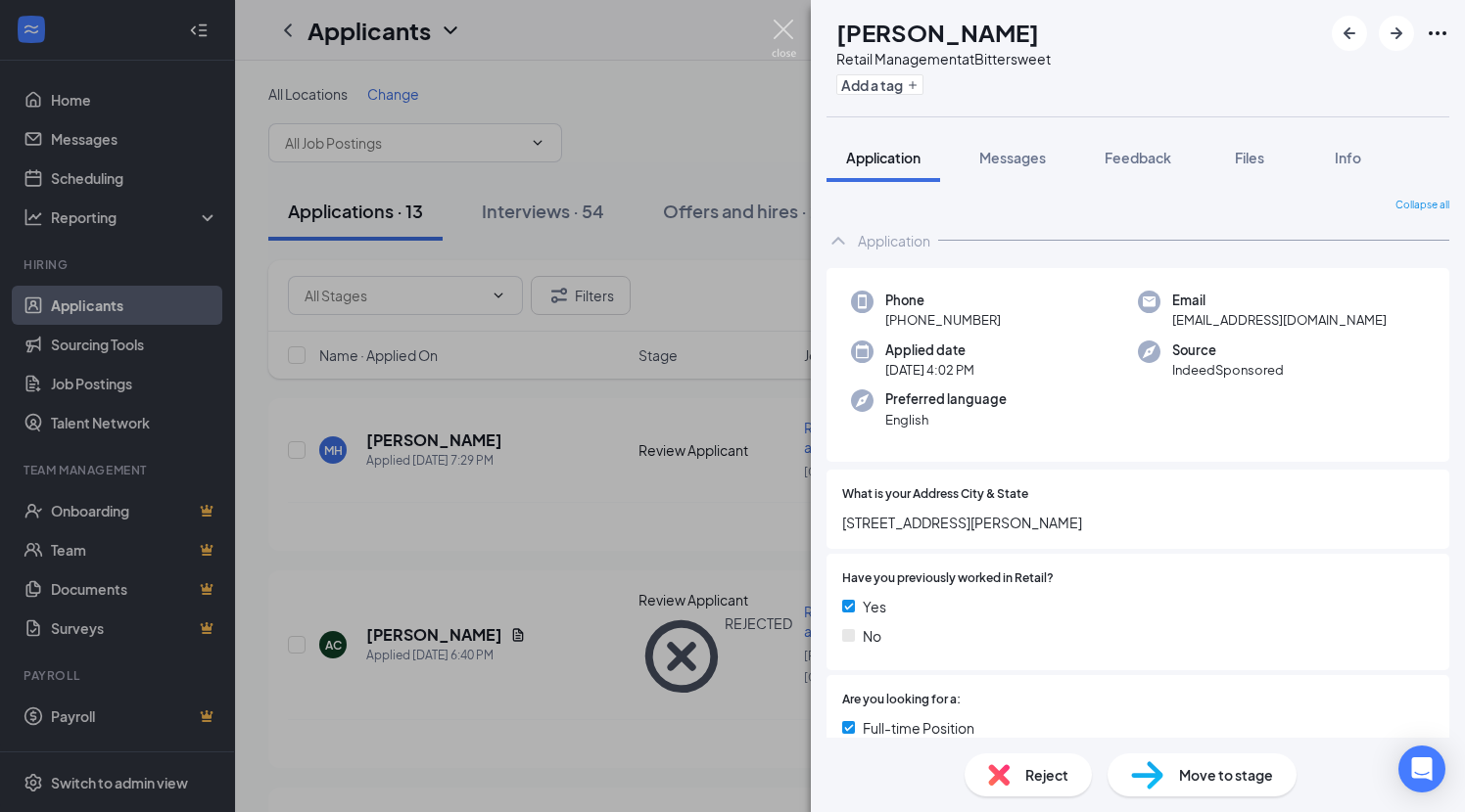
click at [781, 27] on img at bounding box center [783, 39] width 25 height 38
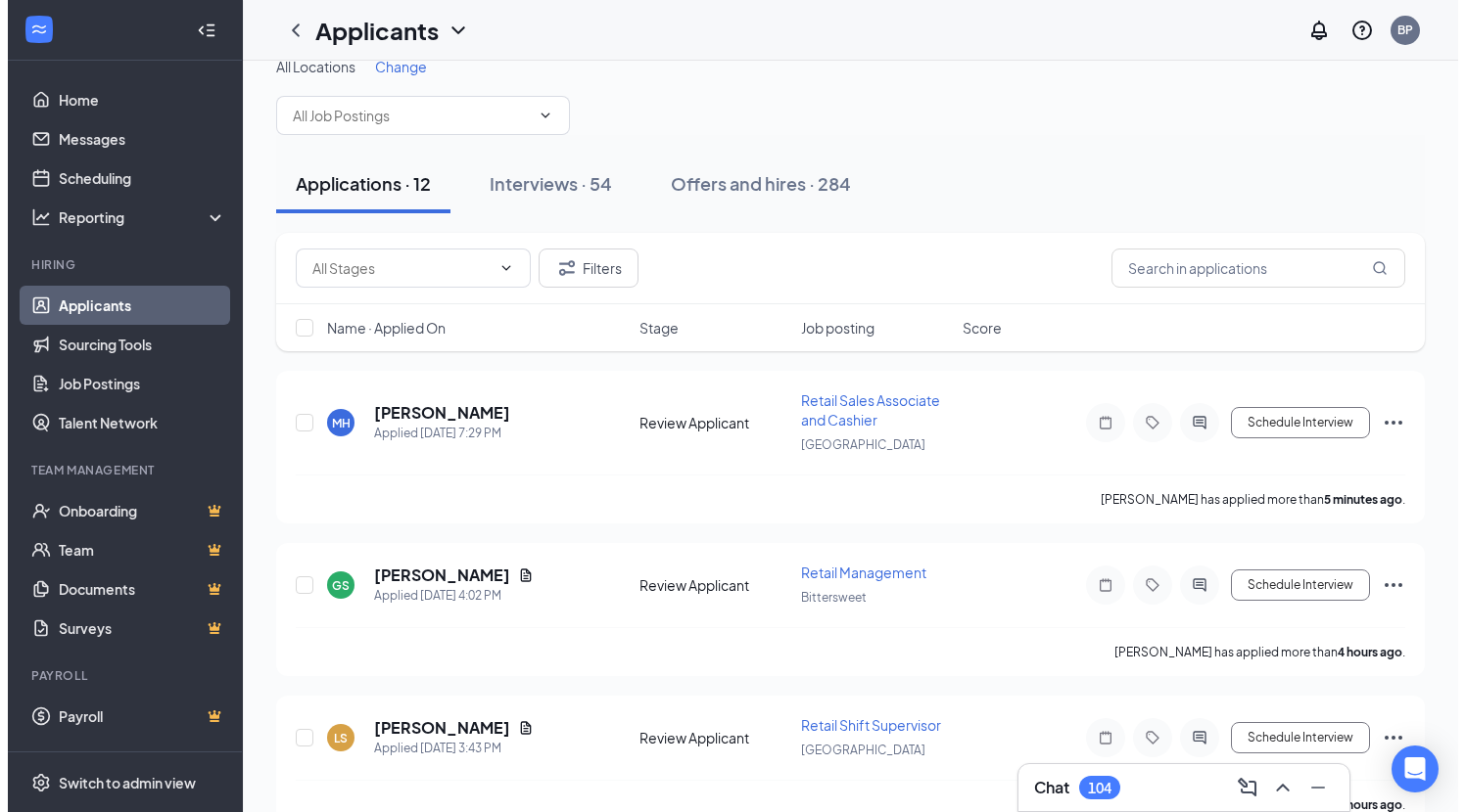
scroll to position [25, 0]
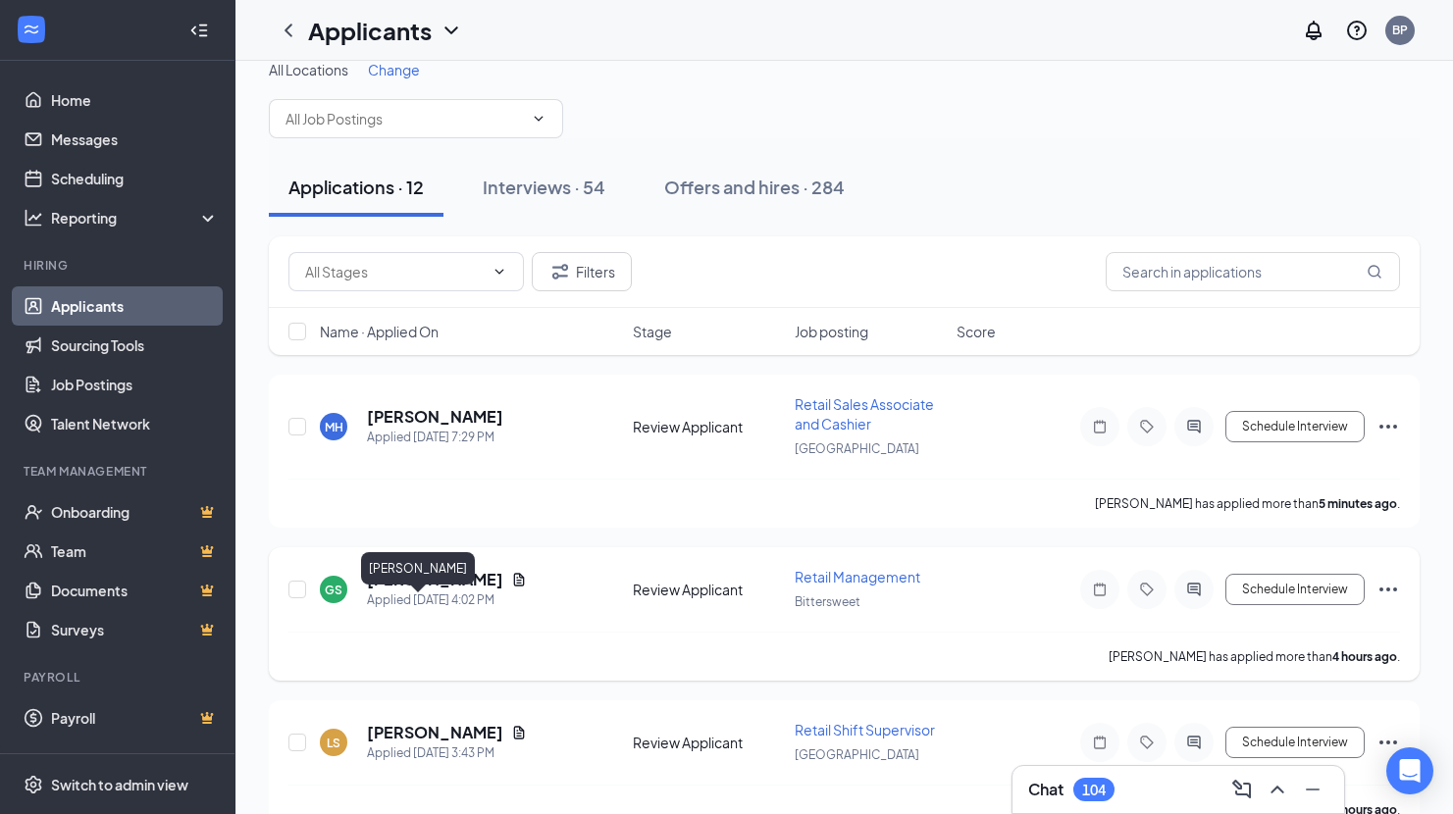
click at [420, 591] on h5 "Gary Sliger" at bounding box center [435, 580] width 136 height 22
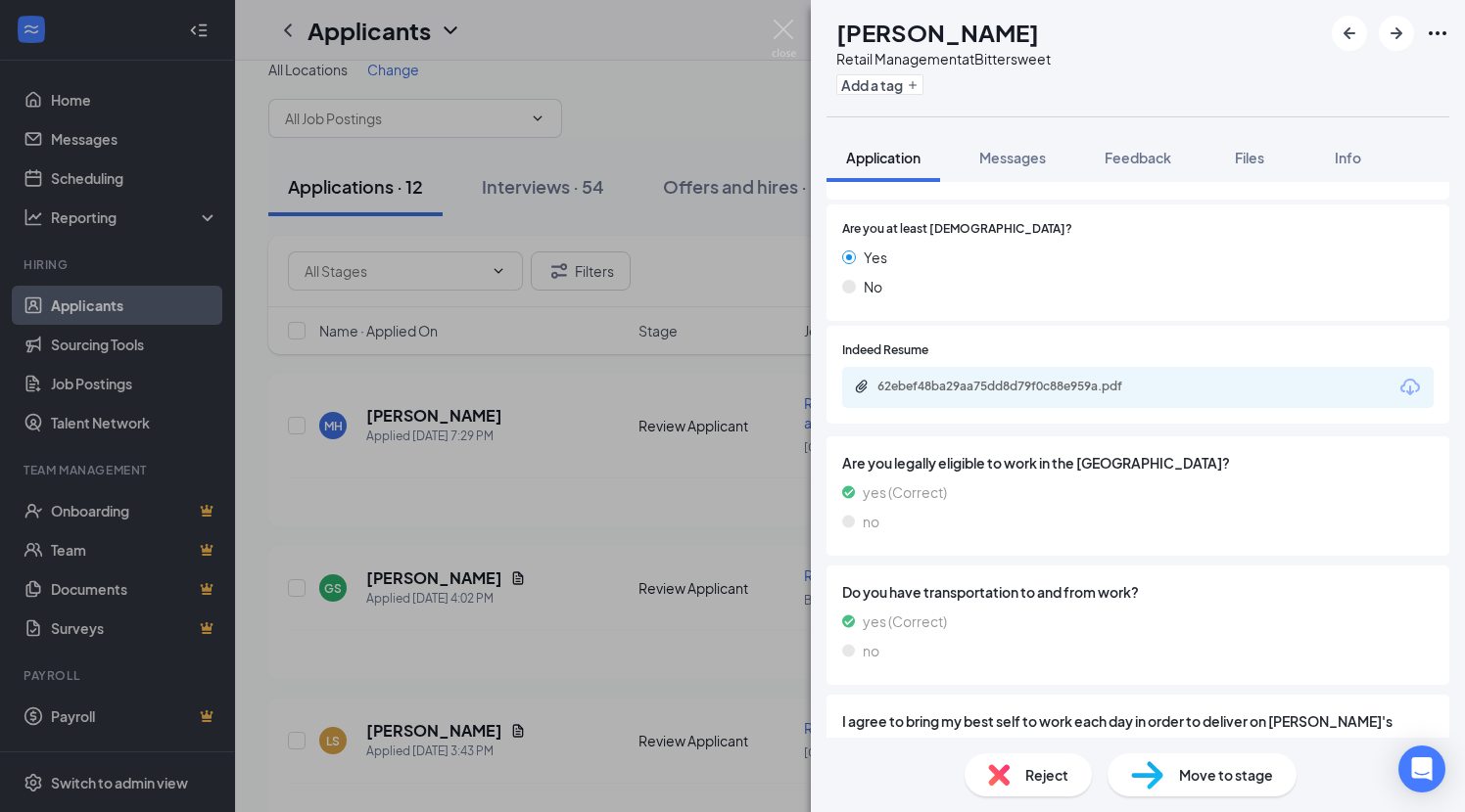
scroll to position [1312, 0]
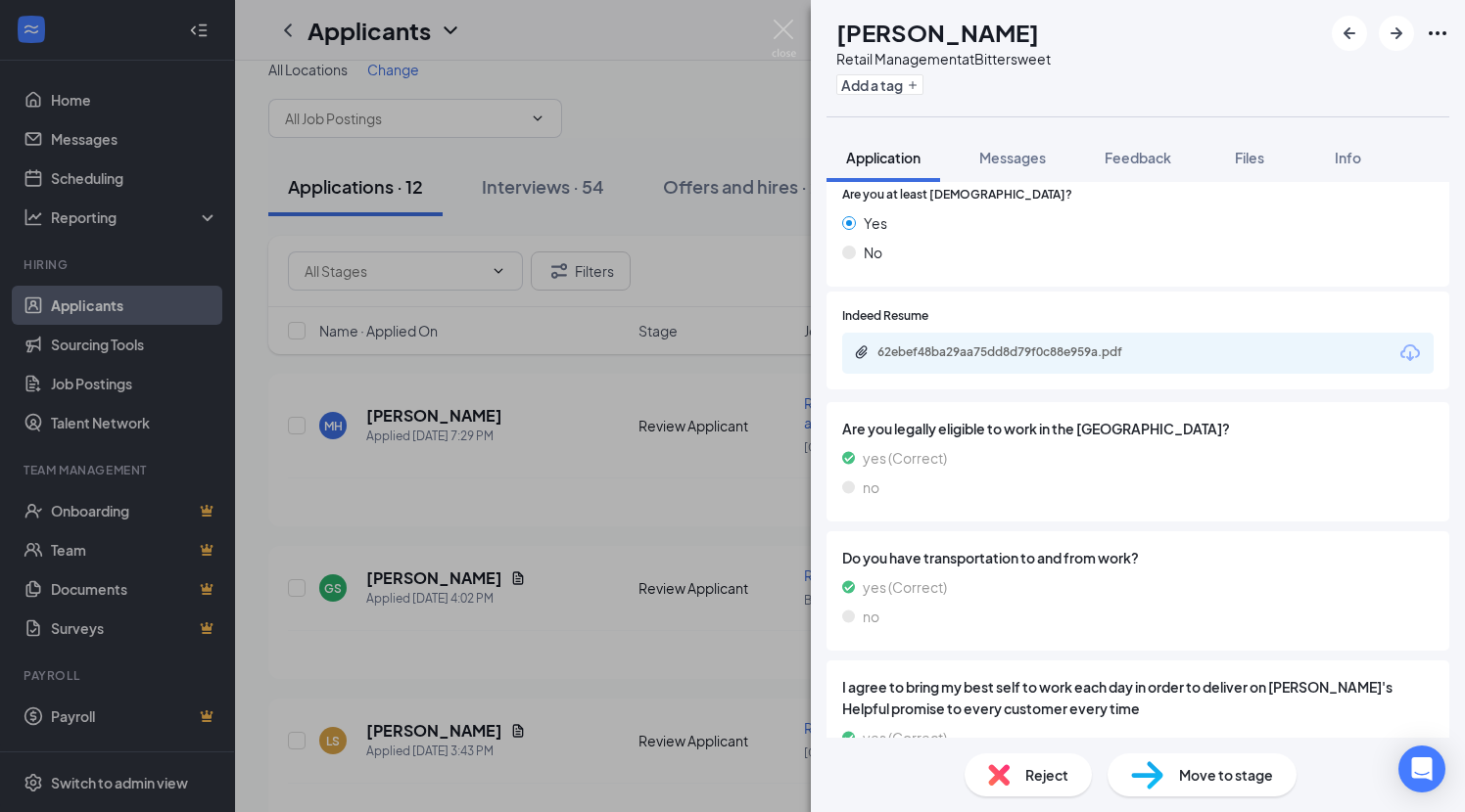
click at [1190, 374] on div "62ebef48ba29aa75dd8d79f0c88e959a.pdf" at bounding box center [1138, 353] width 592 height 41
click at [1153, 360] on div "62ebef48ba29aa75dd8d79f0c88e959a.pdf" at bounding box center [1013, 352] width 317 height 16
click at [1396, 29] on icon "ArrowRight" at bounding box center [1396, 33] width 12 height 12
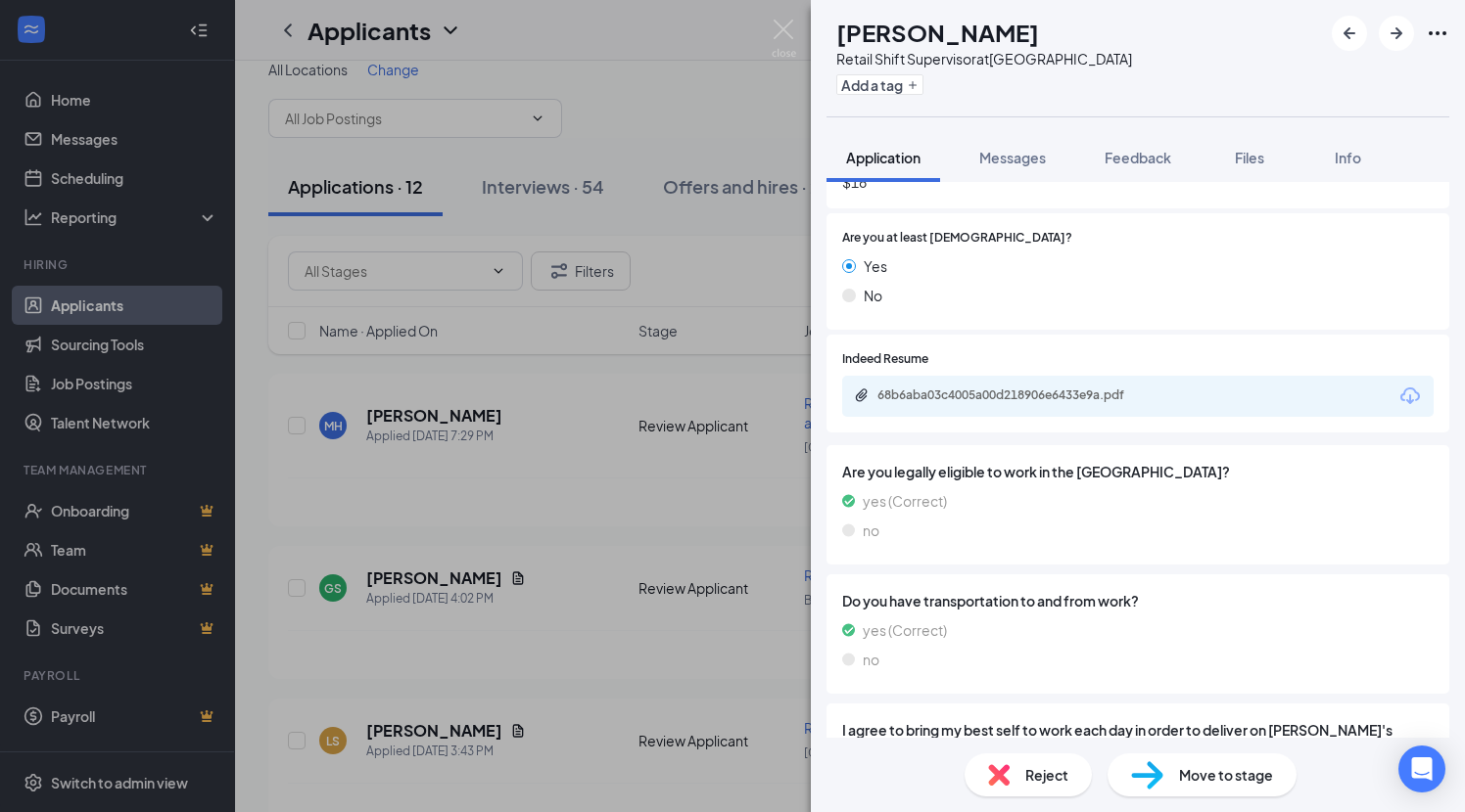
scroll to position [1304, 0]
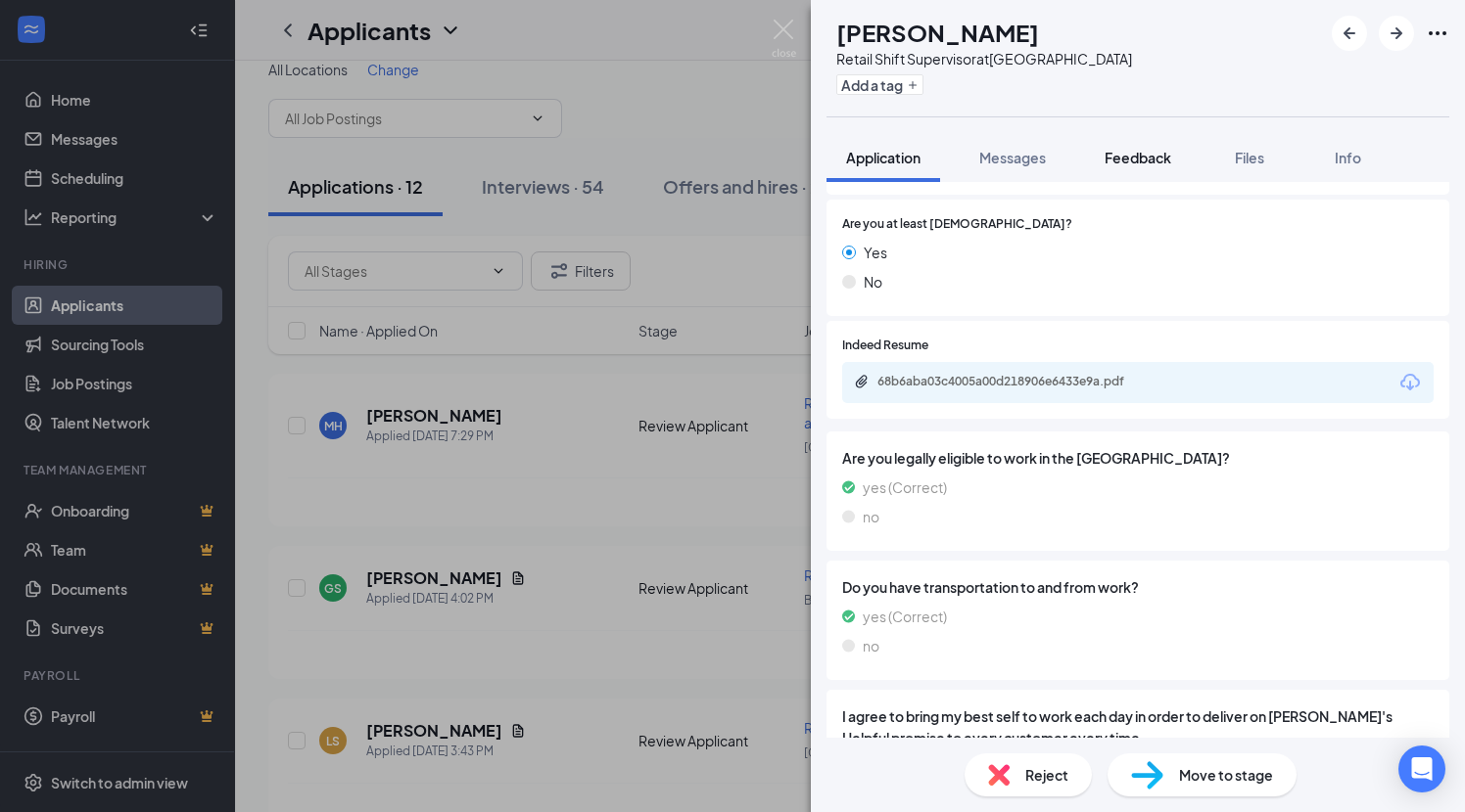
click at [1162, 164] on span "Feedback" at bounding box center [1138, 158] width 67 height 18
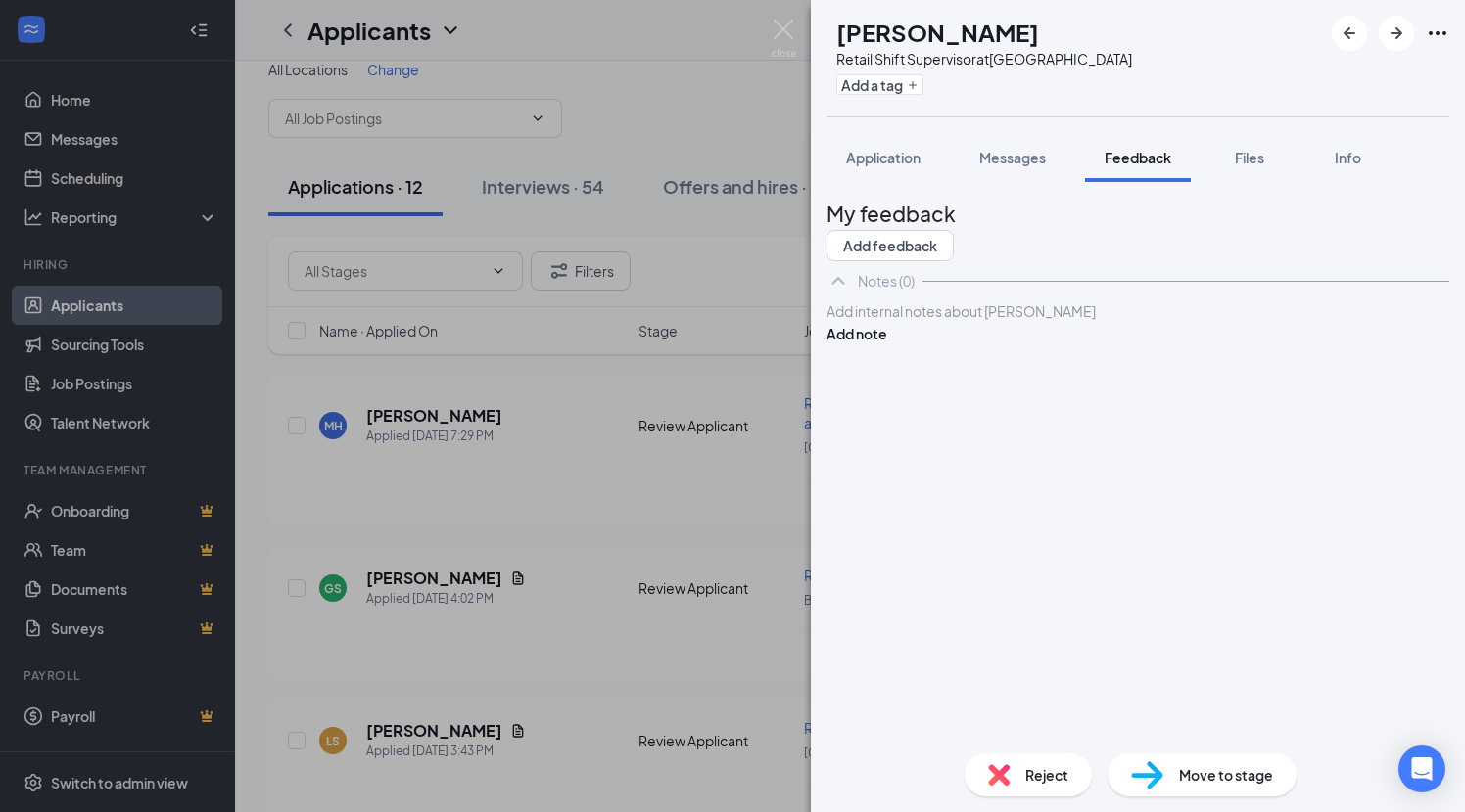
click at [881, 322] on div at bounding box center [1138, 311] width 621 height 21
click at [887, 344] on button "Add note" at bounding box center [856, 334] width 61 height 22
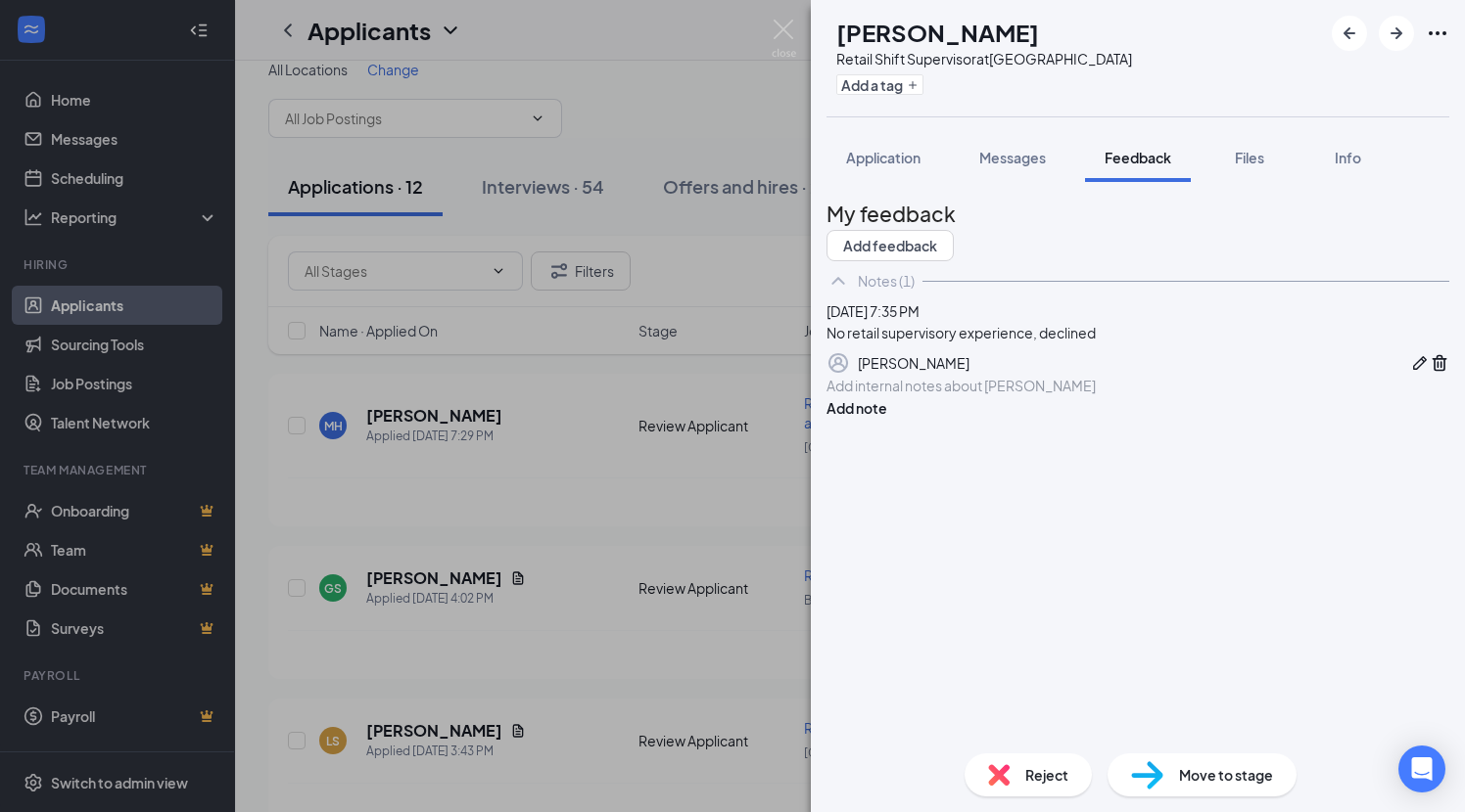
click at [1025, 774] on span "Reject" at bounding box center [1046, 775] width 43 height 22
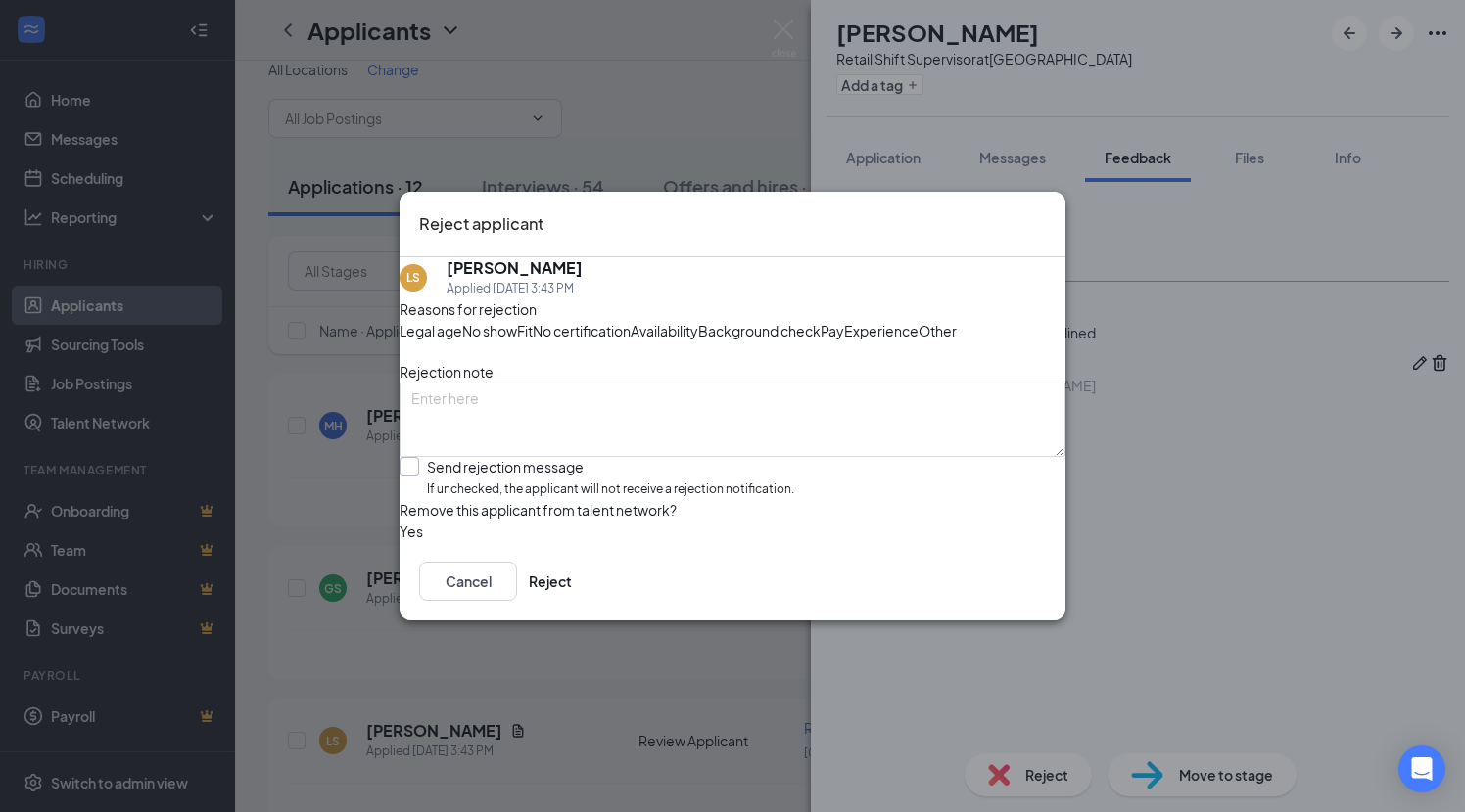
click at [499, 499] on div "Send rejection message If unchecked, the applicant will not receive a rejection…" at bounding box center [611, 478] width 367 height 42
click at [499, 499] on input "Send rejection message If unchecked, the applicant will not receive a rejection…" at bounding box center [596, 478] width 394 height 42
checkbox input "true"
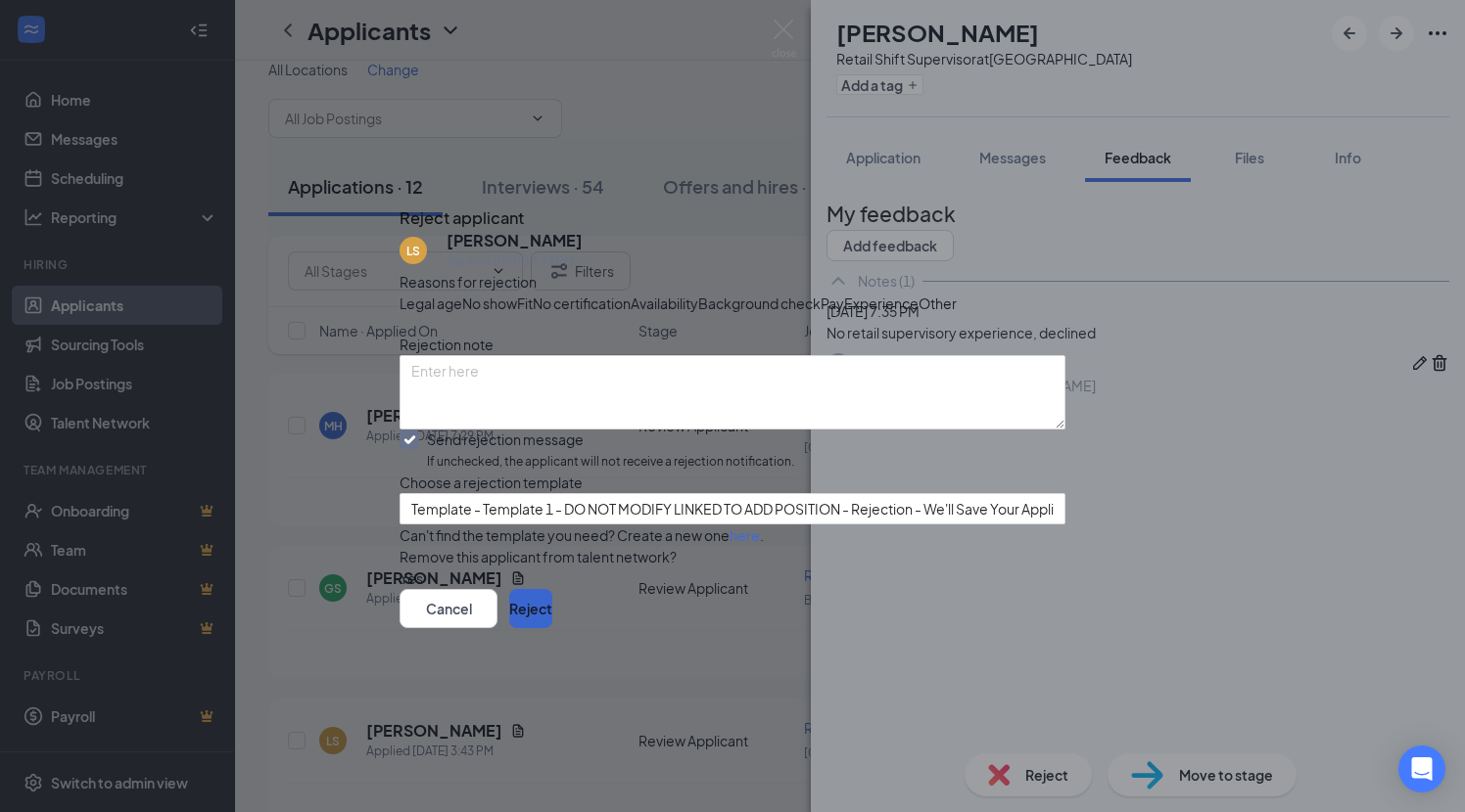
click at [552, 628] on button "Reject" at bounding box center [530, 609] width 43 height 39
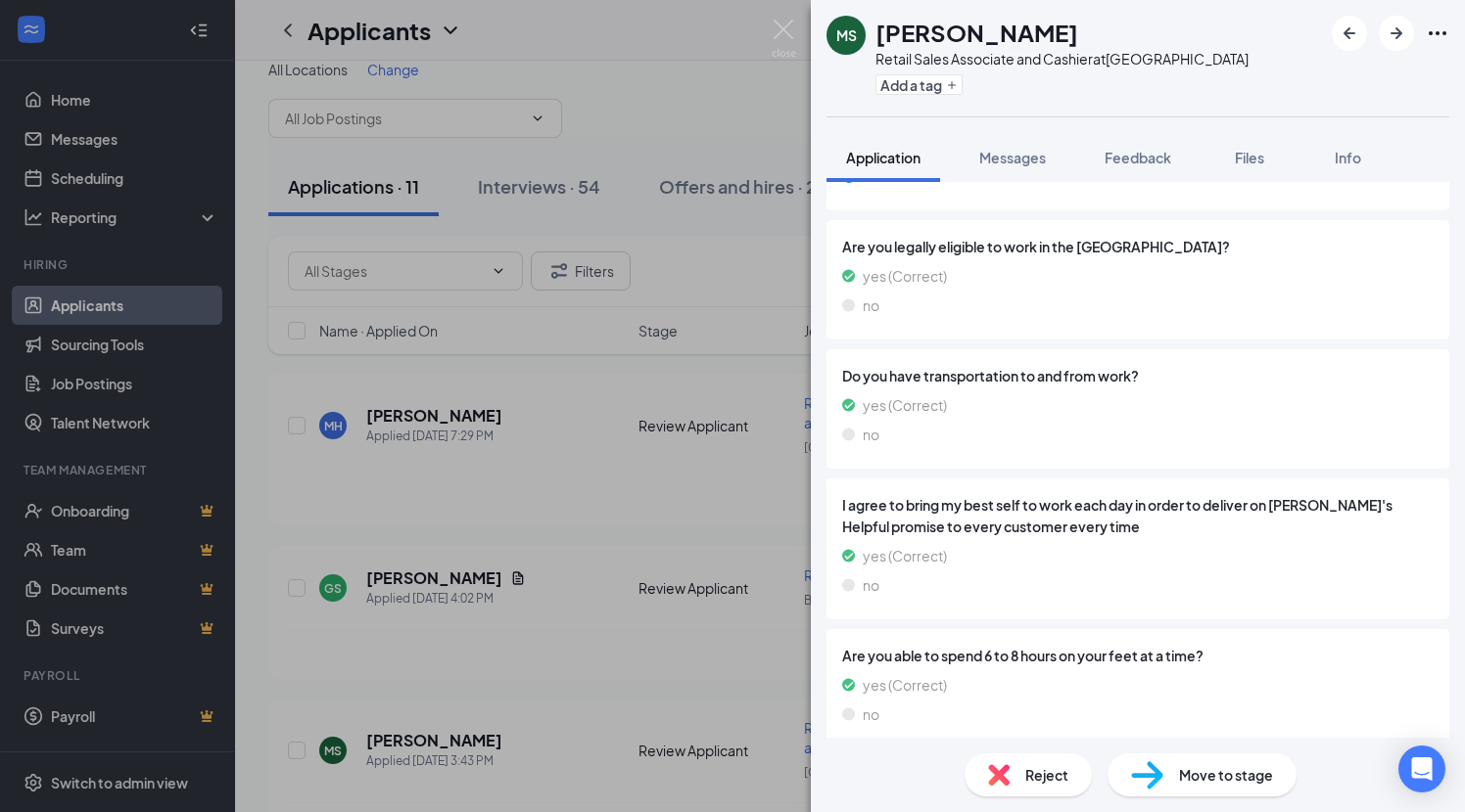
scroll to position [1419, 0]
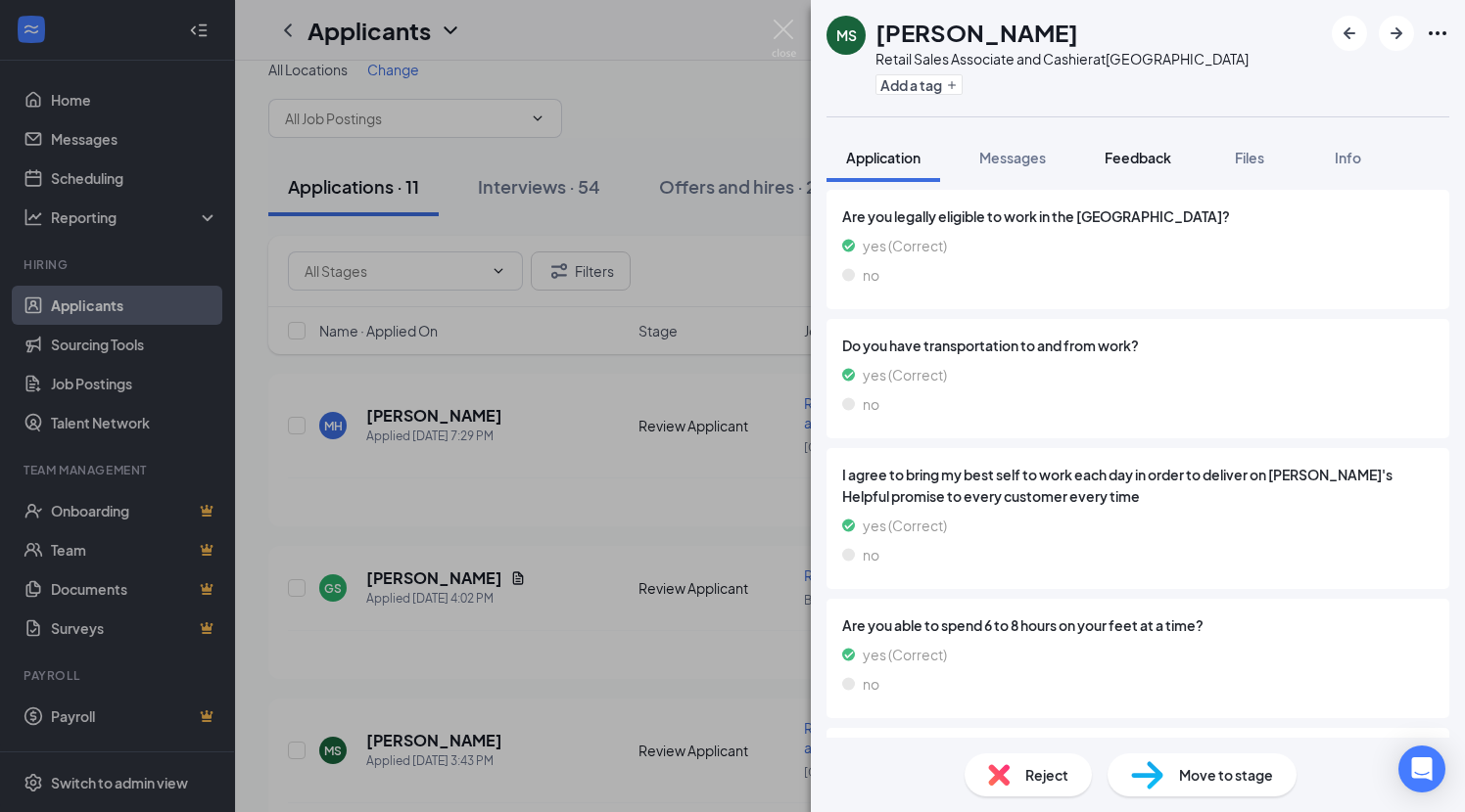
click at [1171, 158] on span "Feedback" at bounding box center [1138, 158] width 67 height 18
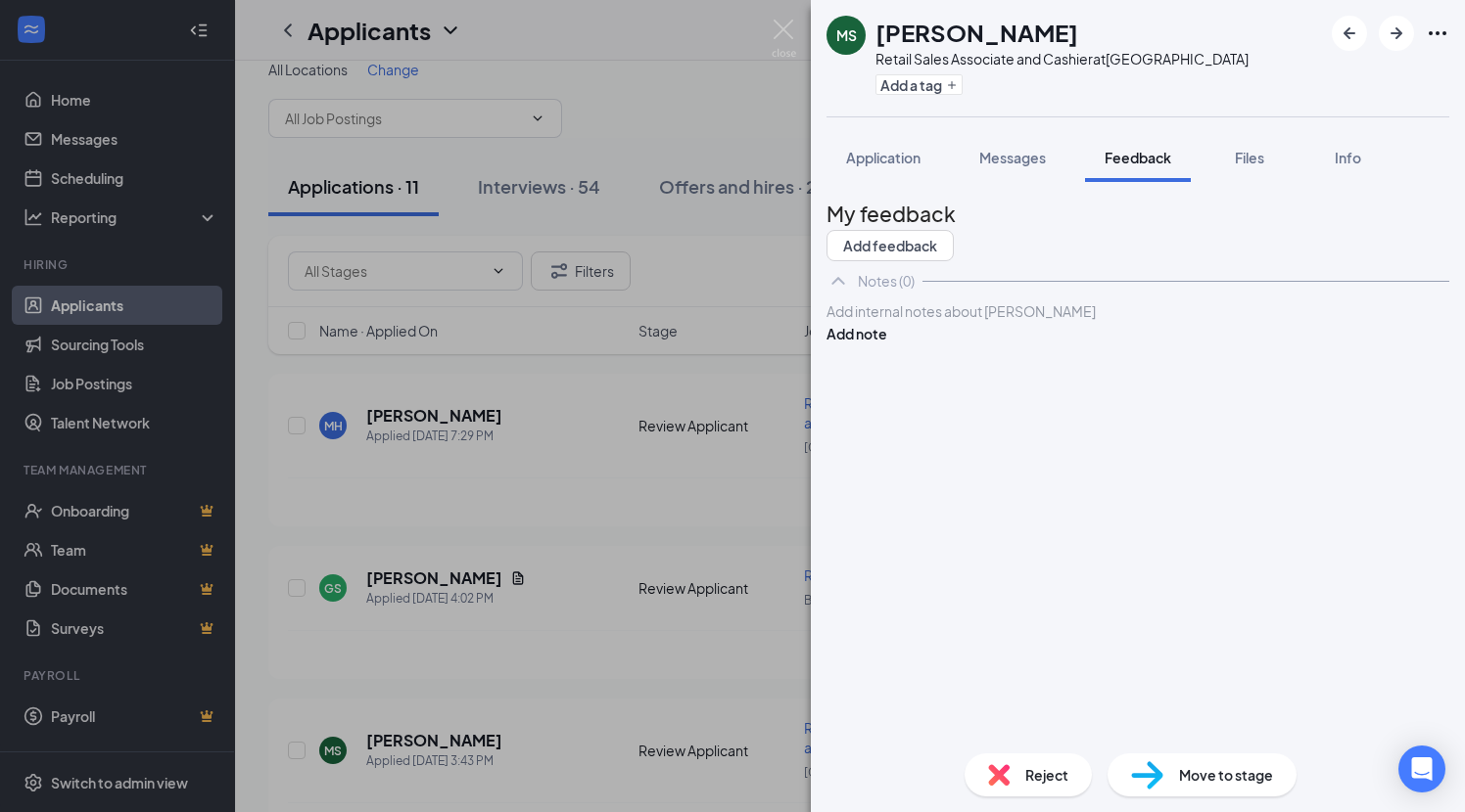
click at [901, 322] on div at bounding box center [1138, 311] width 621 height 21
click at [887, 344] on button "Add note" at bounding box center [856, 334] width 61 height 22
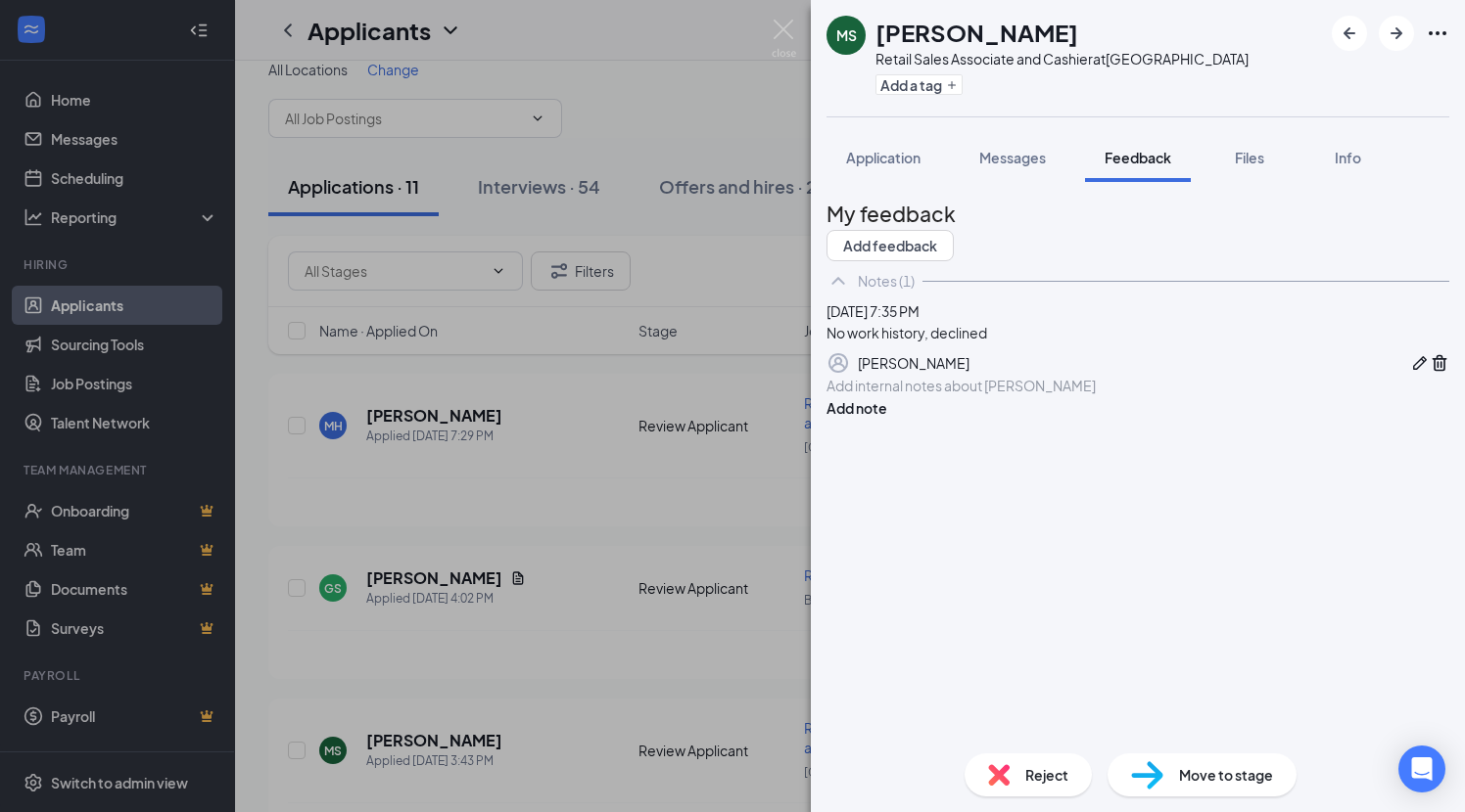
click at [1025, 776] on span "Reject" at bounding box center [1046, 775] width 43 height 22
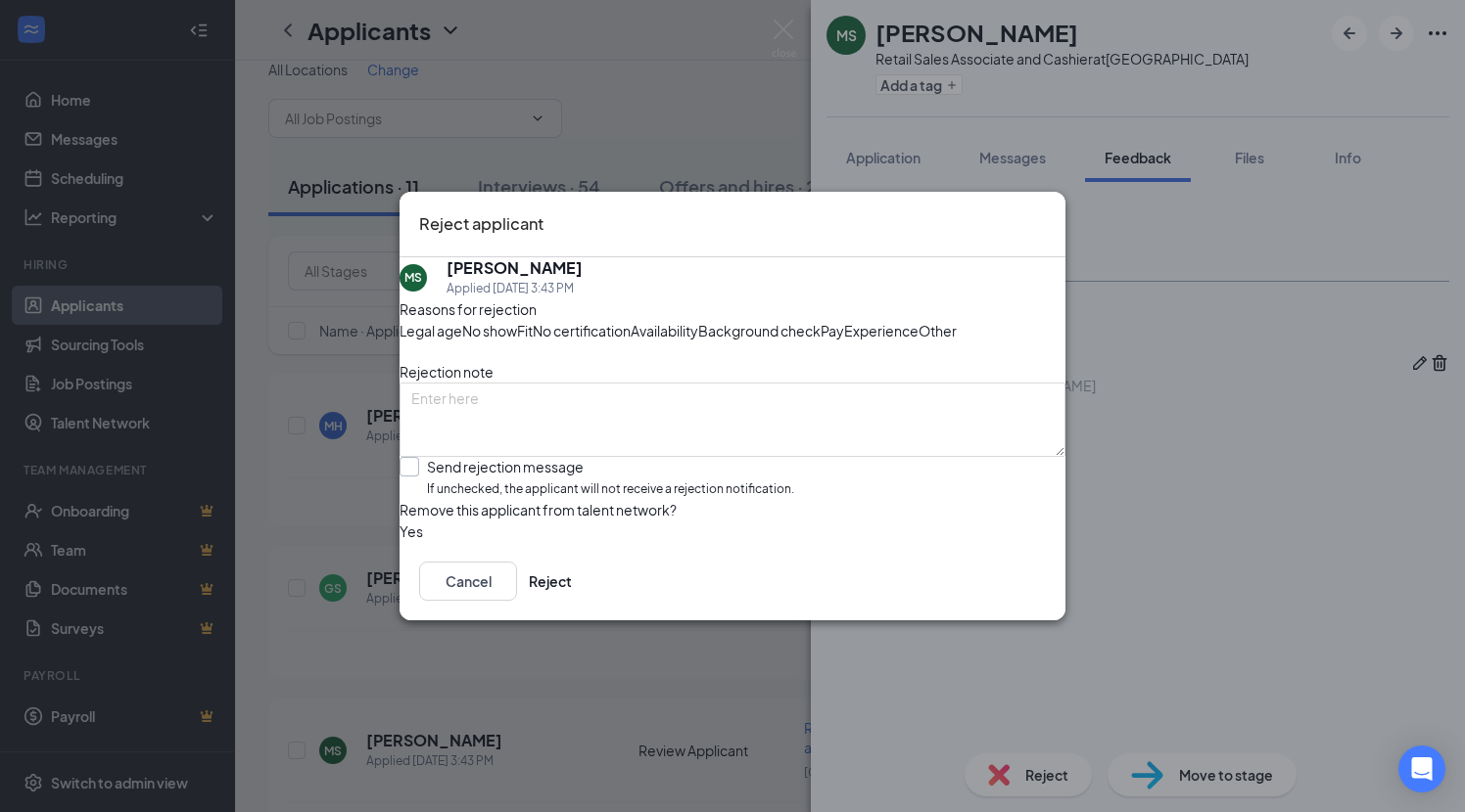
click at [548, 477] on div "Send rejection message" at bounding box center [611, 467] width 367 height 20
click at [548, 499] on input "Send rejection message If unchecked, the applicant will not receive a rejection…" at bounding box center [596, 478] width 394 height 42
checkbox input "true"
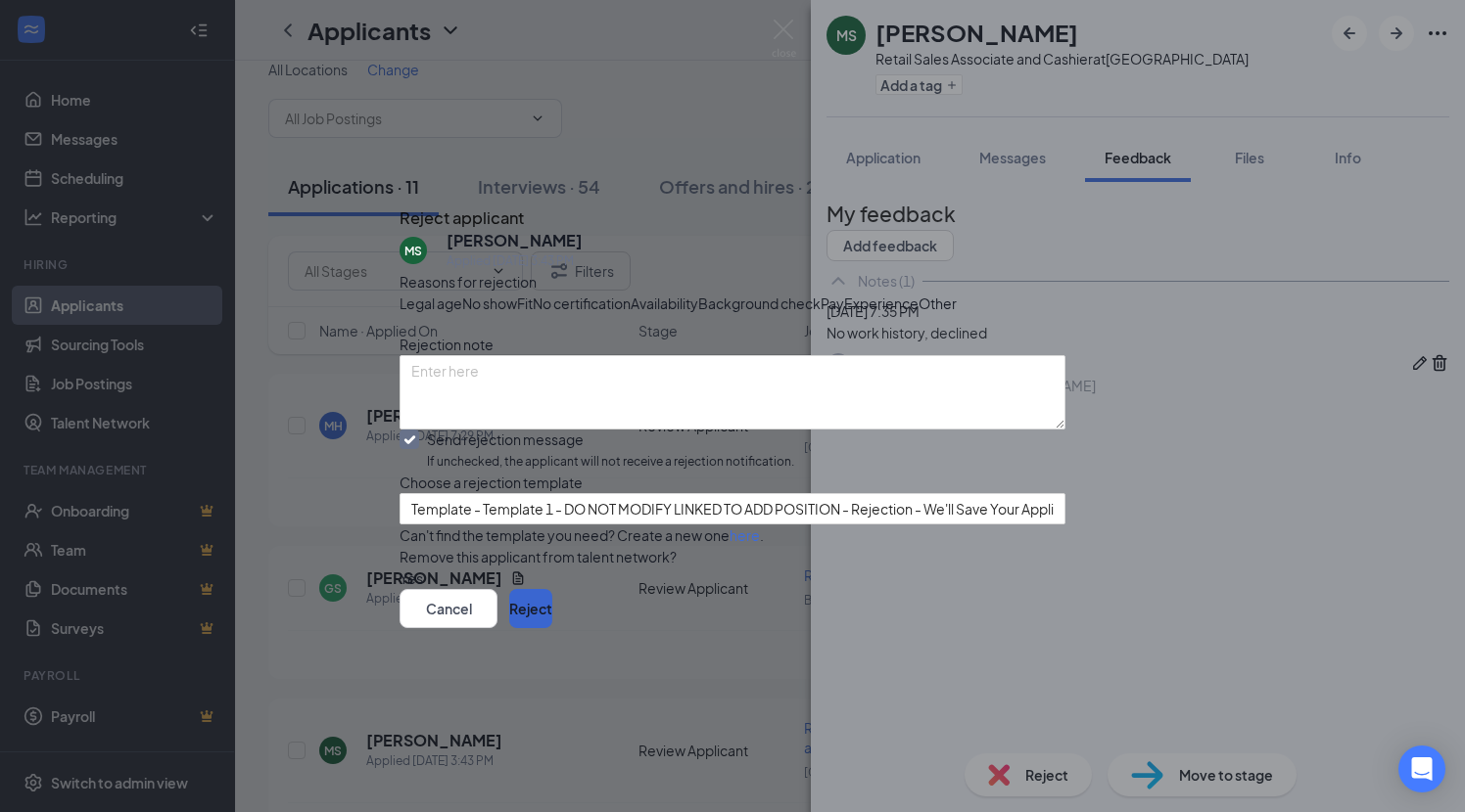
click at [552, 628] on button "Reject" at bounding box center [530, 609] width 43 height 39
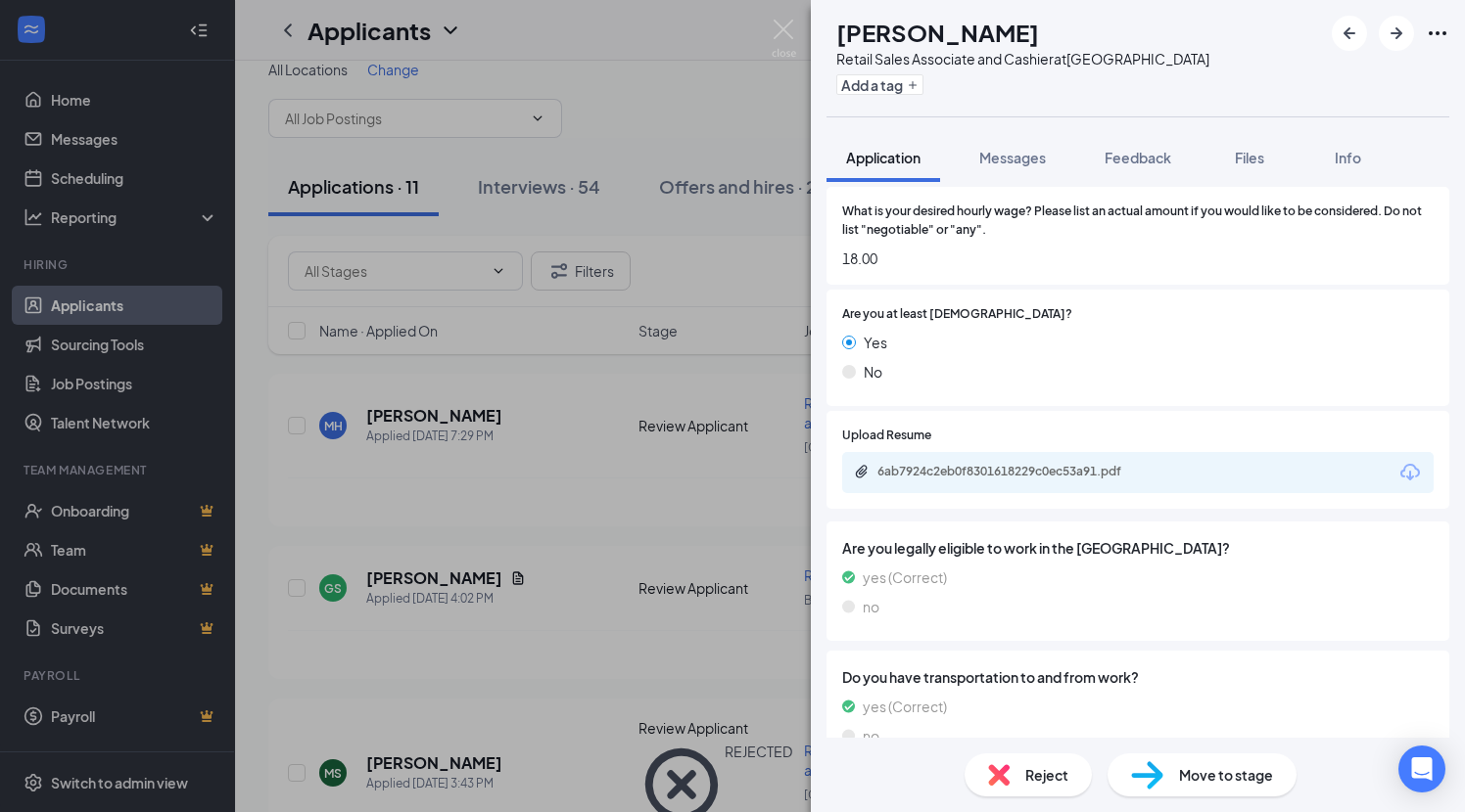
scroll to position [1361, 0]
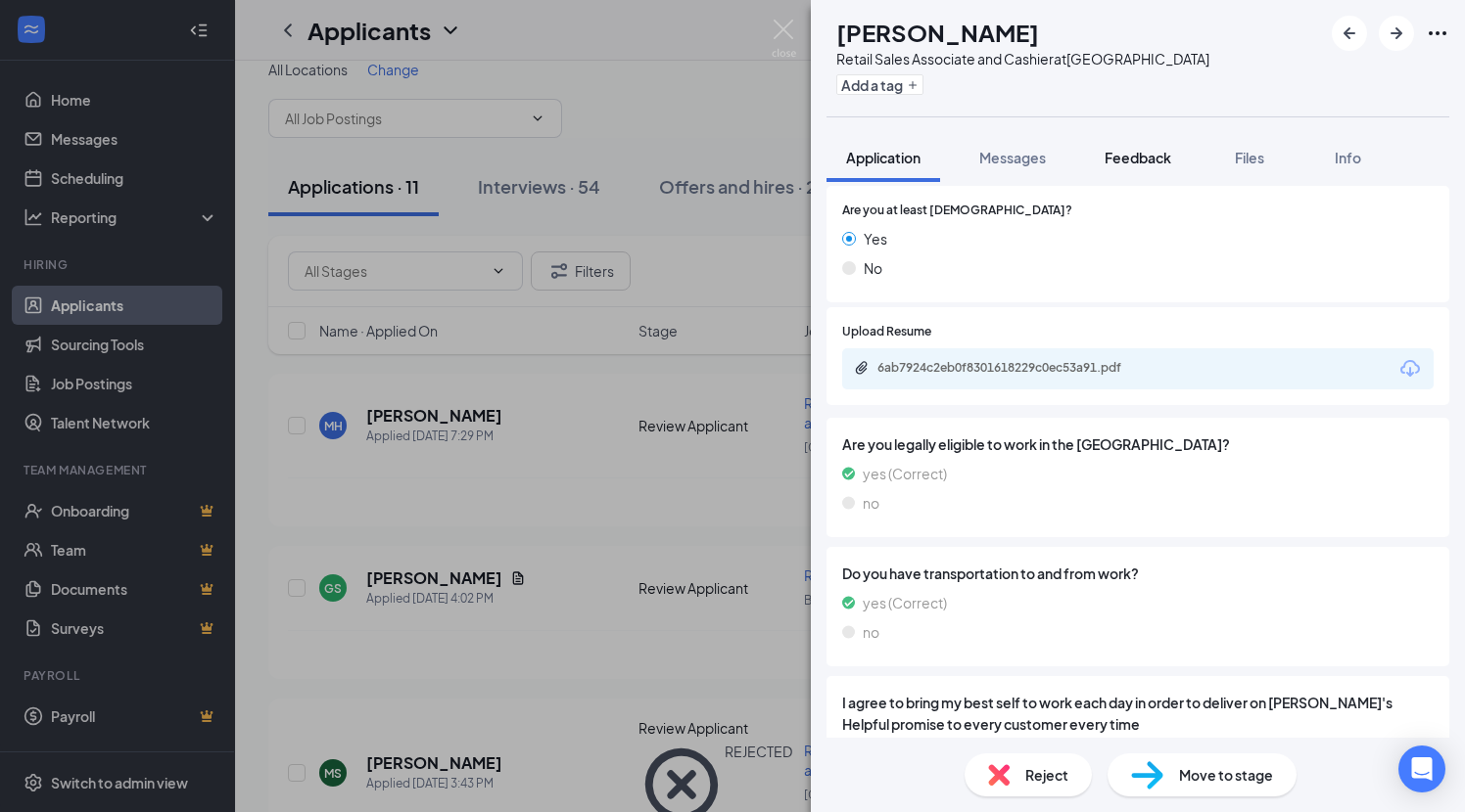
click at [1168, 156] on span "Feedback" at bounding box center [1138, 158] width 67 height 18
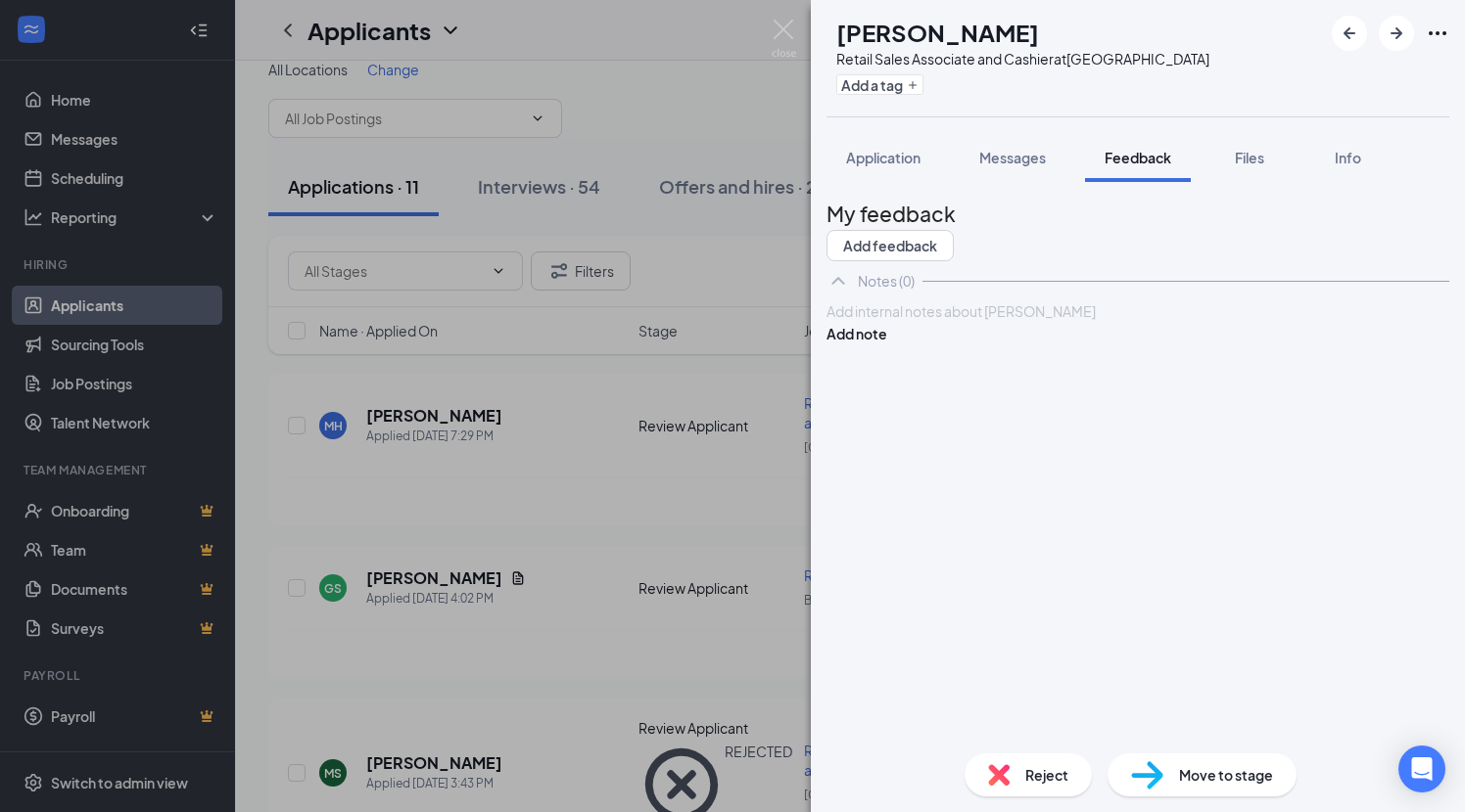
click at [871, 322] on div at bounding box center [1138, 311] width 621 height 21
click at [887, 344] on button "Add note" at bounding box center [856, 334] width 61 height 22
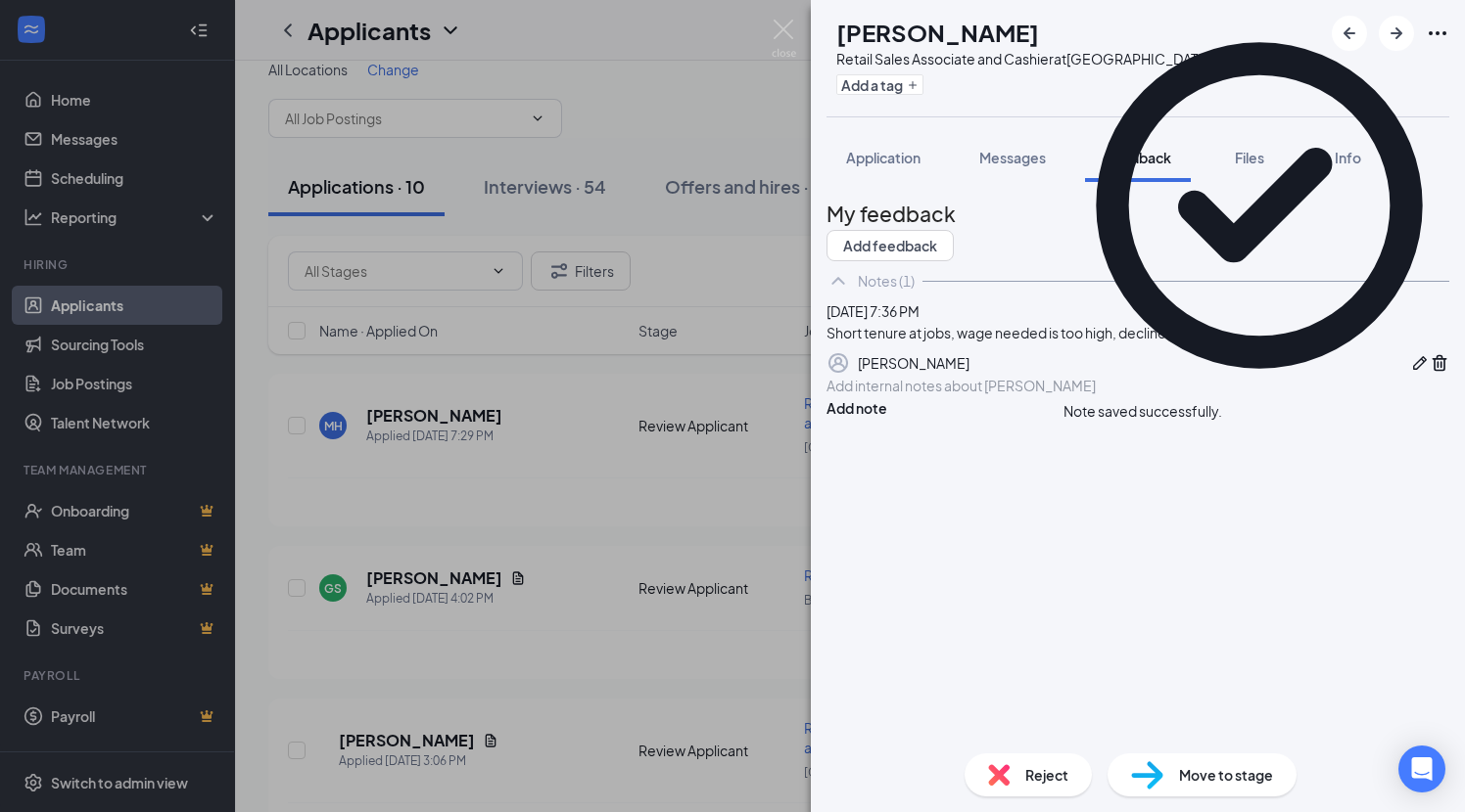
click at [999, 777] on img at bounding box center [999, 775] width 22 height 22
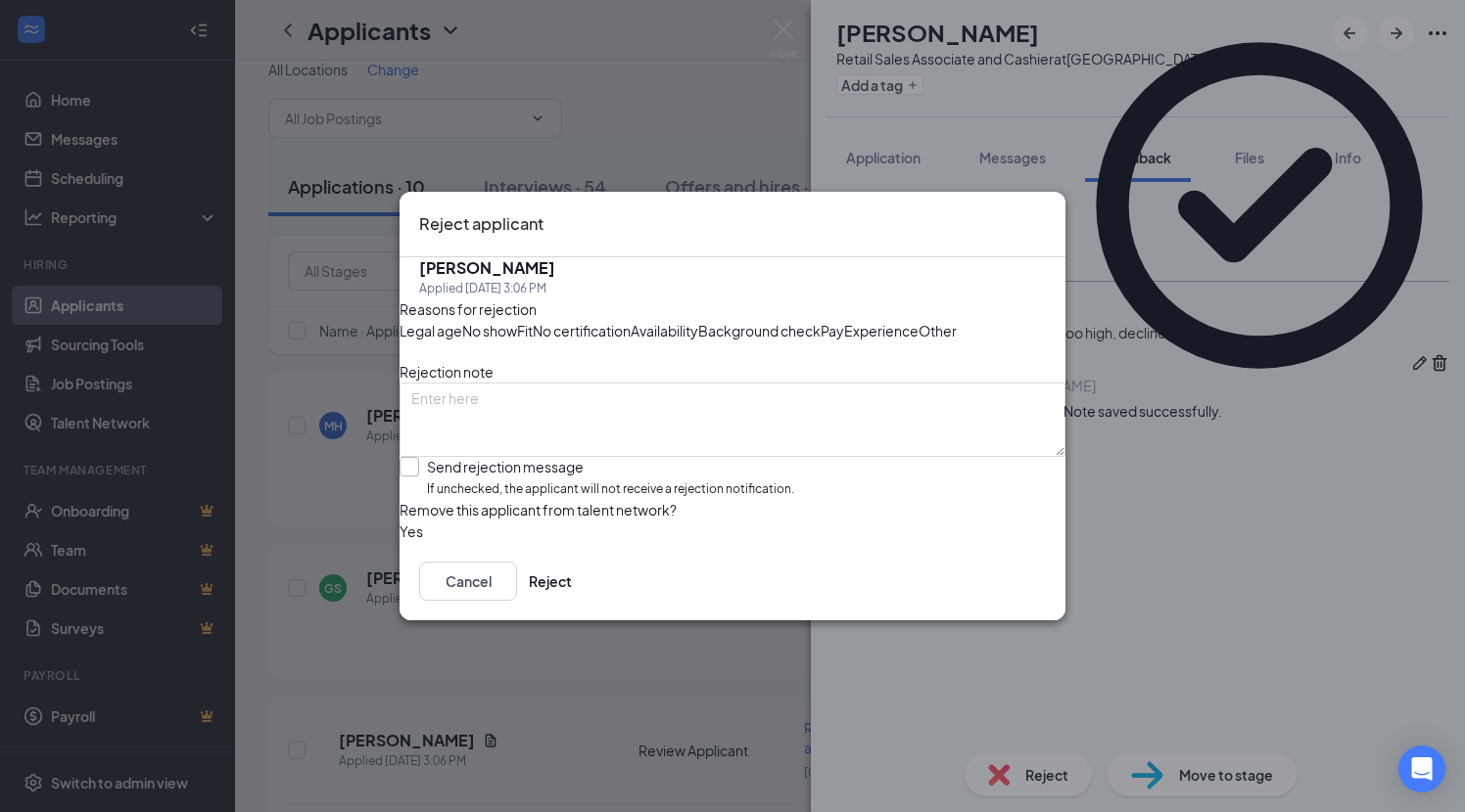
click at [479, 499] on span "If unchecked, the applicant will not receive a rejection notification." at bounding box center [611, 490] width 367 height 19
click at [479, 499] on input "Send rejection message If unchecked, the applicant will not receive a rejection…" at bounding box center [596, 478] width 394 height 42
checkbox input "true"
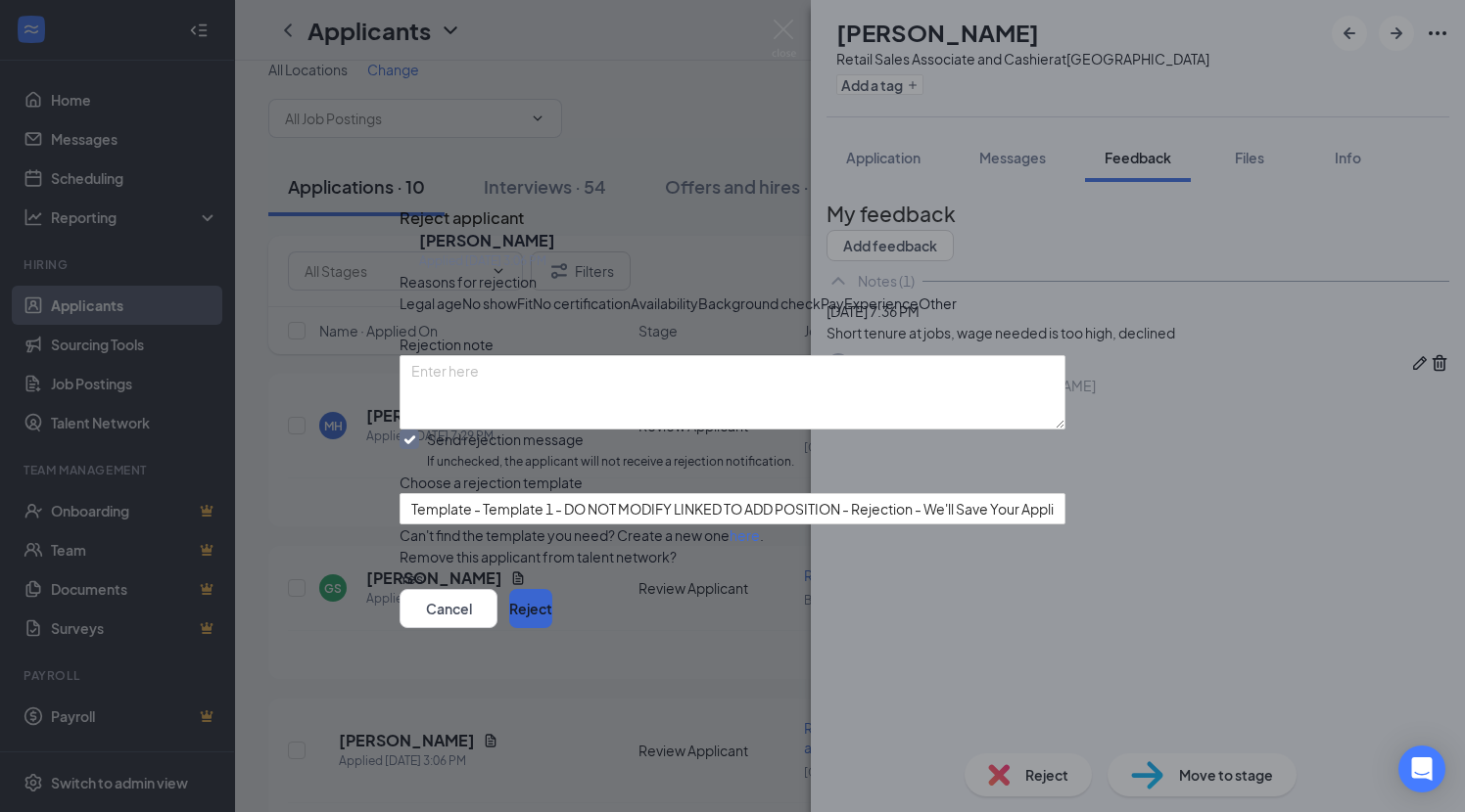
click at [552, 628] on button "Reject" at bounding box center [530, 609] width 43 height 39
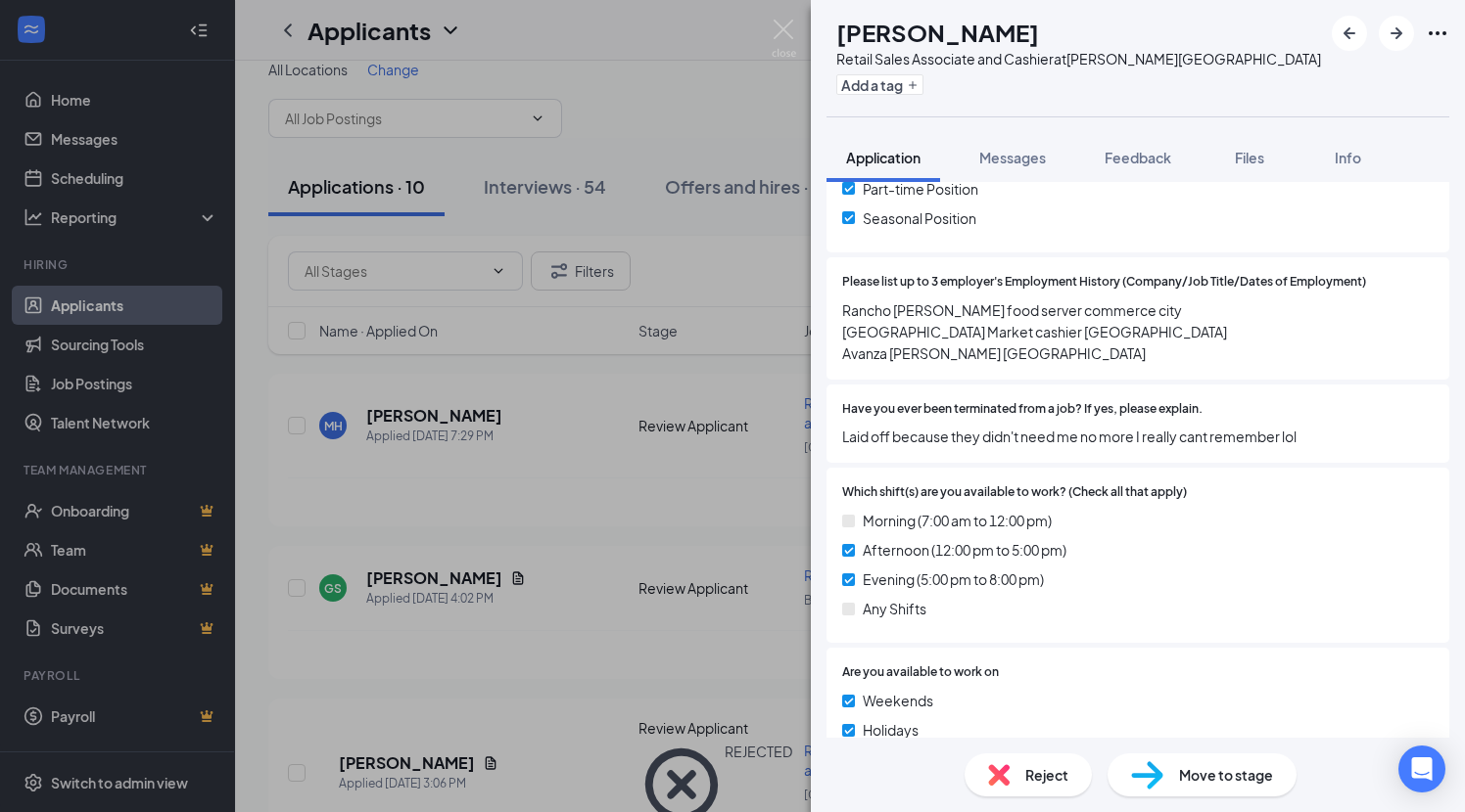
scroll to position [564, 0]
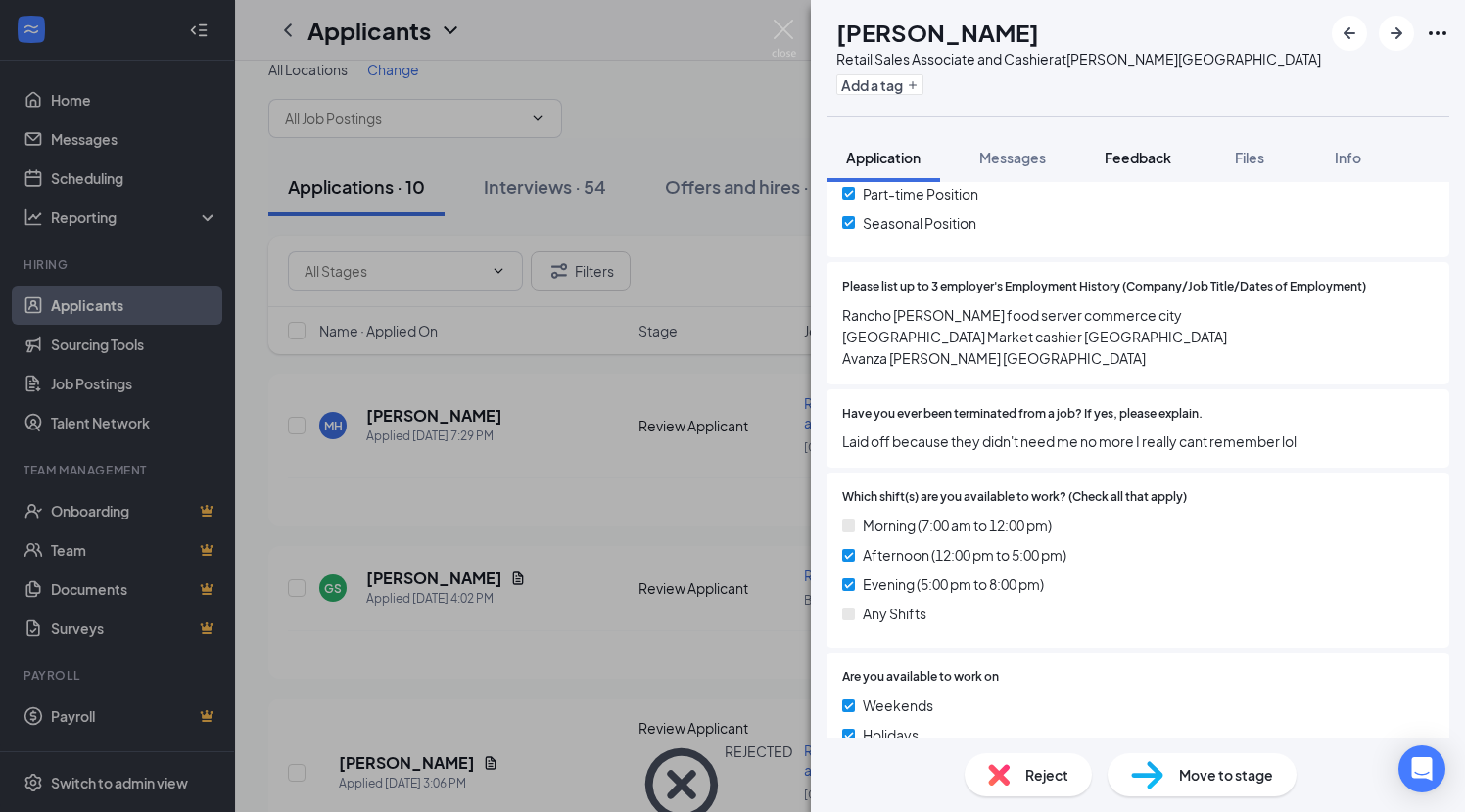
click at [1161, 157] on span "Feedback" at bounding box center [1138, 158] width 67 height 18
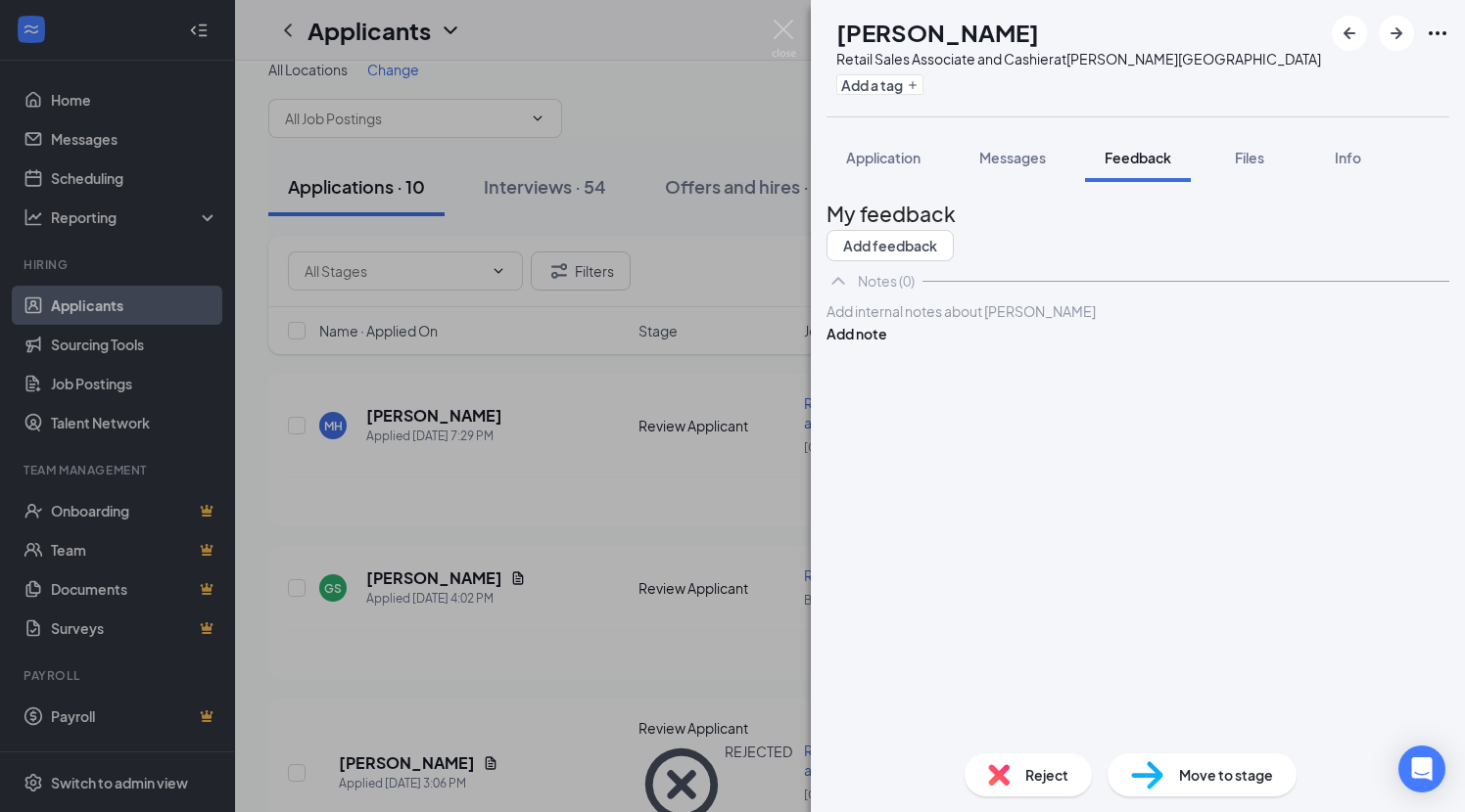
click at [872, 322] on div at bounding box center [1138, 311] width 621 height 21
click at [887, 344] on button "Add note" at bounding box center [856, 334] width 61 height 22
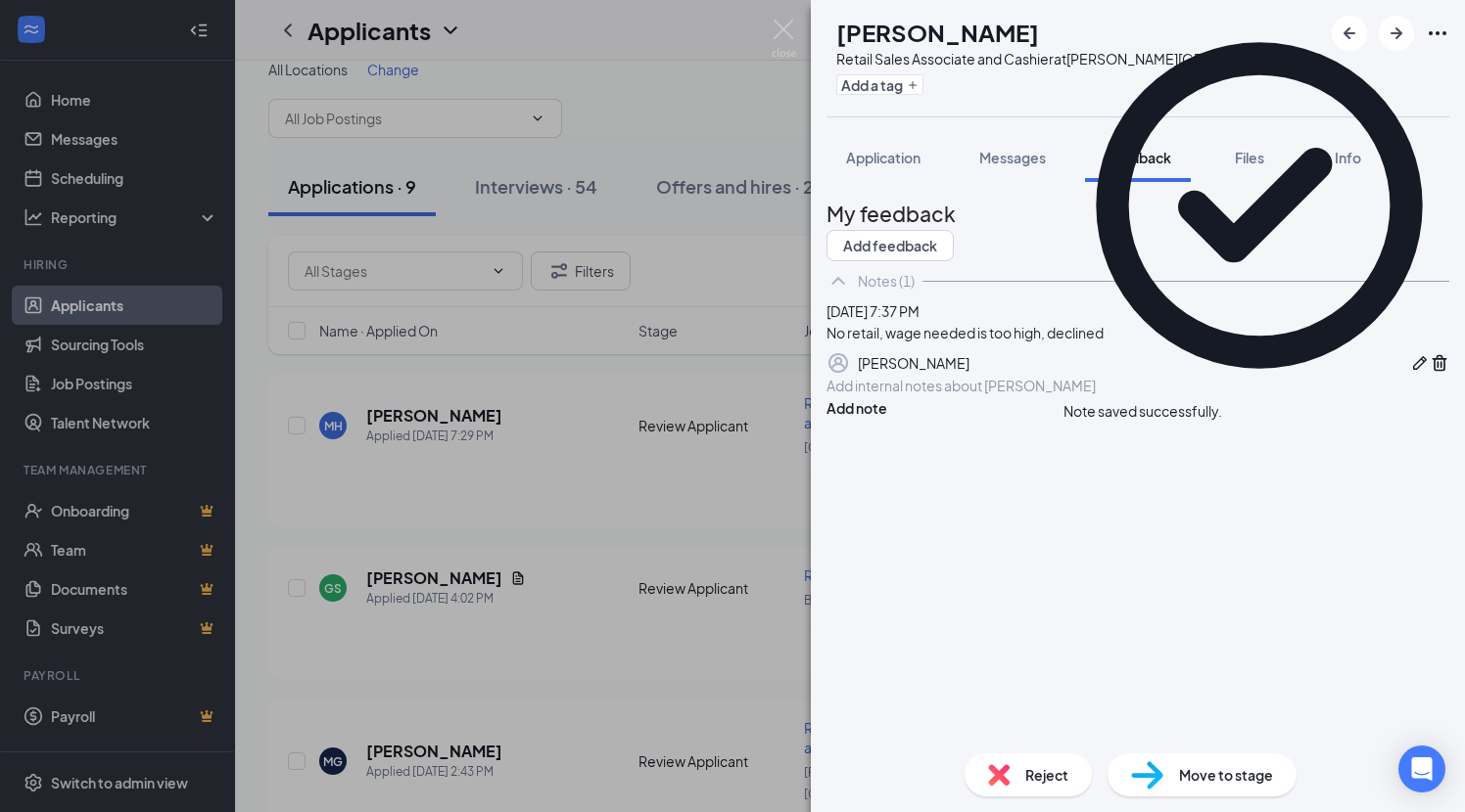
click at [992, 770] on img at bounding box center [999, 775] width 22 height 22
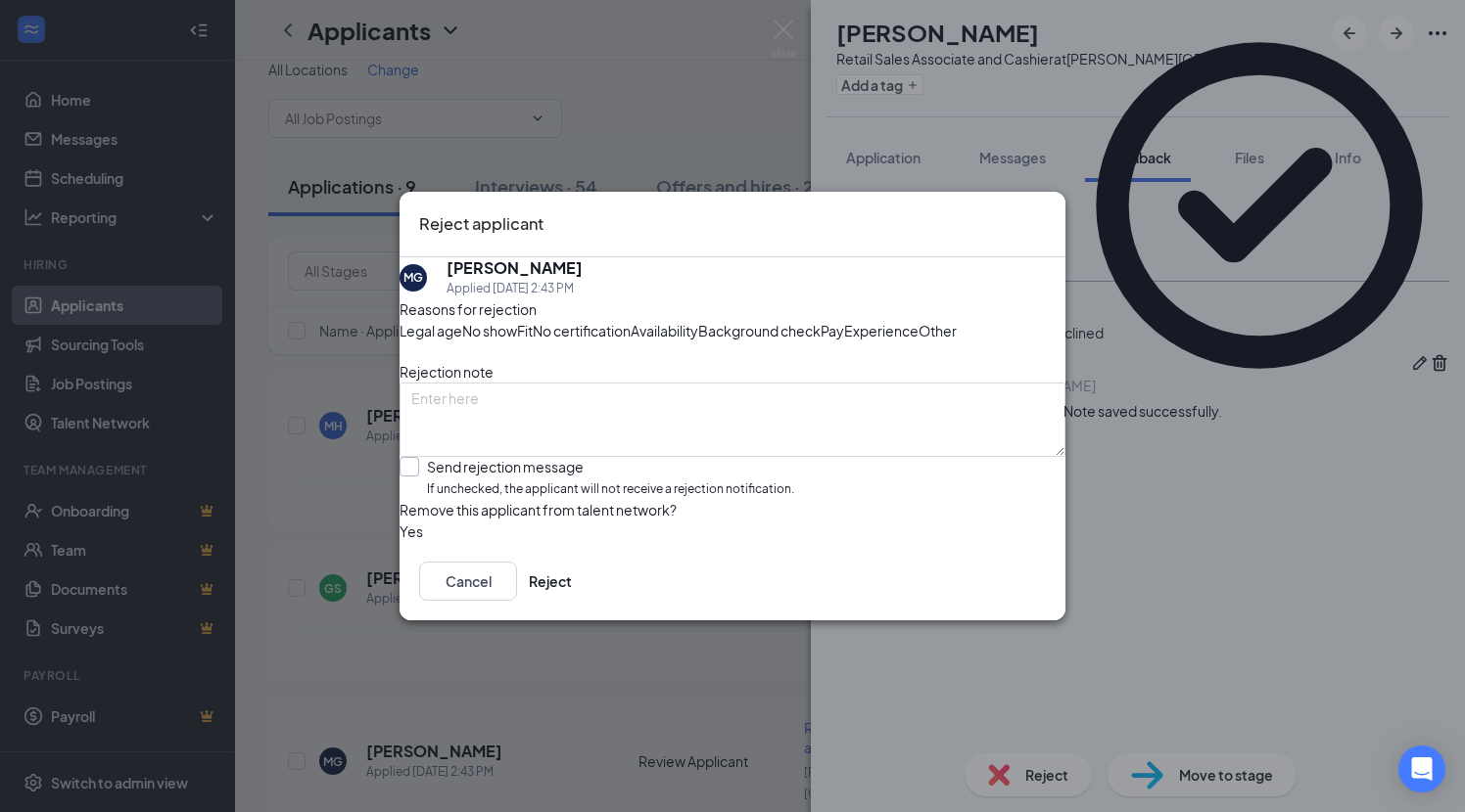
click at [549, 477] on div "Send rejection message" at bounding box center [611, 467] width 367 height 20
click at [549, 499] on input "Send rejection message If unchecked, the applicant will not receive a rejection…" at bounding box center [596, 478] width 394 height 42
checkbox input "true"
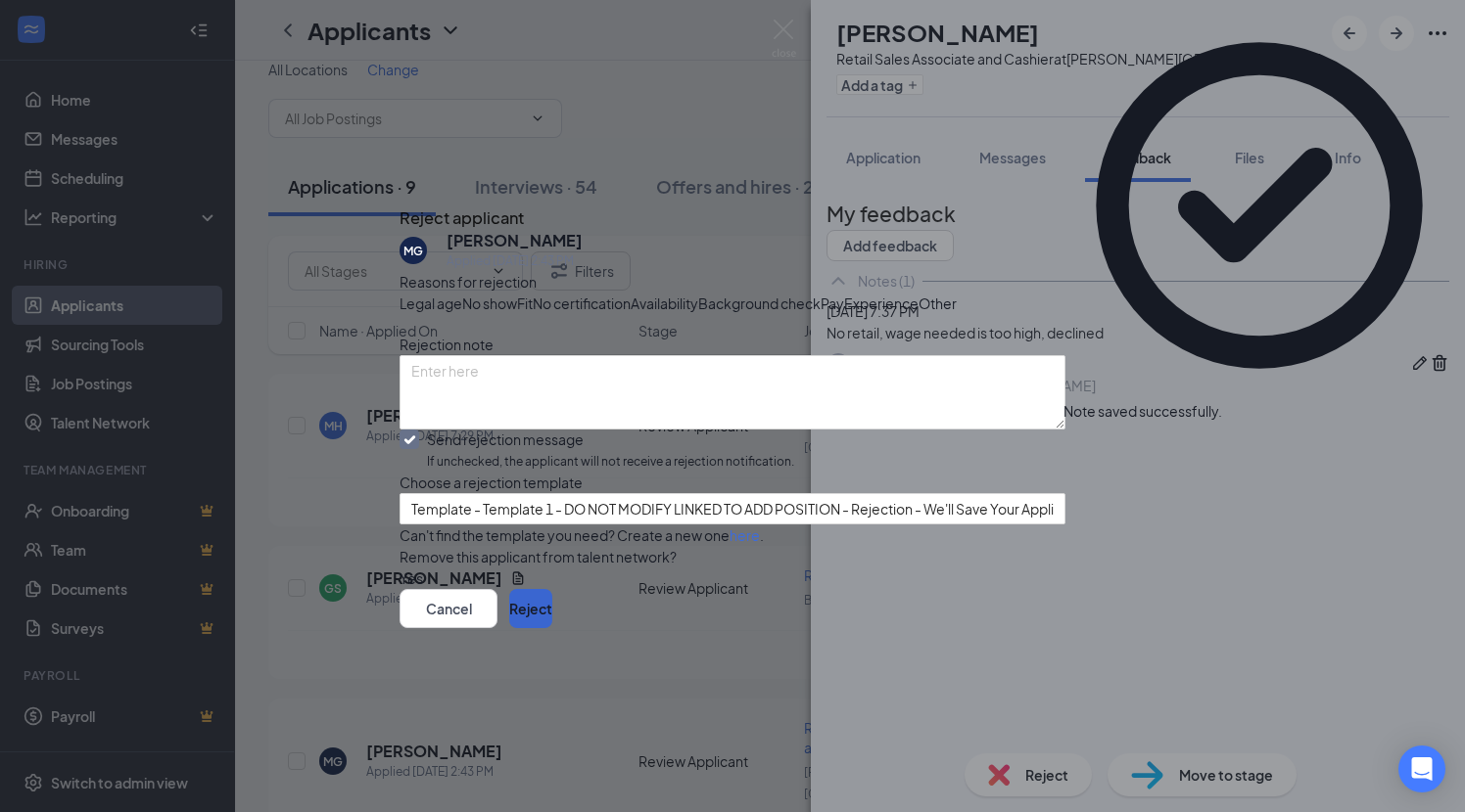
click at [552, 628] on button "Reject" at bounding box center [530, 609] width 43 height 39
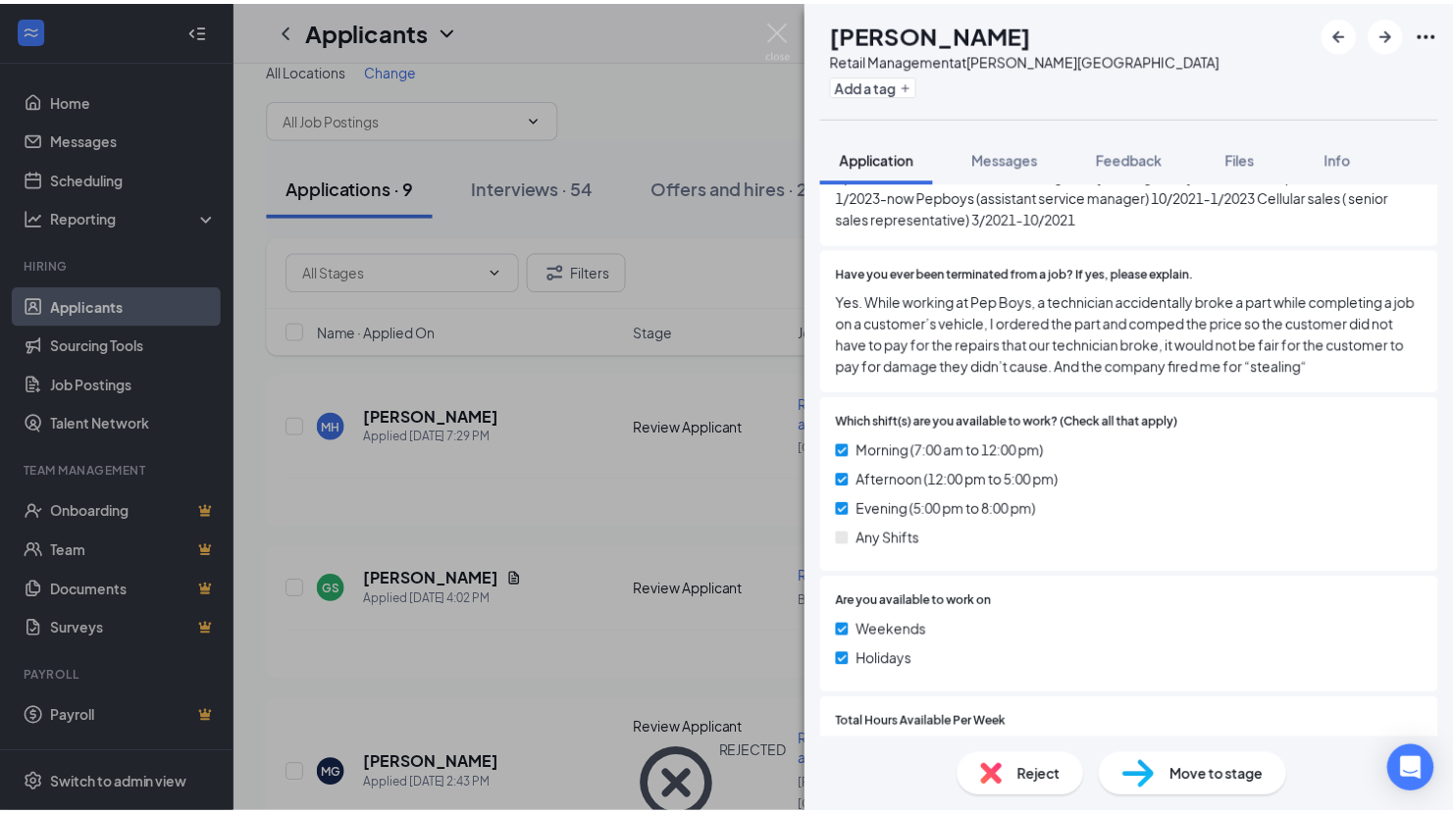
scroll to position [784, 0]
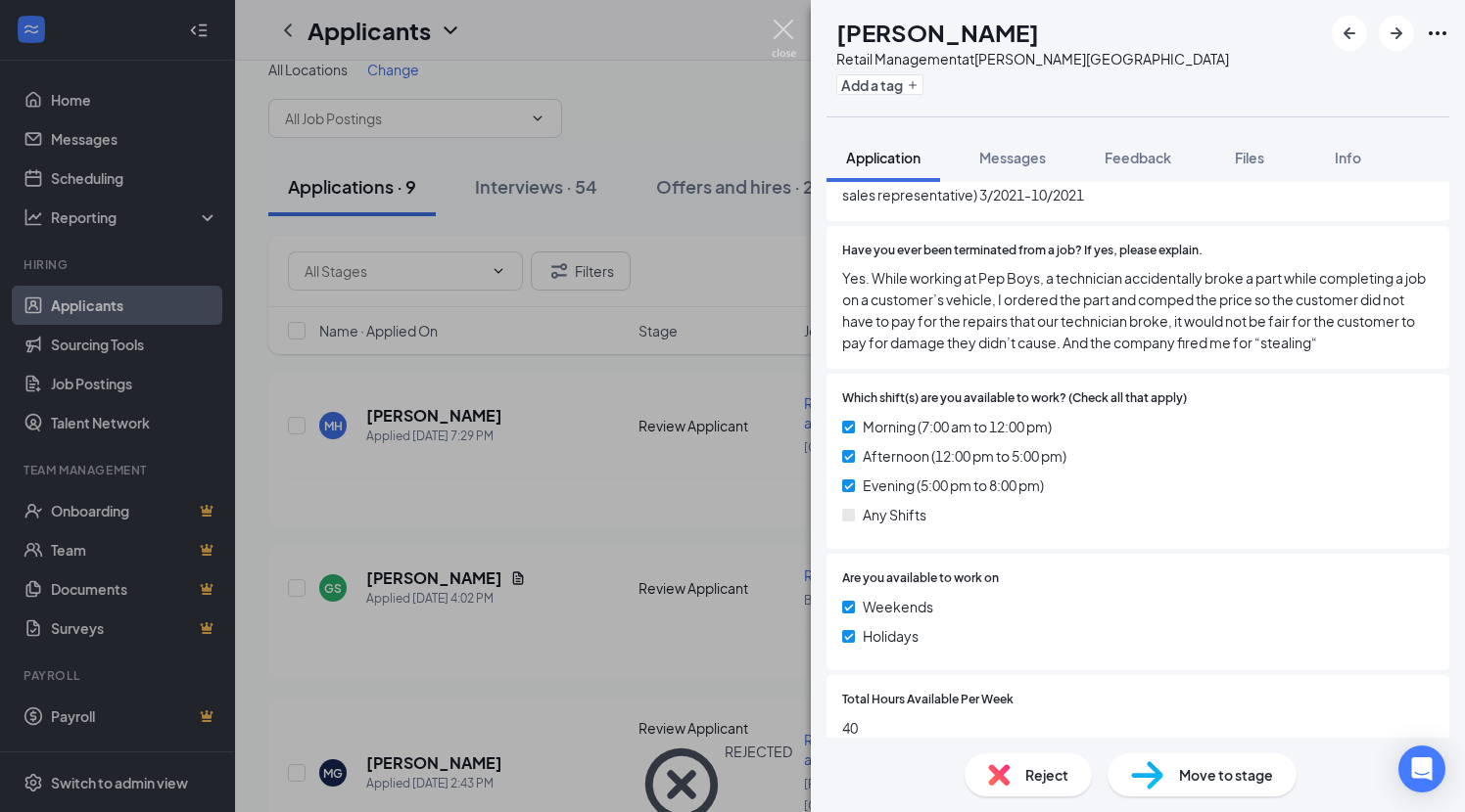
click at [784, 33] on img at bounding box center [783, 39] width 25 height 38
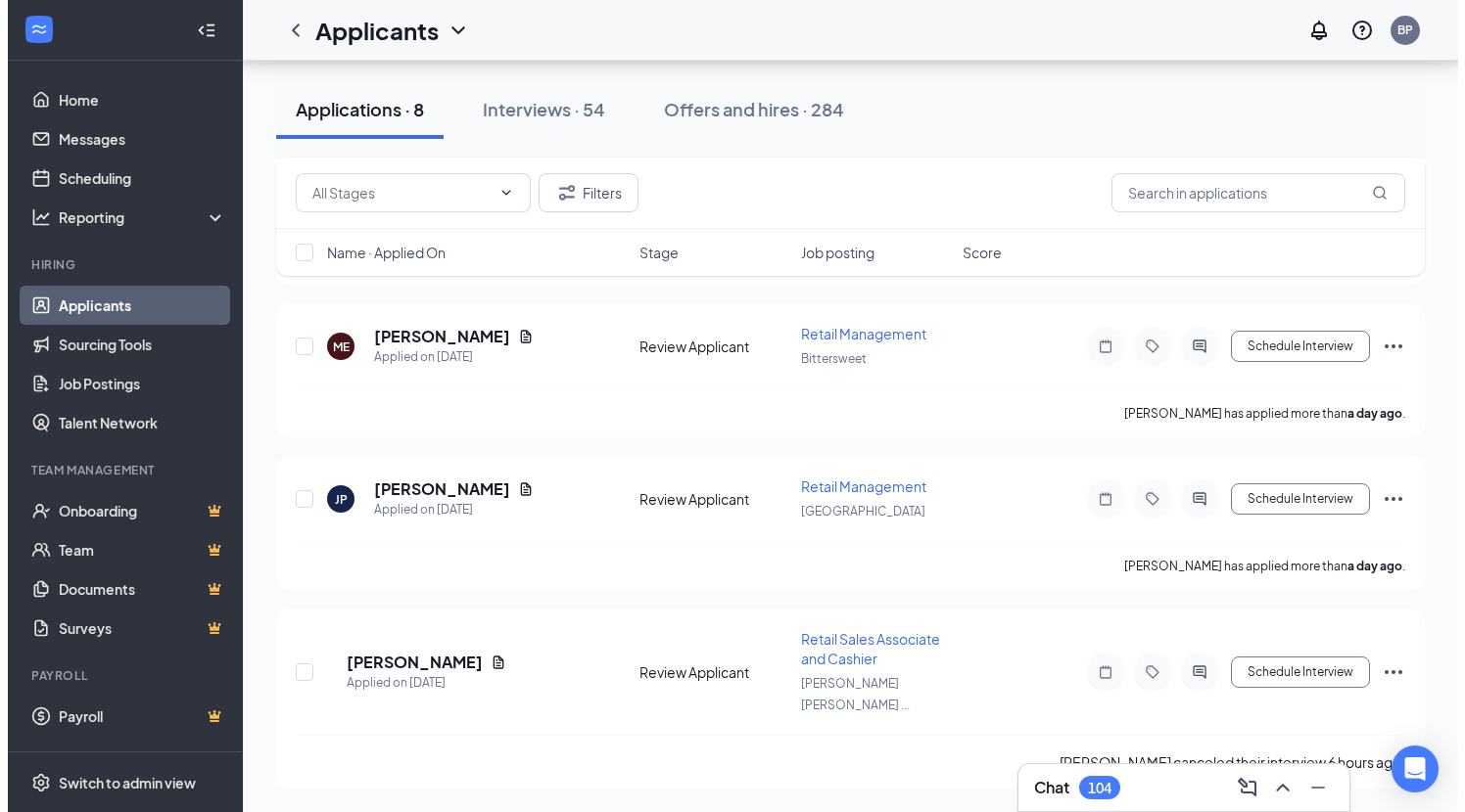
scroll to position [1024, 0]
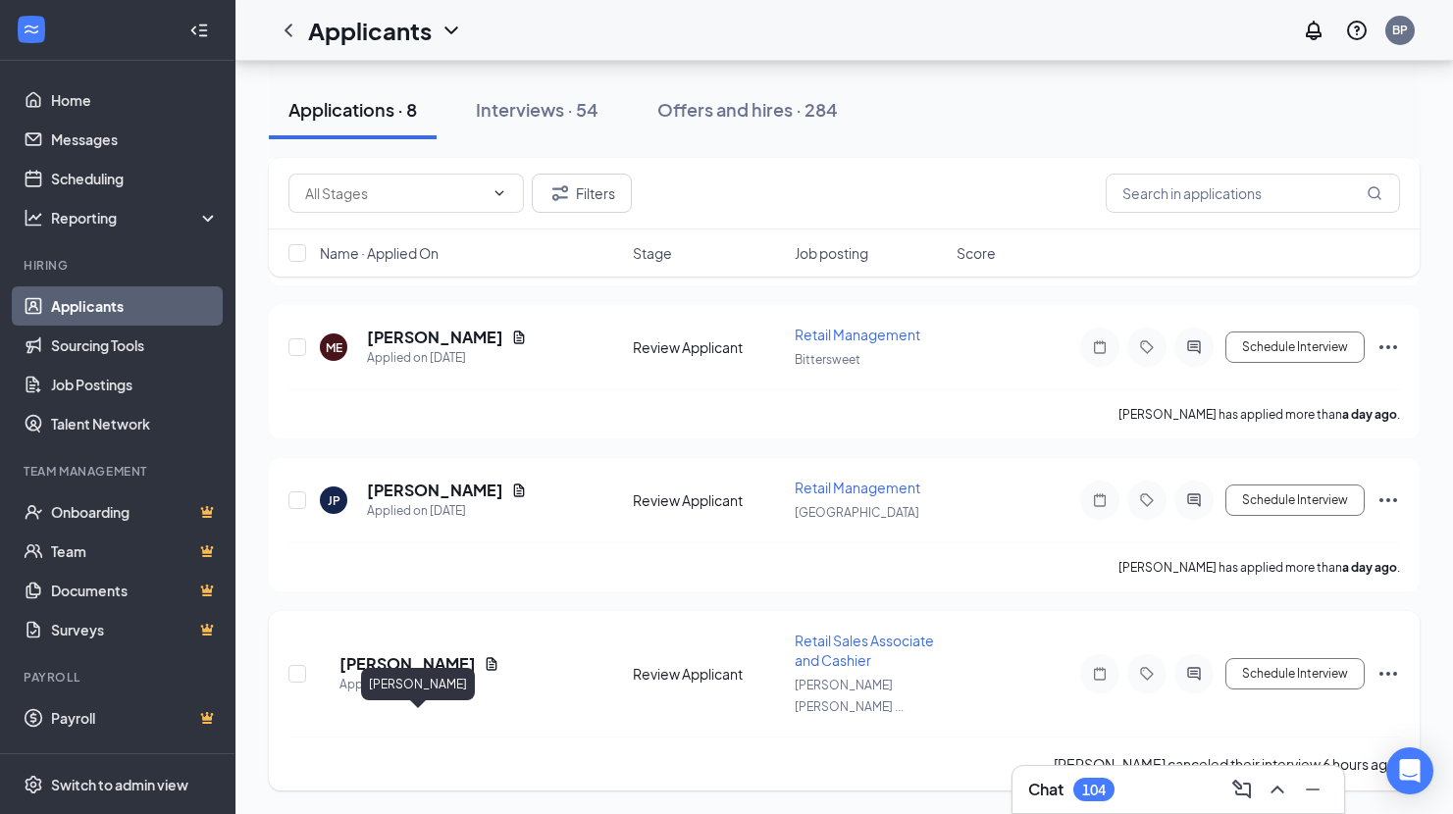
click at [435, 653] on h5 "Alecia Dixon" at bounding box center [407, 664] width 136 height 22
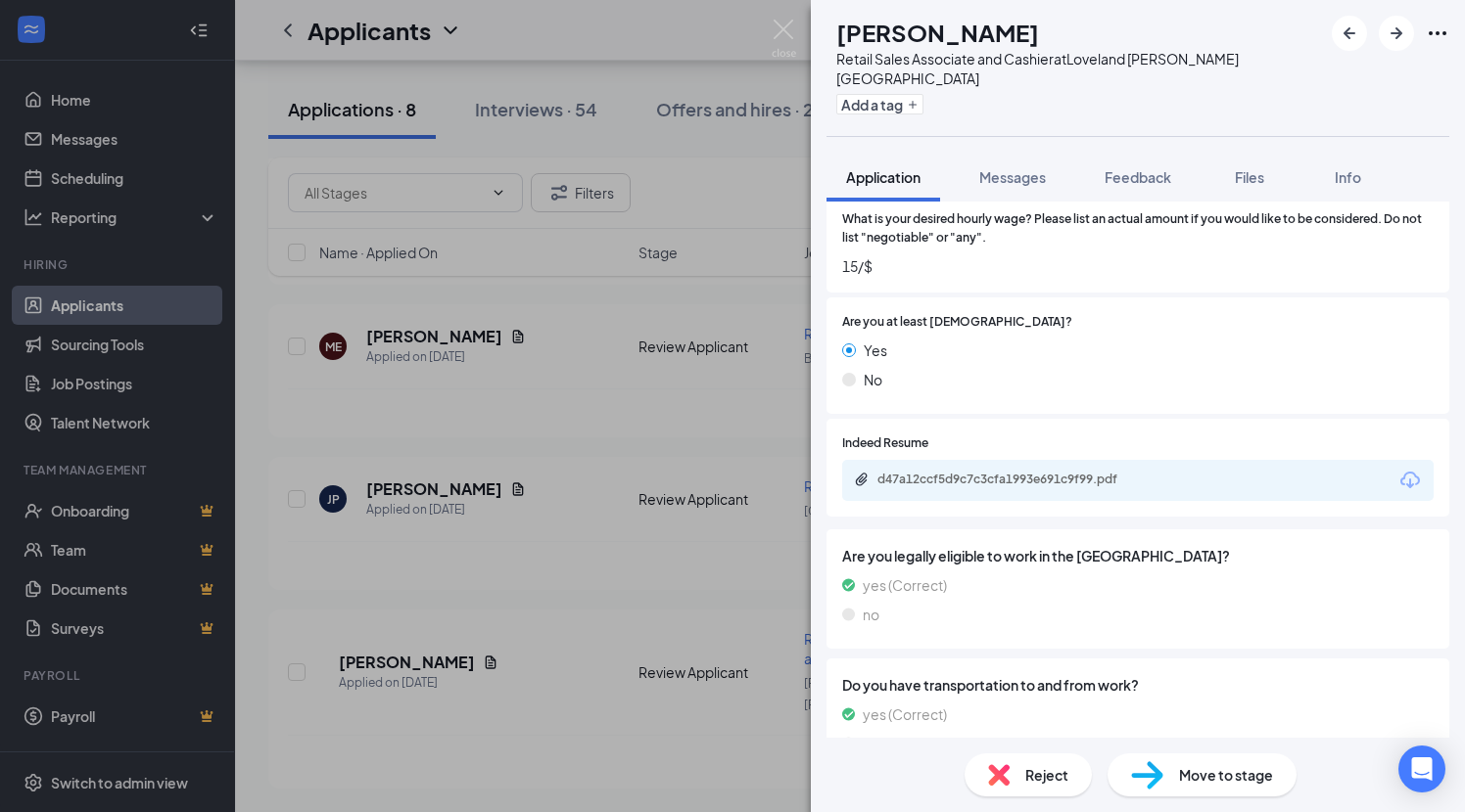
scroll to position [1273, 0]
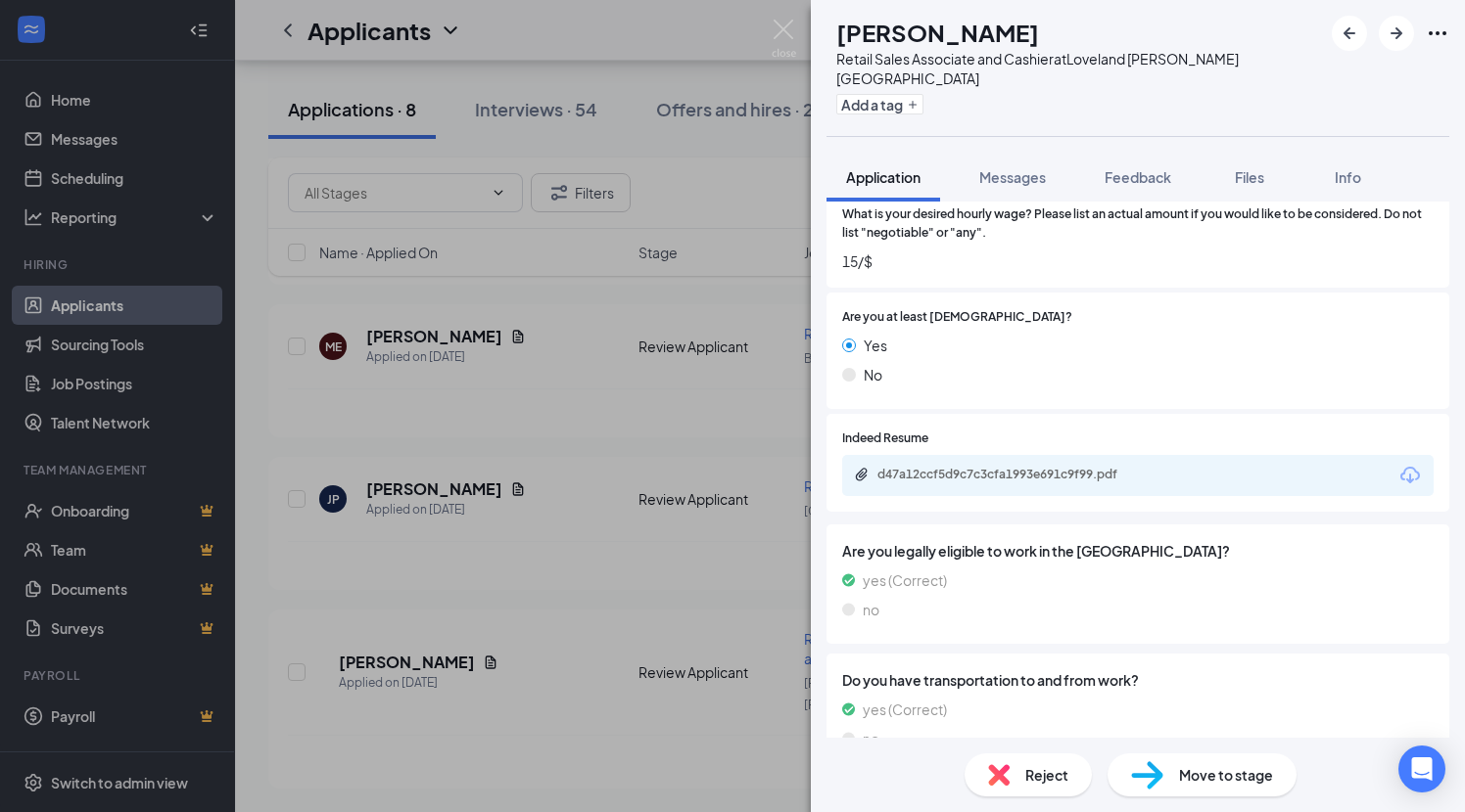
click at [1142, 775] on img at bounding box center [1147, 775] width 32 height 28
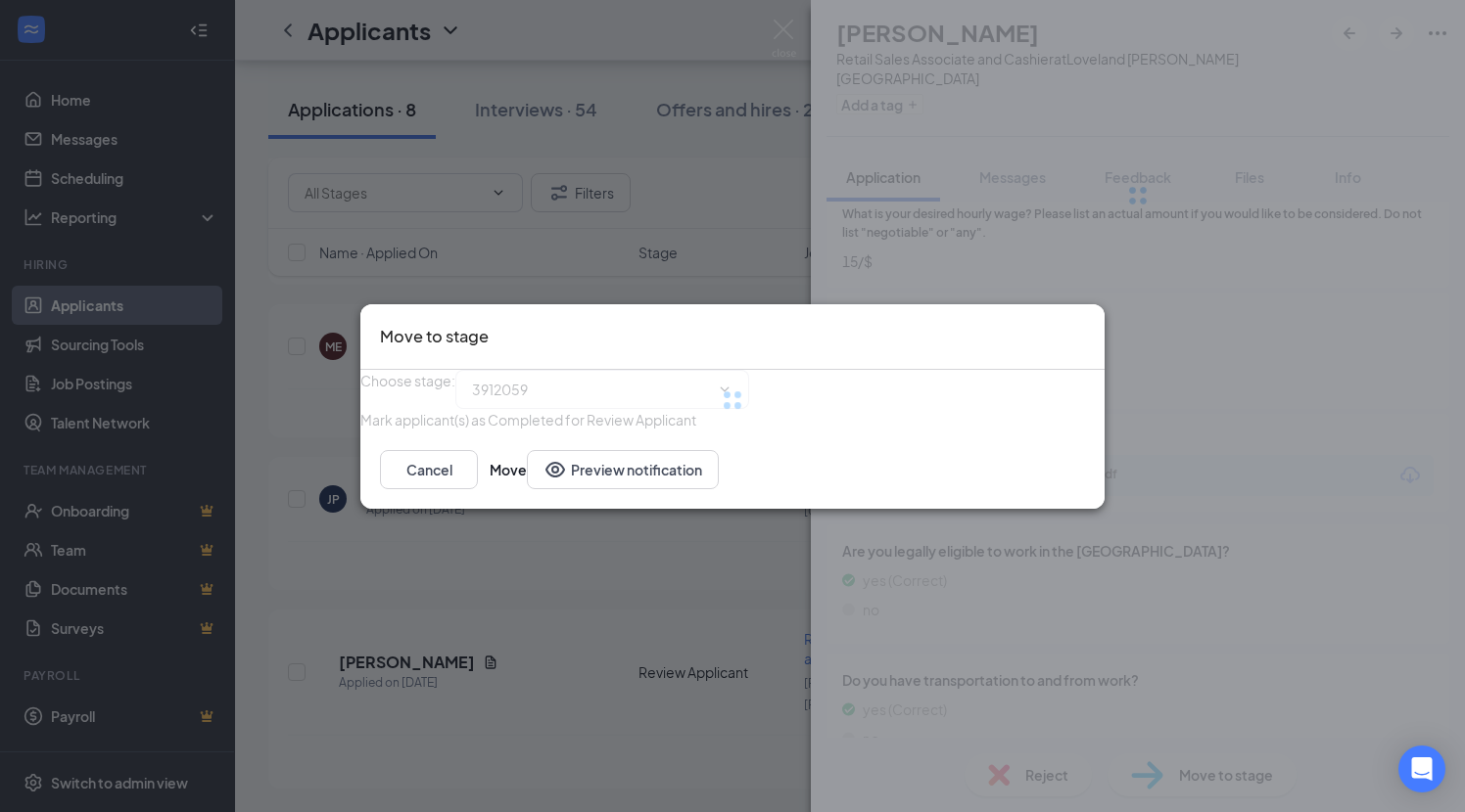
type input "Onsite Interview (next stage)"
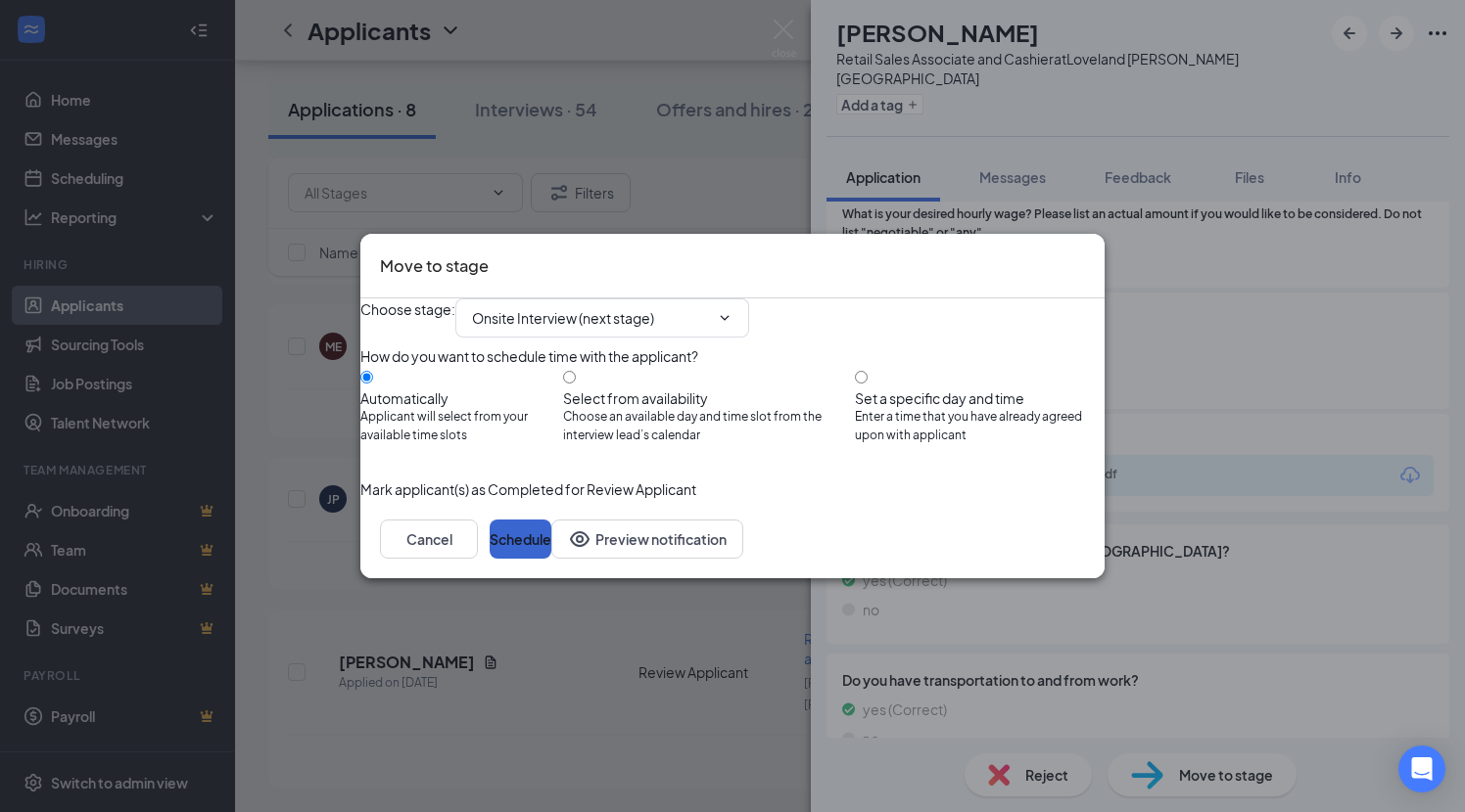
click at [551, 559] on button "Schedule" at bounding box center [521, 539] width 62 height 39
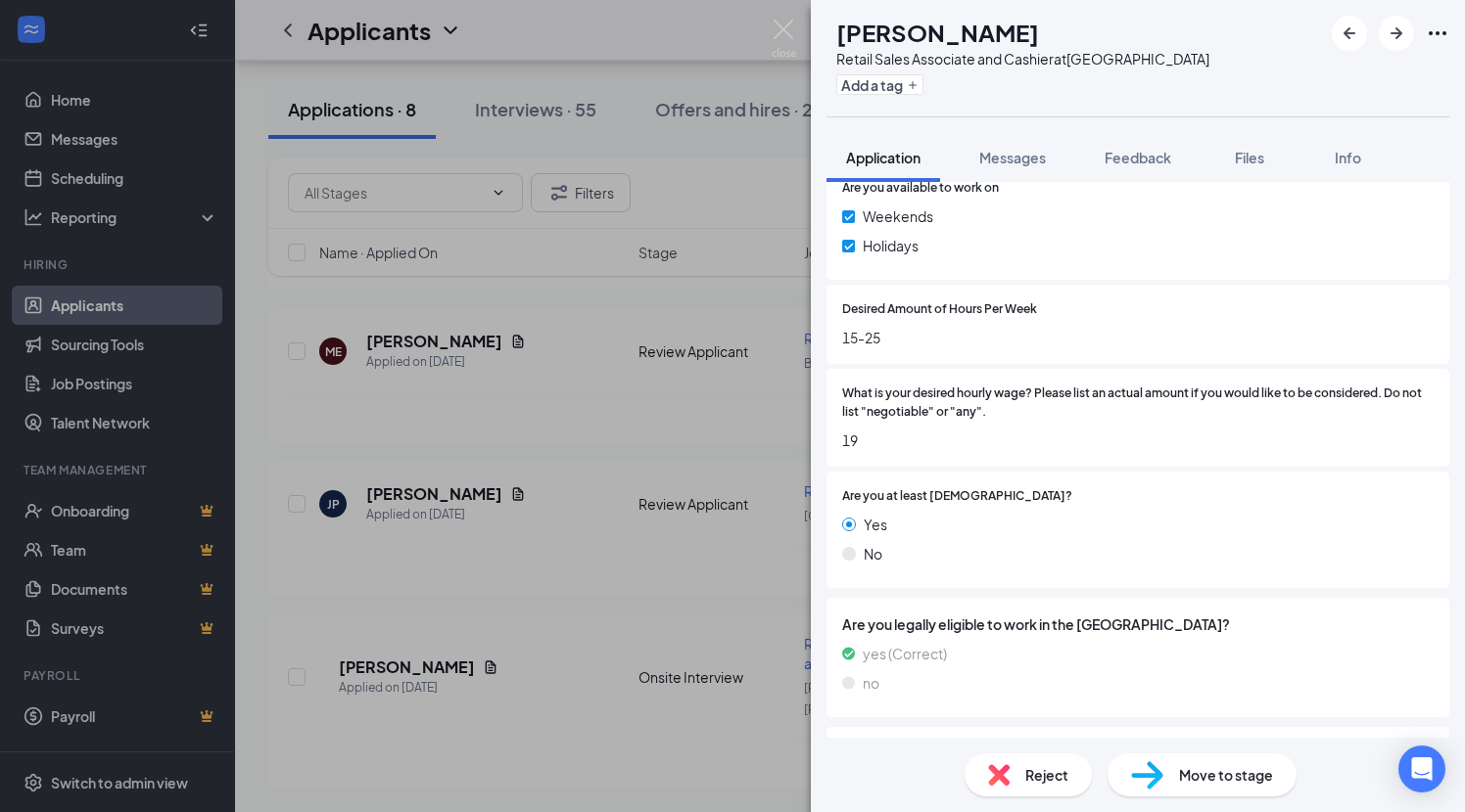
scroll to position [1209, 0]
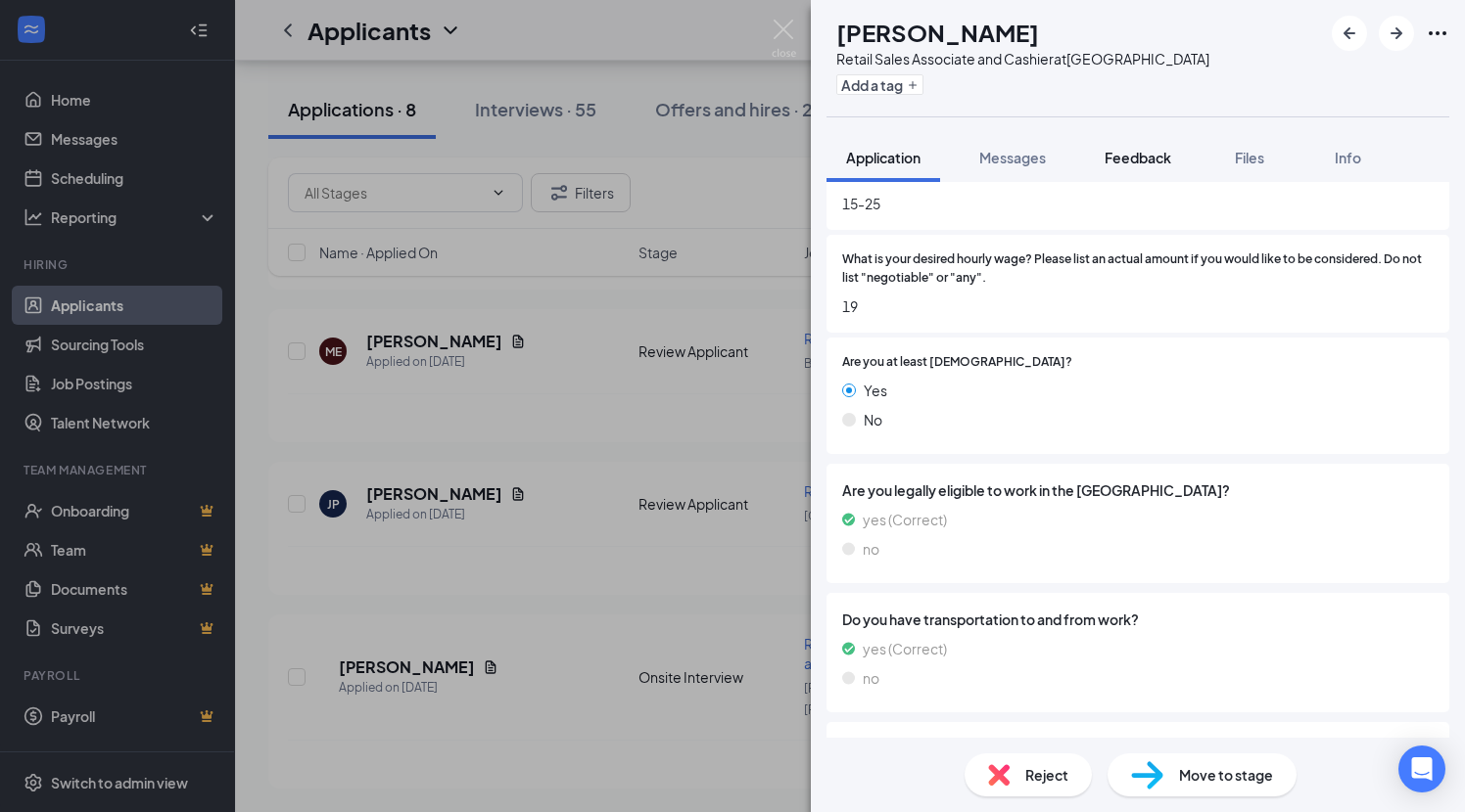
click at [1168, 163] on span "Feedback" at bounding box center [1138, 158] width 67 height 18
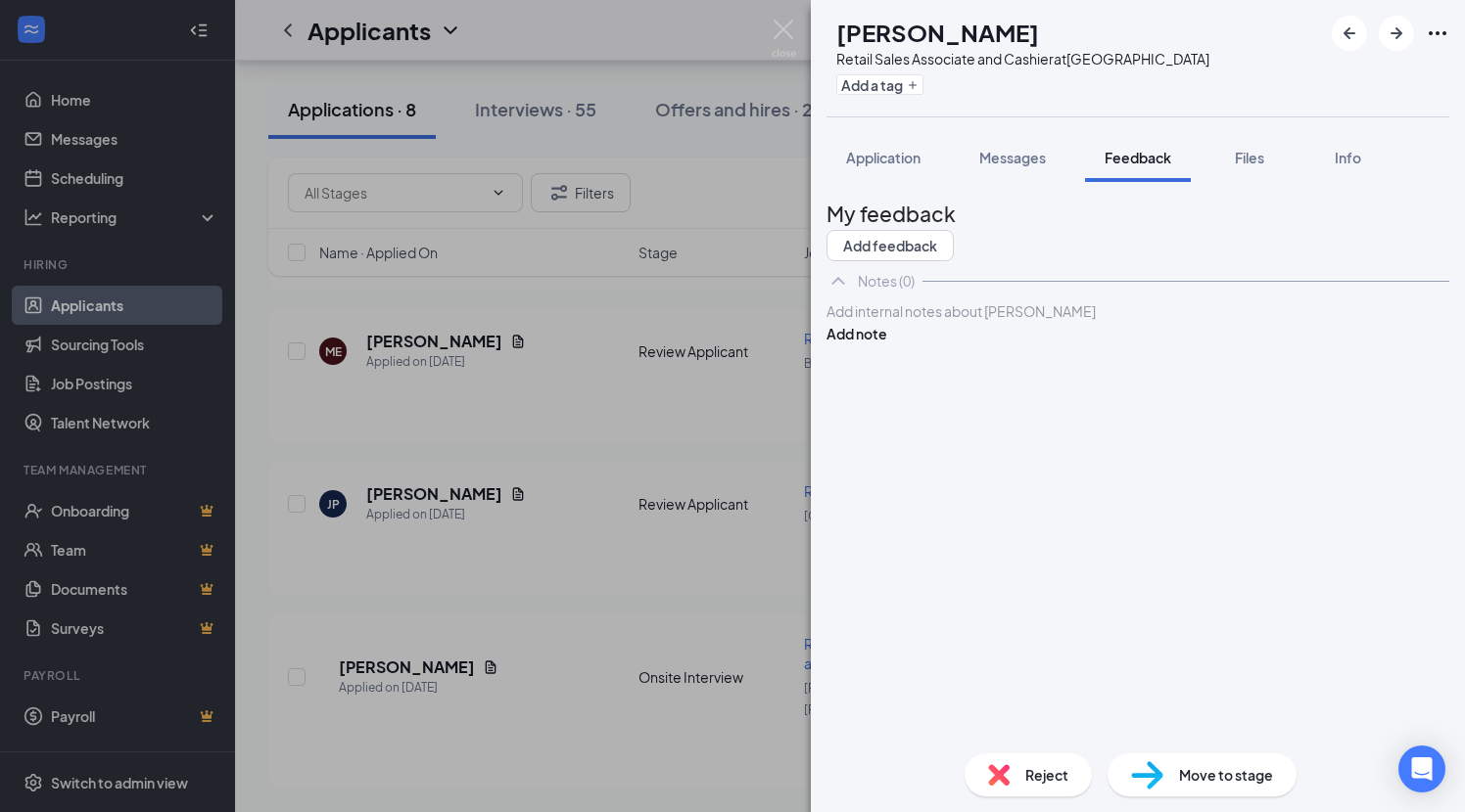
click at [905, 322] on div at bounding box center [1138, 311] width 621 height 21
click at [887, 344] on button "Add note" at bounding box center [856, 334] width 61 height 22
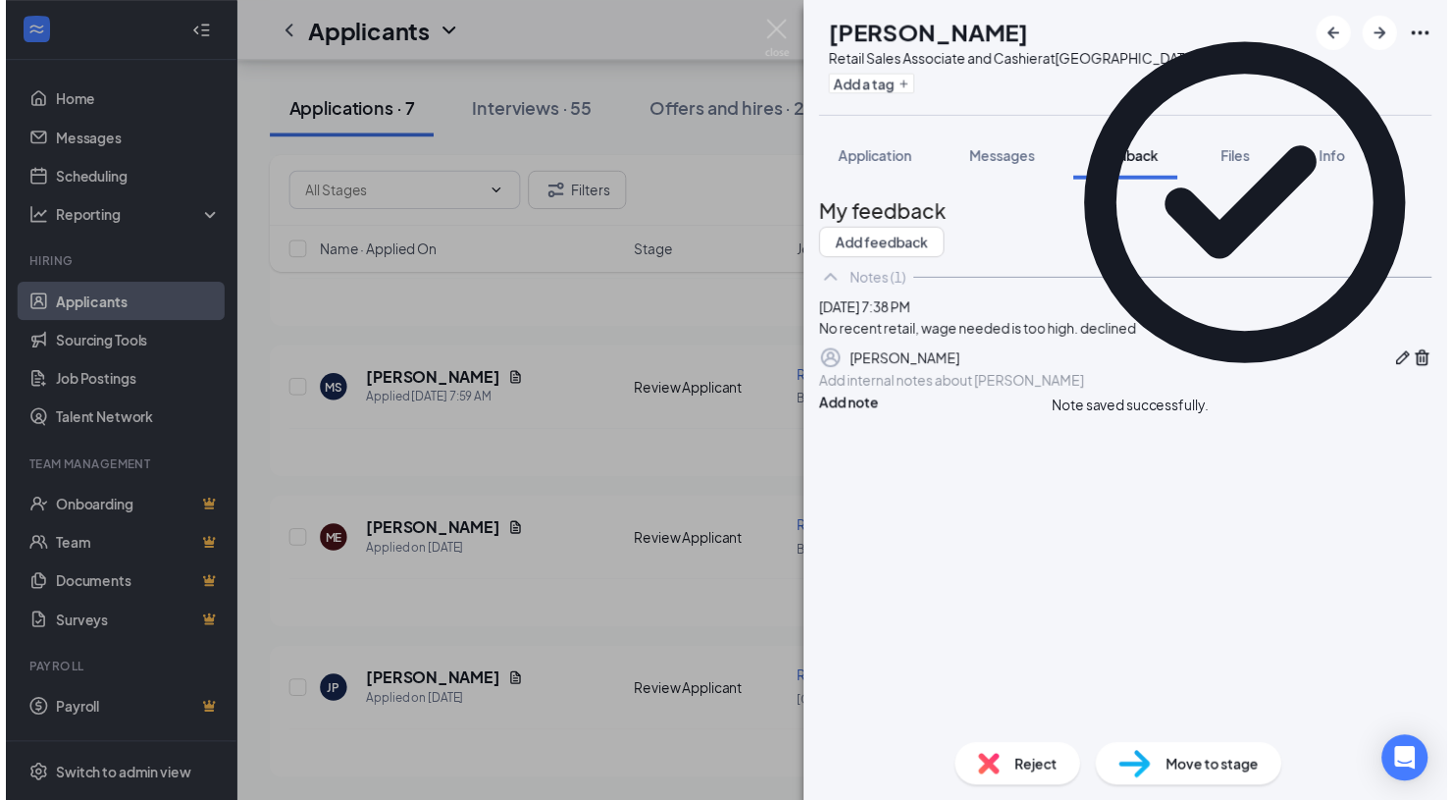
scroll to position [799, 0]
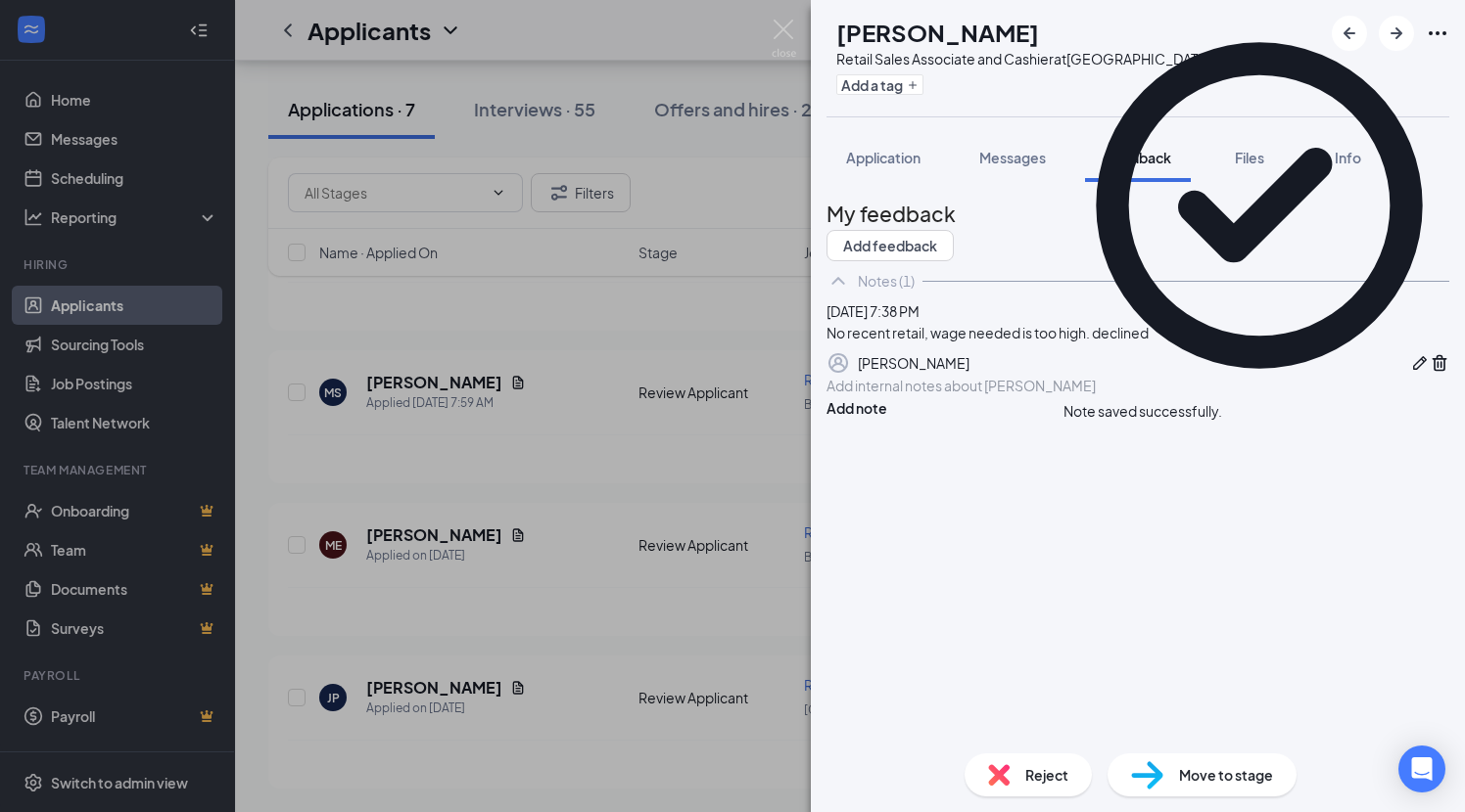
click at [998, 778] on img at bounding box center [999, 775] width 22 height 22
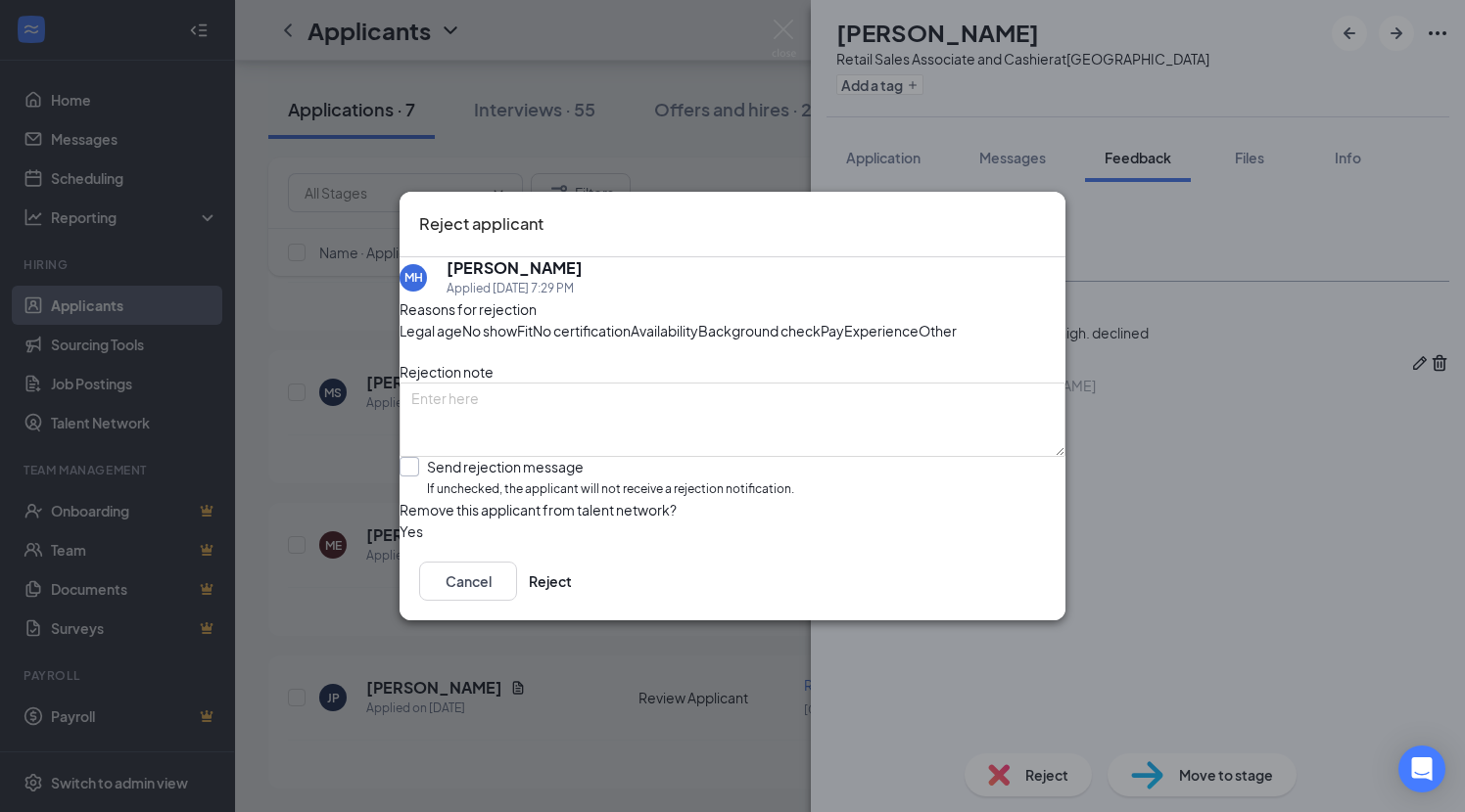
click at [541, 499] on span "If unchecked, the applicant will not receive a rejection notification." at bounding box center [611, 490] width 367 height 19
click at [541, 499] on input "Send rejection message If unchecked, the applicant will not receive a rejection…" at bounding box center [596, 478] width 394 height 42
checkbox input "true"
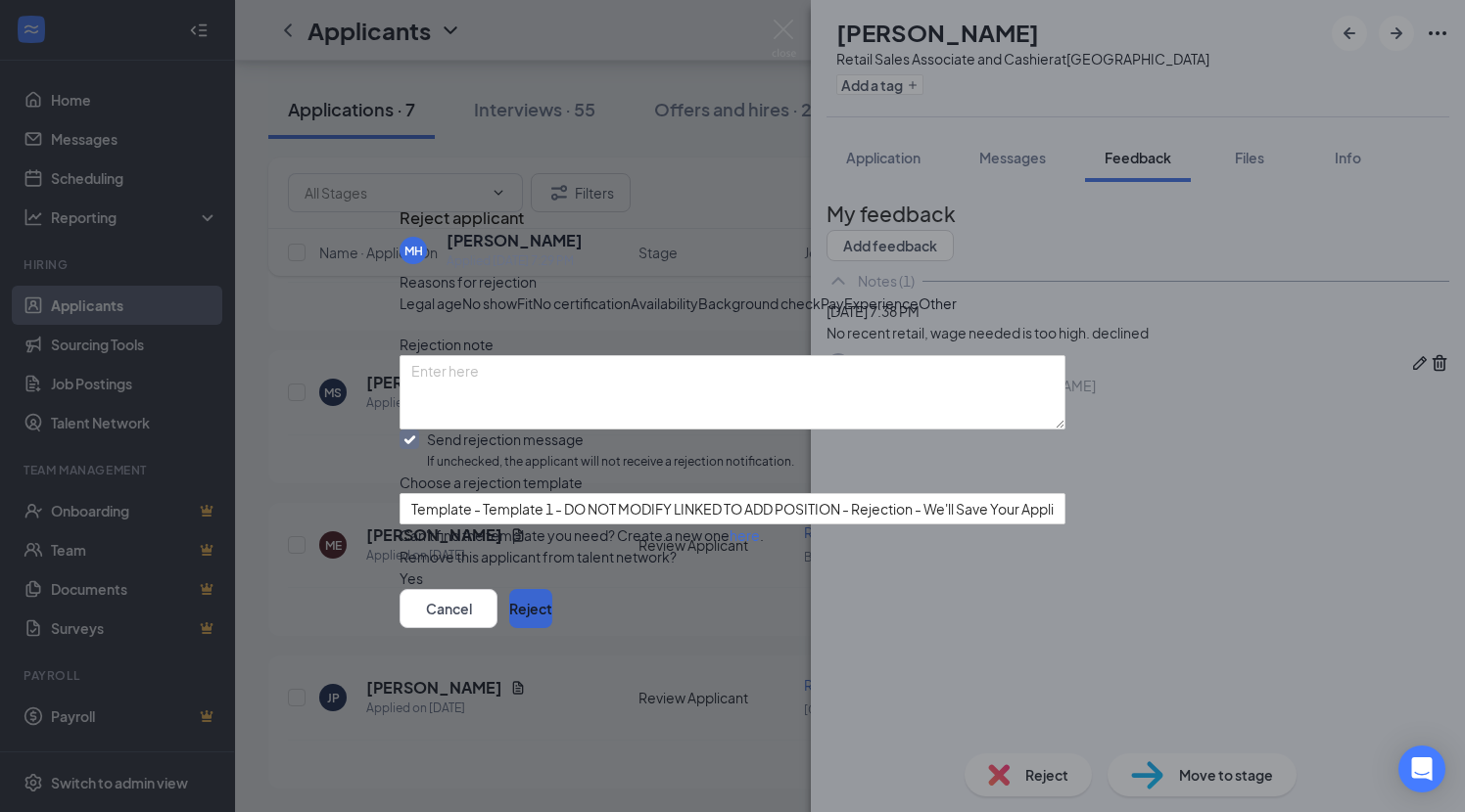
click at [552, 628] on button "Reject" at bounding box center [530, 609] width 43 height 39
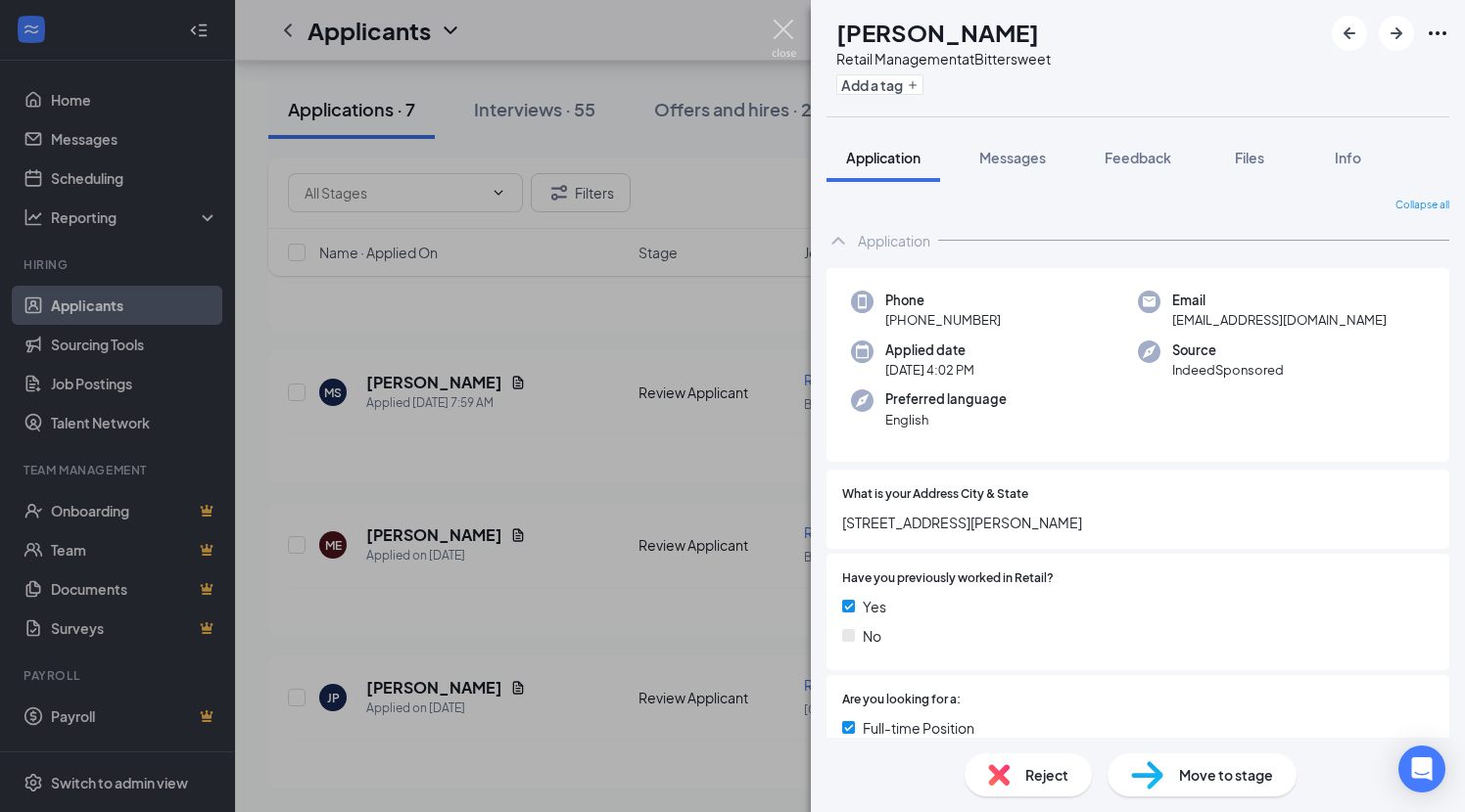
click at [779, 26] on img at bounding box center [783, 39] width 25 height 38
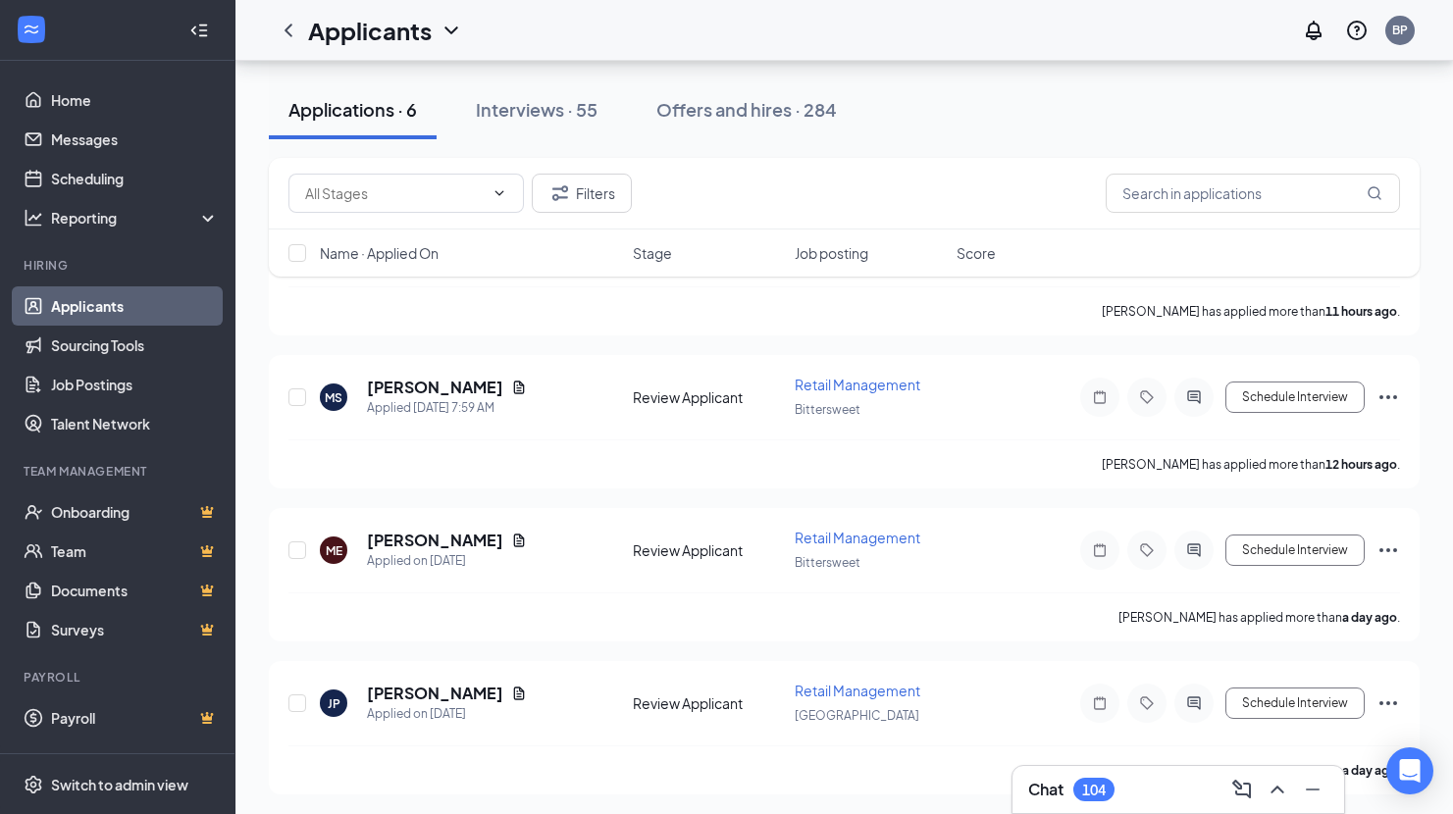
scroll to position [596, 0]
